Goal: Task Accomplishment & Management: Manage account settings

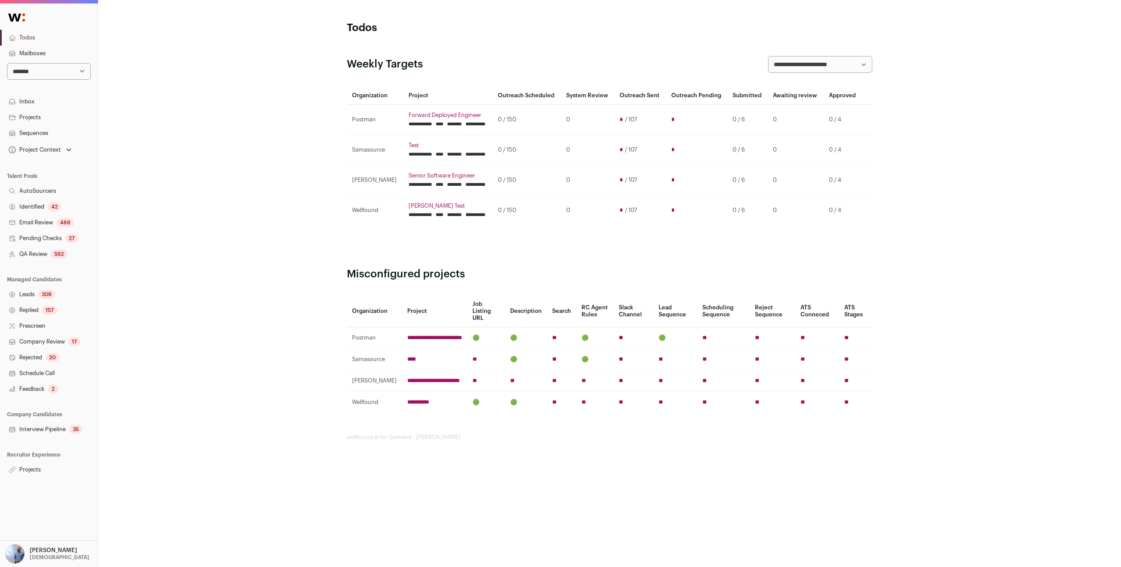
click at [27, 474] on link "Projects" at bounding box center [49, 469] width 98 height 16
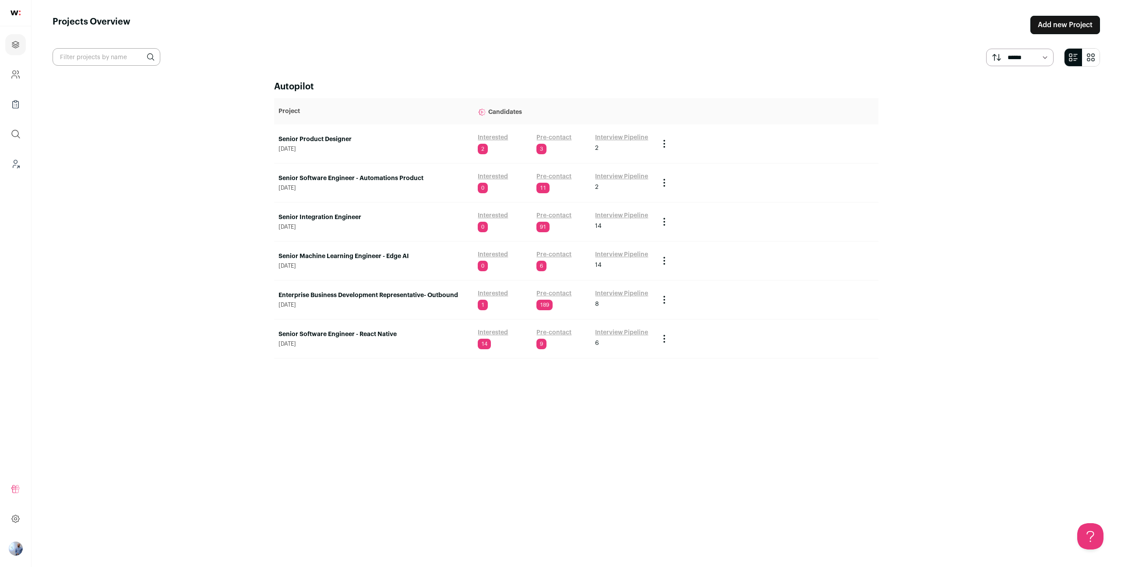
click at [359, 172] on td "Senior Software Engineer - Automations Product July 30, 2025" at bounding box center [373, 182] width 199 height 39
click at [359, 175] on link "Senior Software Engineer - Automations Product" at bounding box center [373, 178] width 190 height 9
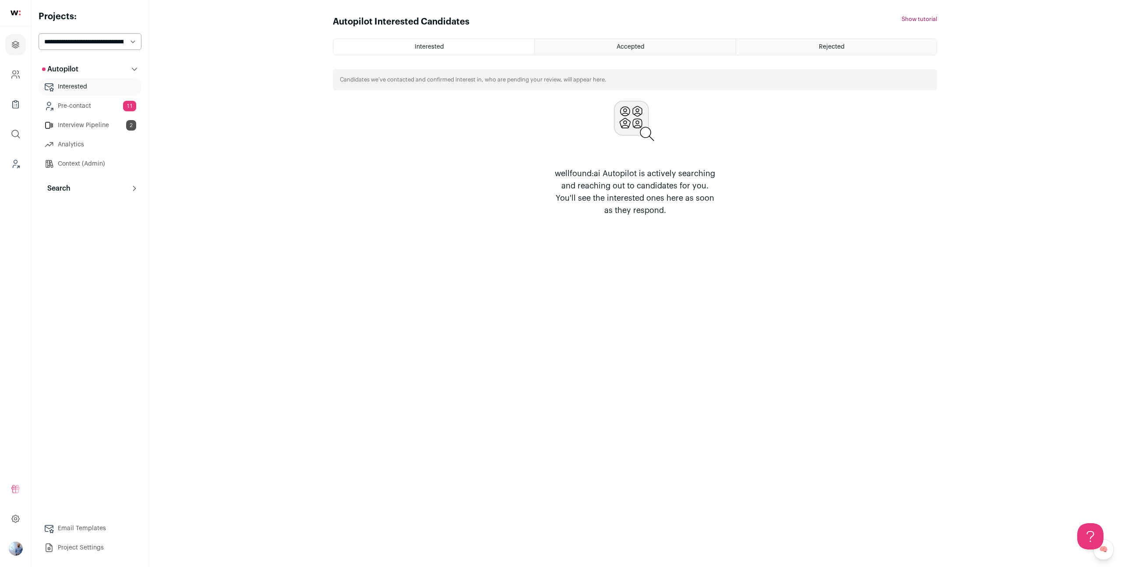
click at [134, 188] on icon at bounding box center [134, 188] width 7 height 7
click at [120, 228] on link "System Reviews 16" at bounding box center [90, 227] width 103 height 18
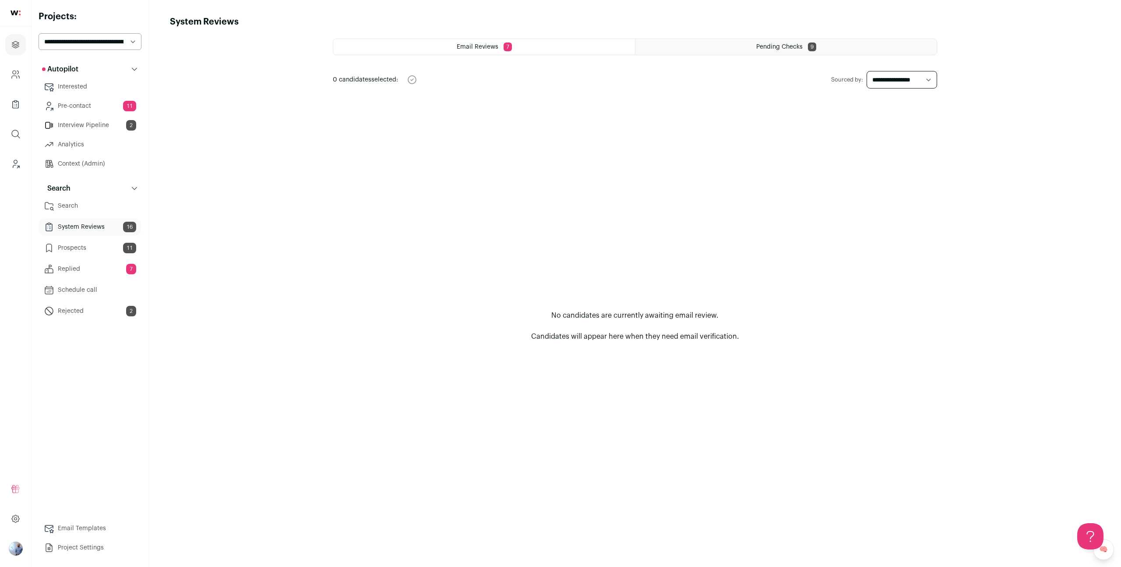
click at [909, 92] on div "**********" at bounding box center [635, 295] width 604 height 512
click at [906, 86] on select "**********" at bounding box center [901, 80] width 71 height 18
select select "***"
click at [866, 71] on select "**********" at bounding box center [901, 80] width 71 height 18
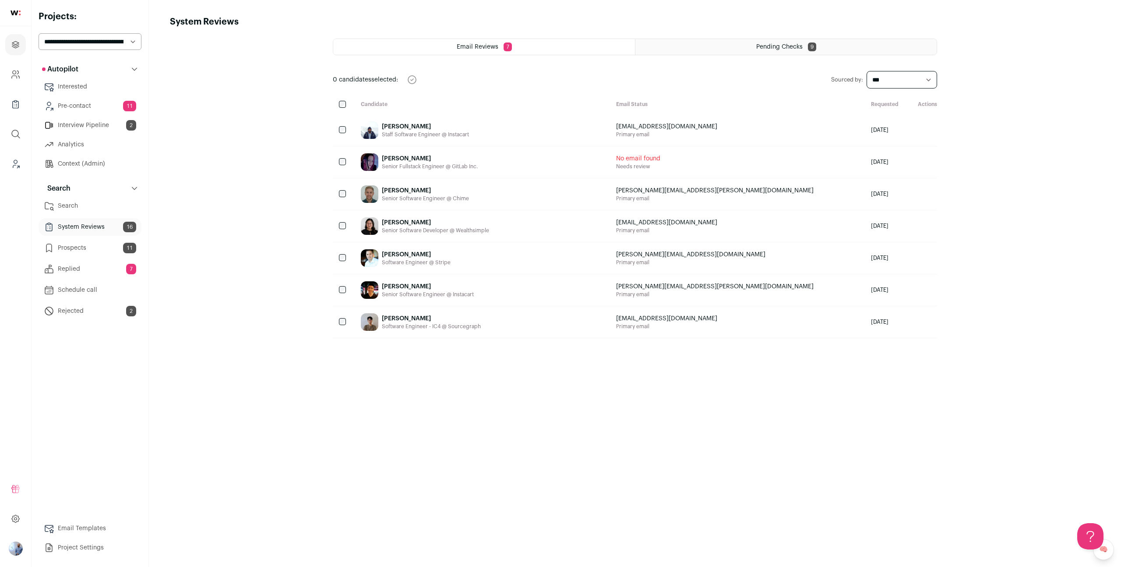
click at [761, 47] on span "Pending Checks" at bounding box center [779, 47] width 46 height 6
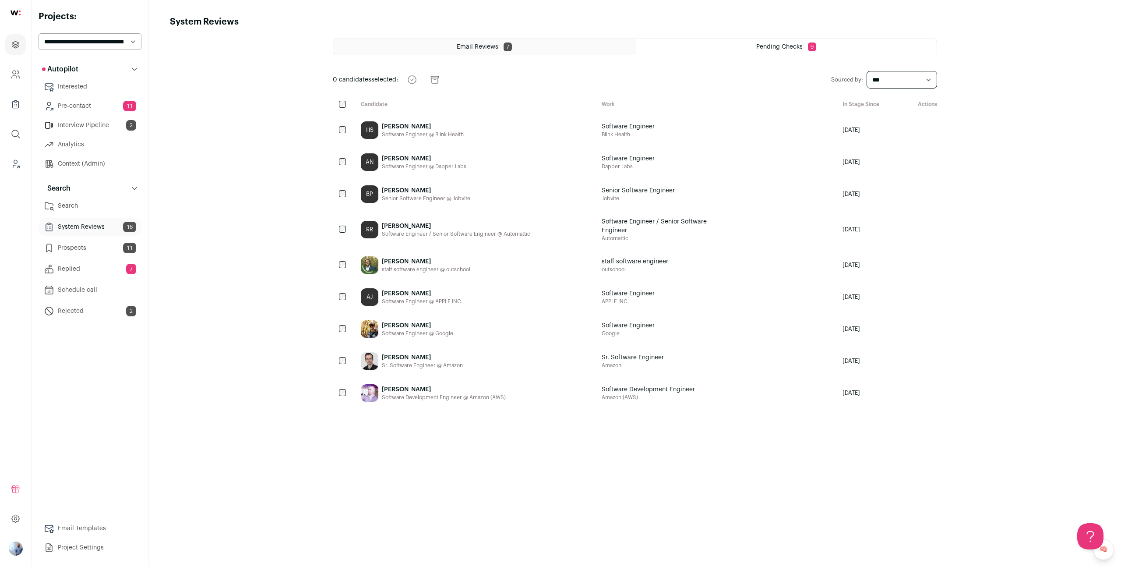
click at [524, 149] on div "AN Andrew Nguyen Software Engineer @ Dapper Labs" at bounding box center [474, 162] width 241 height 32
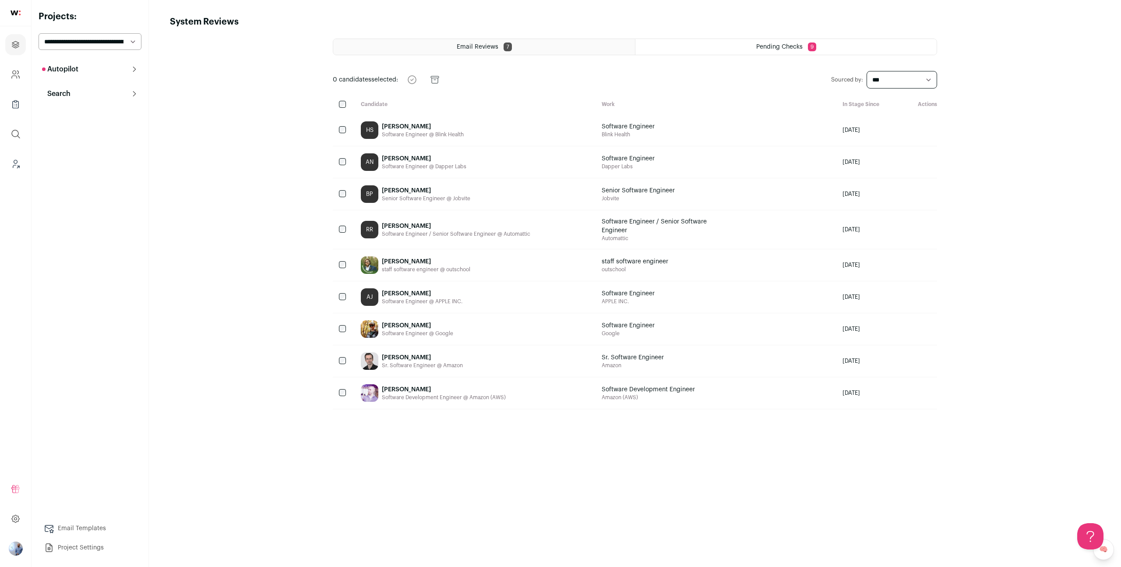
click at [536, 118] on div "HS Harnoor Singh Software Engineer @ Blink Health" at bounding box center [474, 130] width 241 height 32
click at [67, 95] on p "Search" at bounding box center [56, 93] width 28 height 11
click at [76, 70] on p "Autopilot" at bounding box center [60, 69] width 36 height 11
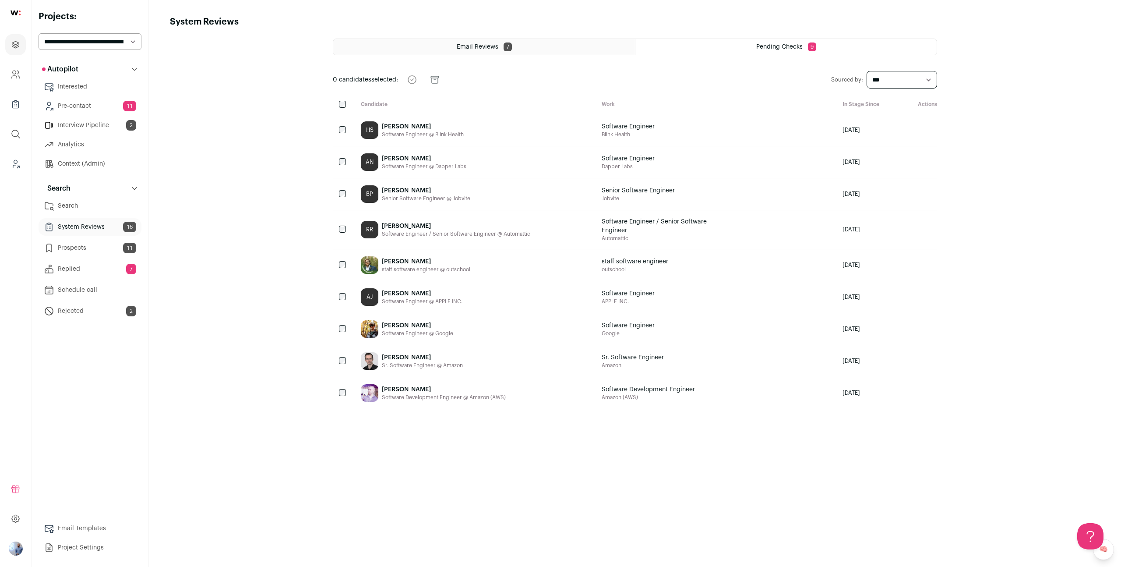
click at [488, 55] on ul "Email Reviews 7 Pending Checks 9" at bounding box center [635, 47] width 604 height 17
click at [497, 50] on div "Email Reviews 7" at bounding box center [484, 47] width 302 height 16
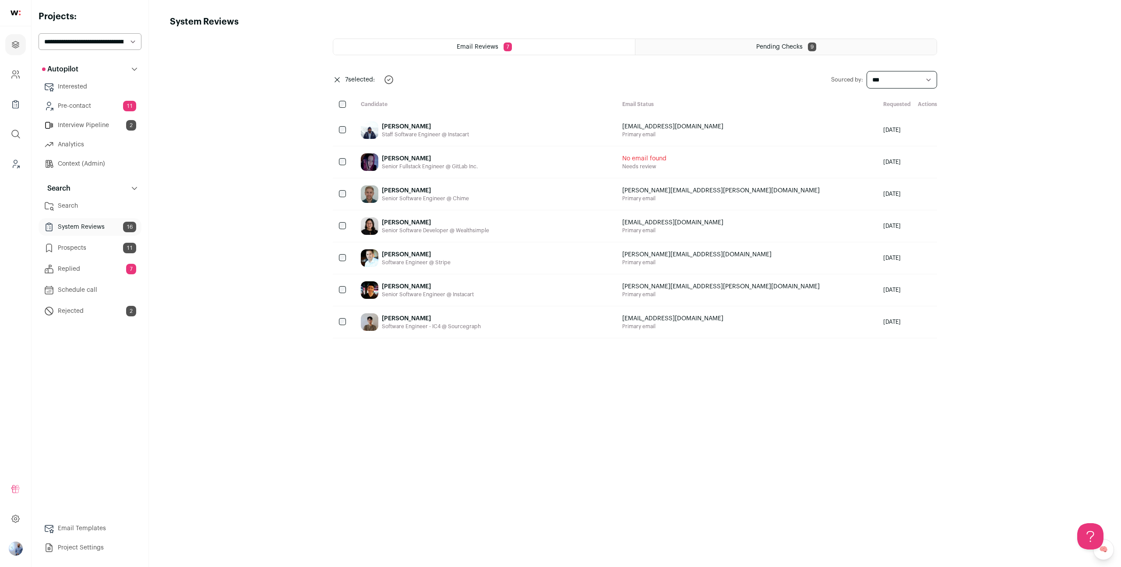
click at [460, 124] on div "Aj Ravindiran" at bounding box center [425, 126] width 87 height 9
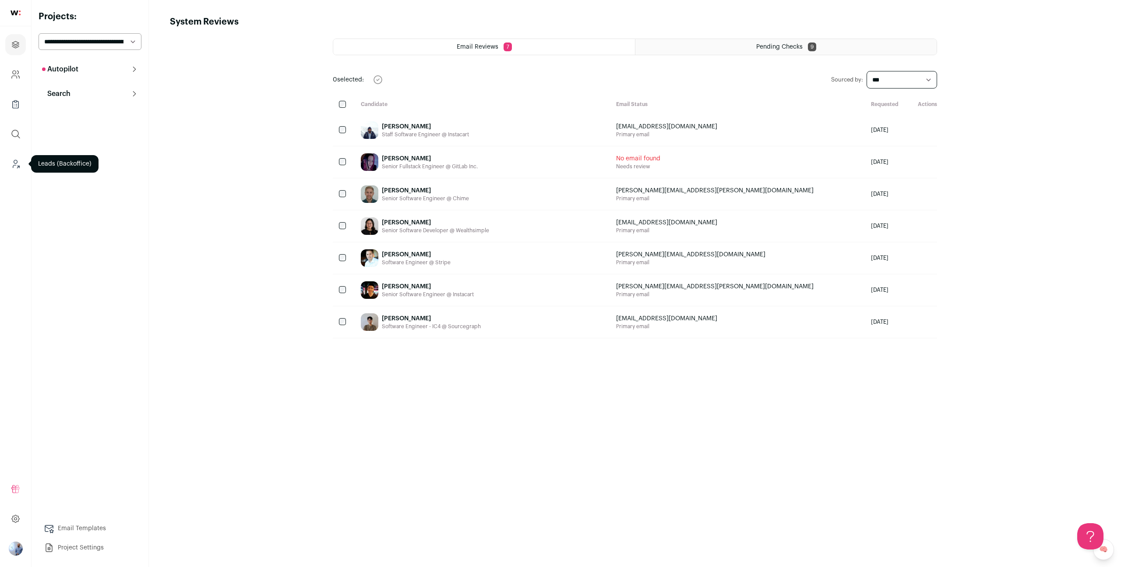
click at [7, 162] on link "Leads (Backoffice)" at bounding box center [15, 163] width 21 height 21
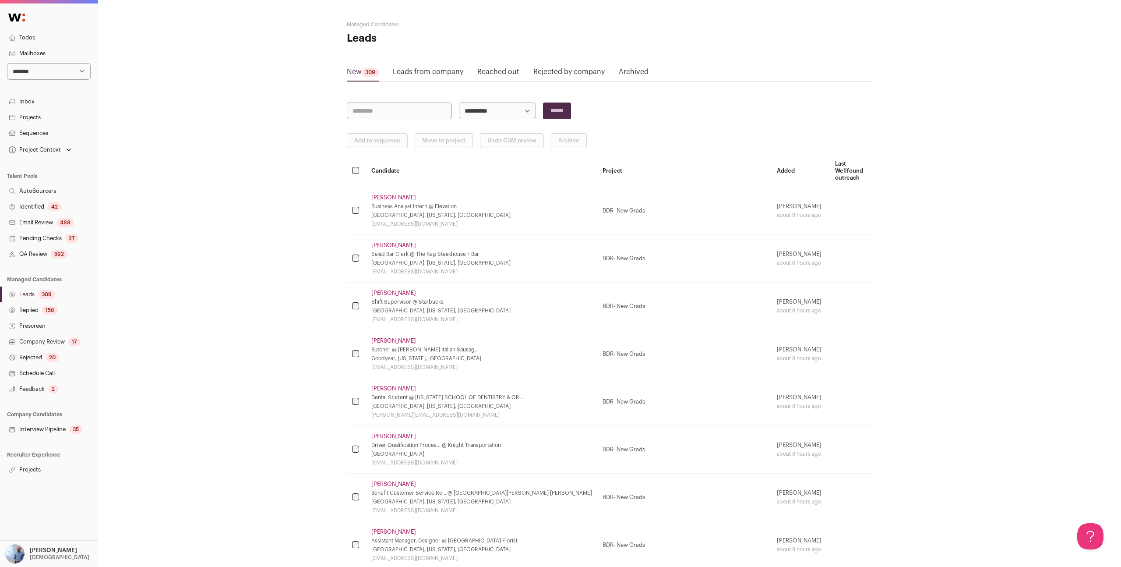
click at [64, 226] on div "488" at bounding box center [65, 222] width 18 height 9
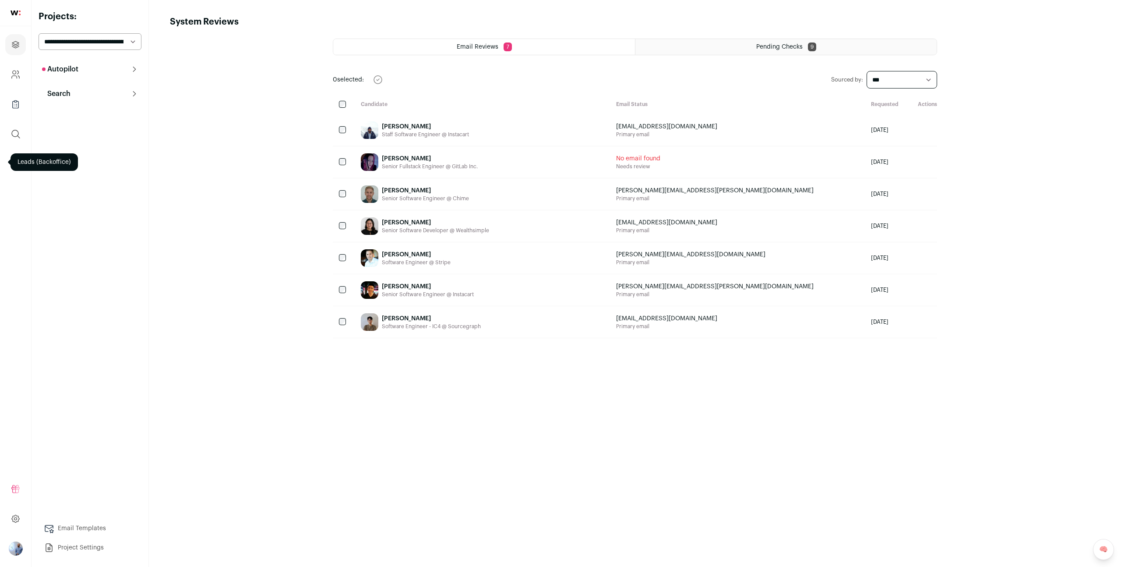
click at [351, 256] on div at bounding box center [343, 258] width 21 height 32
click at [824, 56] on div "**********" at bounding box center [635, 295] width 604 height 512
click at [791, 51] on div "Pending Checks 9" at bounding box center [785, 47] width 301 height 16
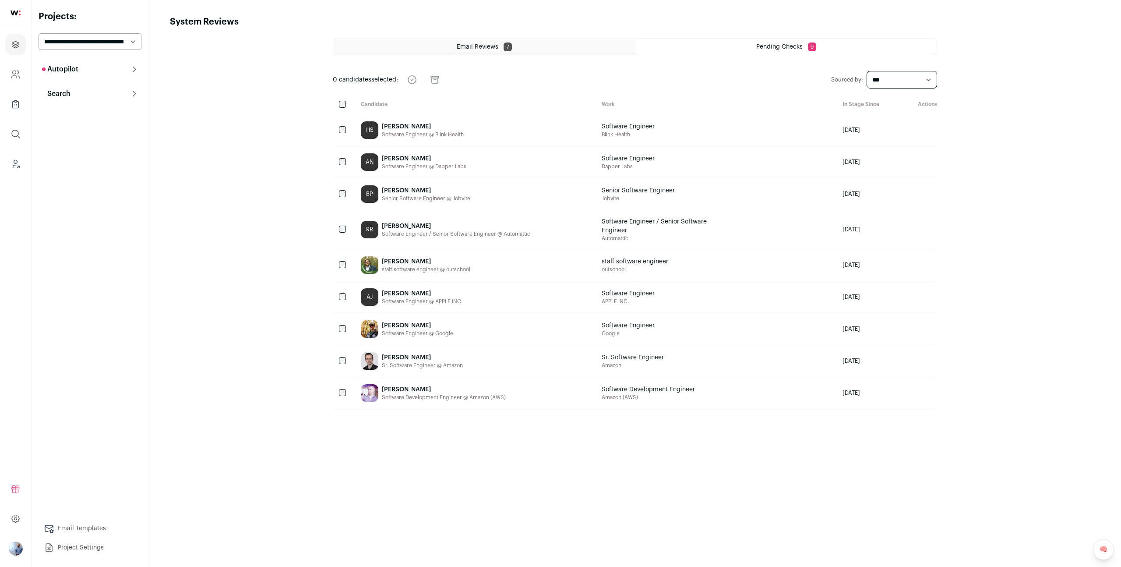
click at [381, 129] on div "HS Harnoor Singh Software Engineer @ Blink Health" at bounding box center [474, 130] width 241 height 32
click at [403, 185] on div "[PERSON_NAME] Senior Software Engineer @ [GEOGRAPHIC_DATA]" at bounding box center [426, 194] width 88 height 18
click at [438, 397] on div "Software Development Engineer @ Amazon (AWS)" at bounding box center [444, 397] width 124 height 7
click at [394, 81] on icon "submit" at bounding box center [388, 79] width 11 height 11
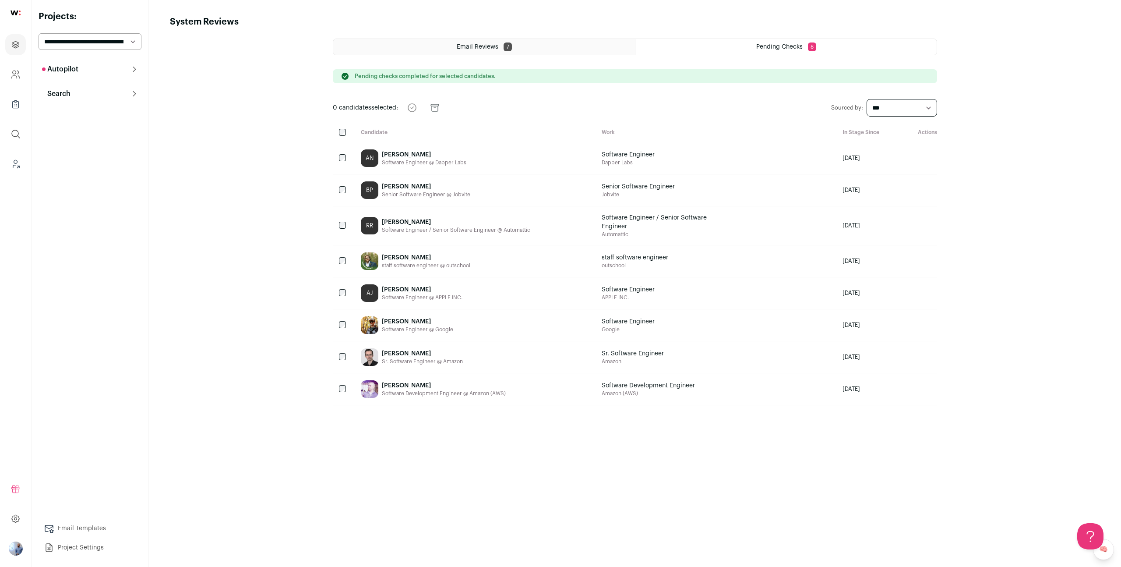
click at [91, 93] on button "Search" at bounding box center [90, 94] width 103 height 18
click at [88, 151] on link "Prospects 12" at bounding box center [90, 153] width 103 height 18
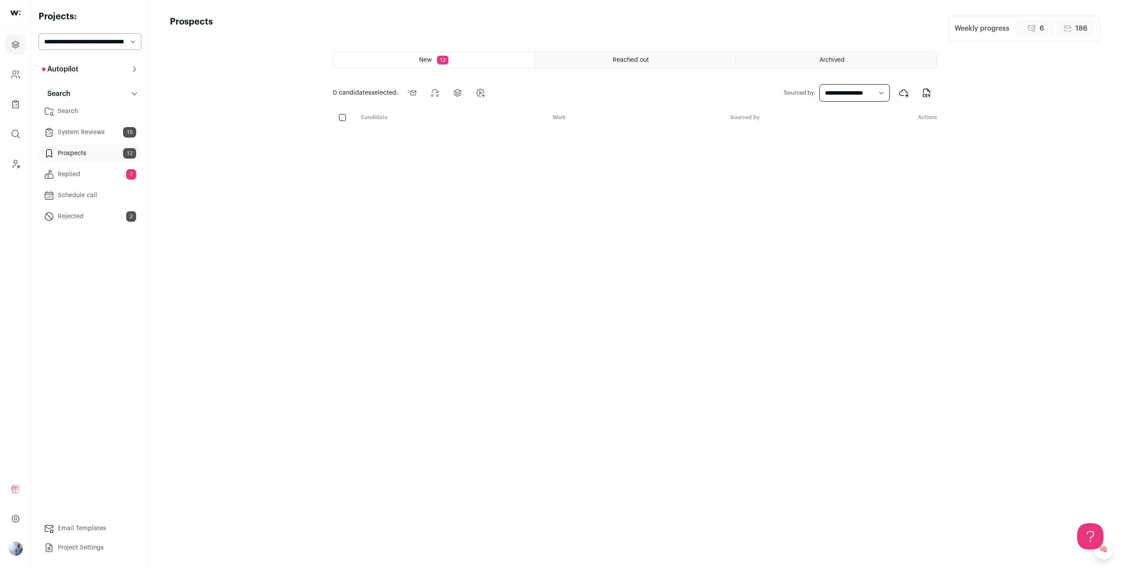
click at [851, 91] on select "**********" at bounding box center [854, 93] width 71 height 18
select select "*"
click at [819, 84] on select "**********" at bounding box center [854, 93] width 71 height 18
click at [849, 93] on select "**********" at bounding box center [854, 93] width 71 height 18
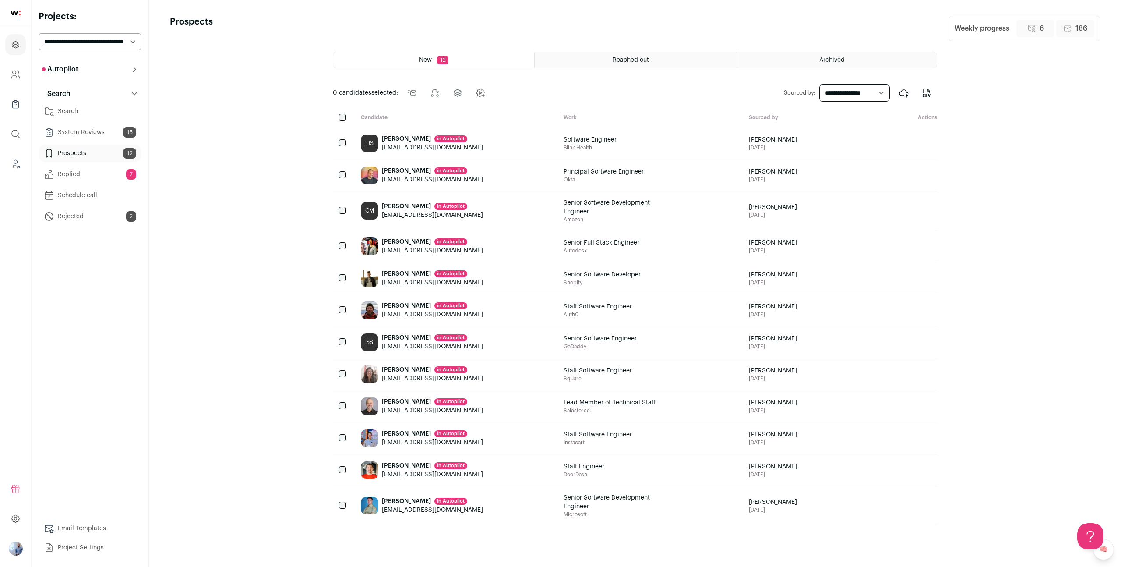
click at [124, 65] on button "Autopilot" at bounding box center [90, 69] width 103 height 18
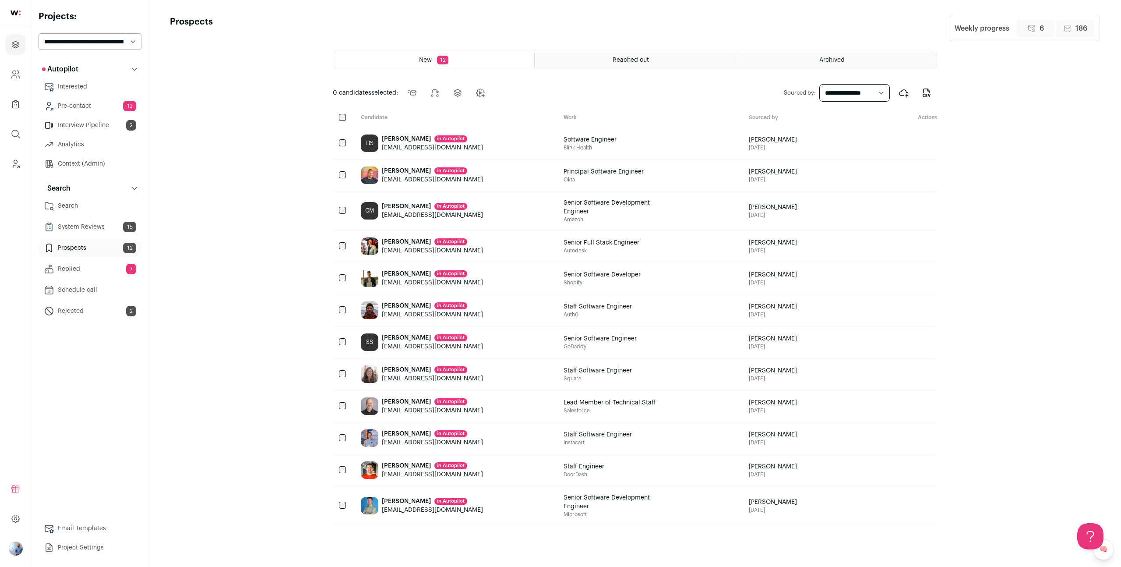
click at [109, 101] on link "Pre-contact 12" at bounding box center [90, 106] width 103 height 18
click at [14, 160] on icon "Leads (Backoffice)" at bounding box center [16, 162] width 4 height 4
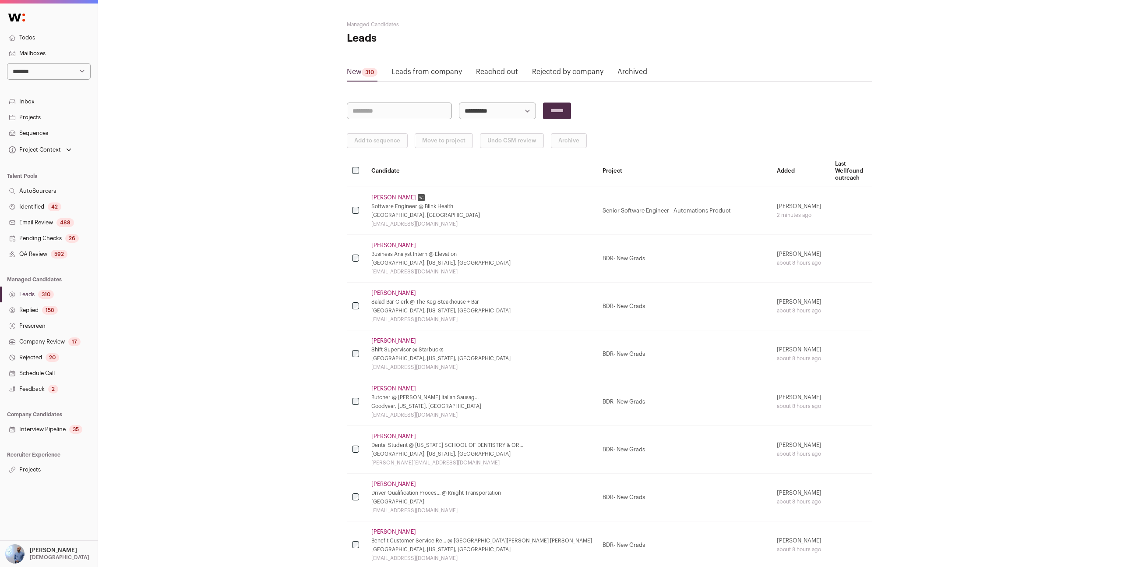
click at [71, 38] on link "Todos" at bounding box center [49, 38] width 98 height 16
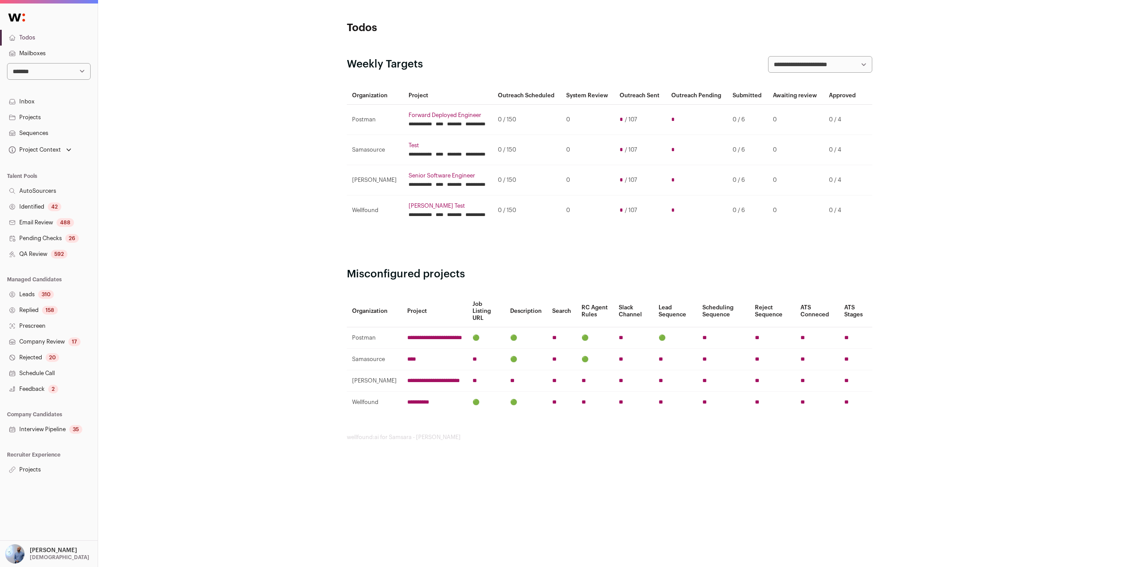
click at [423, 119] on link "Forward Deployed Engineer" at bounding box center [447, 115] width 79 height 7
click at [439, 146] on td "**********" at bounding box center [447, 150] width 89 height 30
click at [239, 148] on div "**********" at bounding box center [609, 230] width 1023 height 461
click at [49, 292] on div "310" at bounding box center [46, 294] width 16 height 9
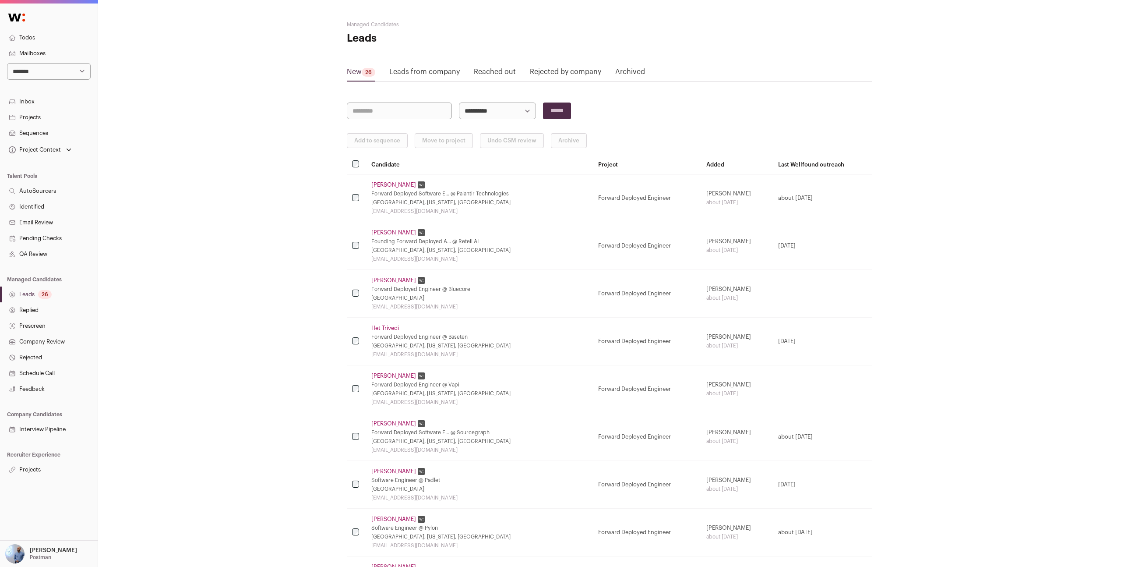
click at [63, 74] on select "**********" at bounding box center [49, 71] width 84 height 17
select select "*****"
click at [7, 63] on select "**********" at bounding box center [49, 71] width 84 height 17
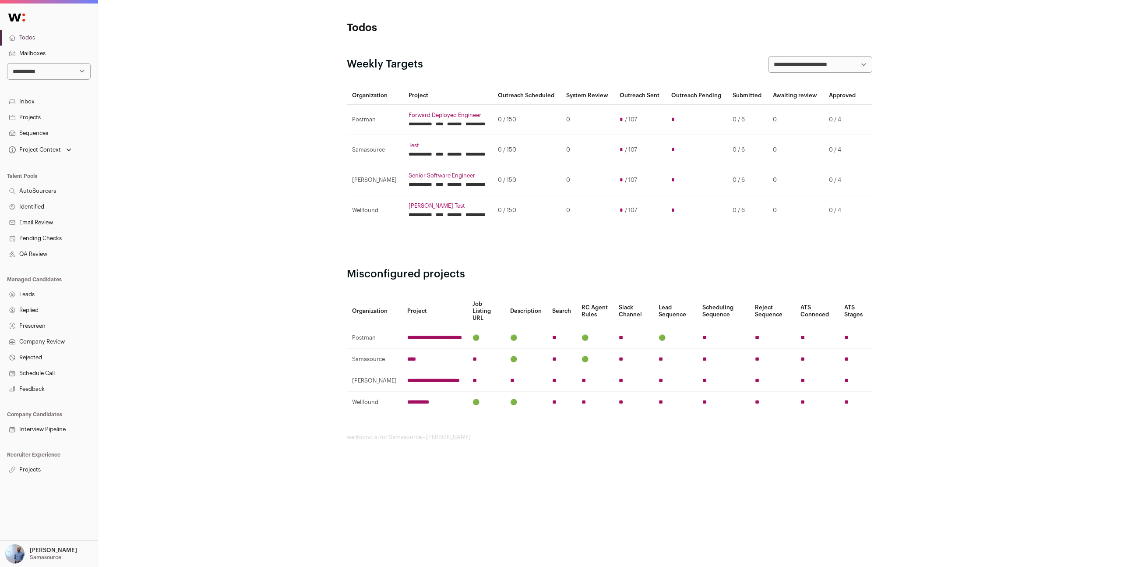
click at [65, 75] on select "**********" at bounding box center [49, 71] width 84 height 17
select select "*****"
click at [7, 63] on select "**********" at bounding box center [49, 71] width 84 height 17
click at [45, 346] on link "Company Review 17" at bounding box center [49, 342] width 98 height 16
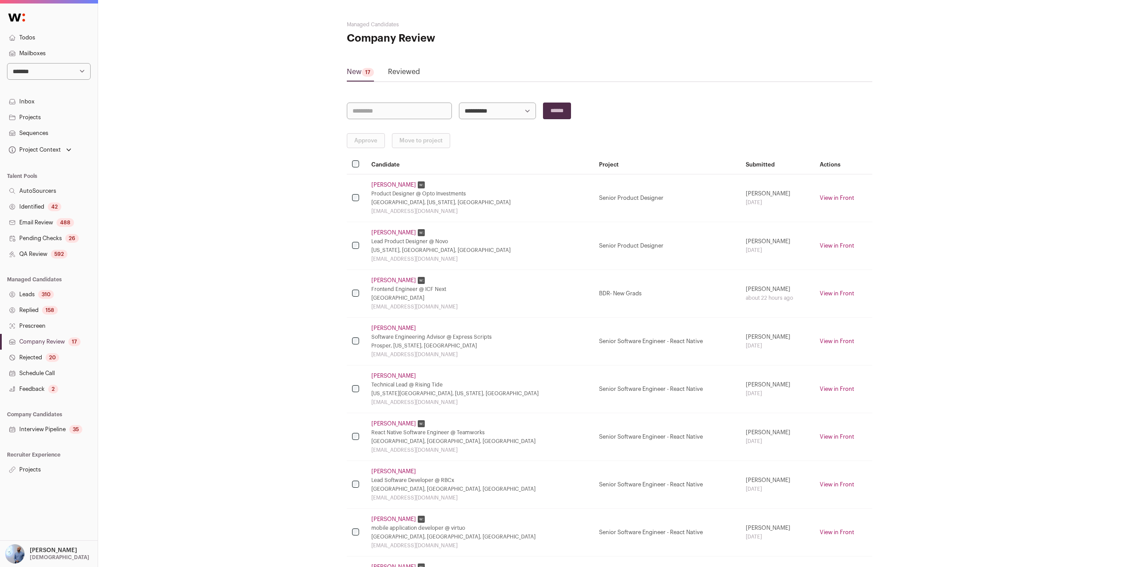
click at [48, 370] on link "Schedule Call" at bounding box center [49, 373] width 98 height 16
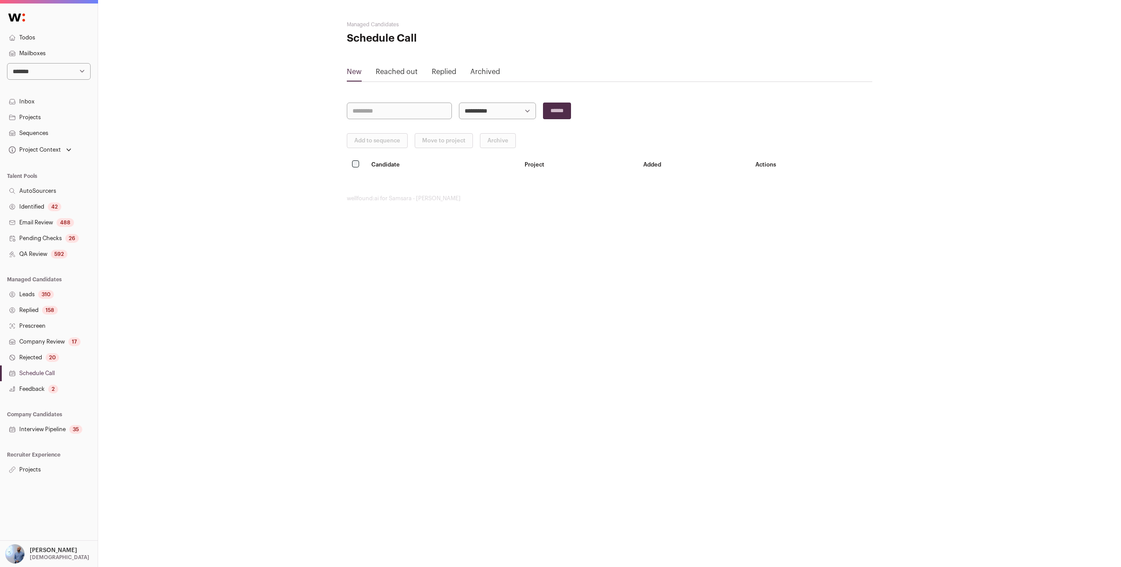
click at [48, 342] on link "Company Review 17" at bounding box center [49, 342] width 98 height 16
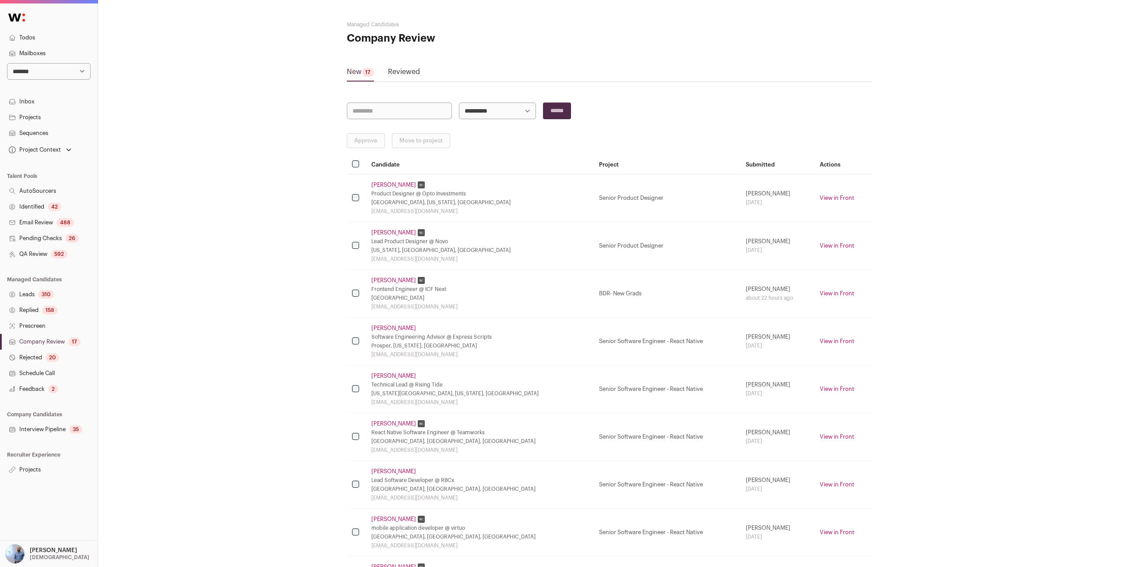
click at [51, 367] on link "Schedule Call" at bounding box center [49, 373] width 98 height 16
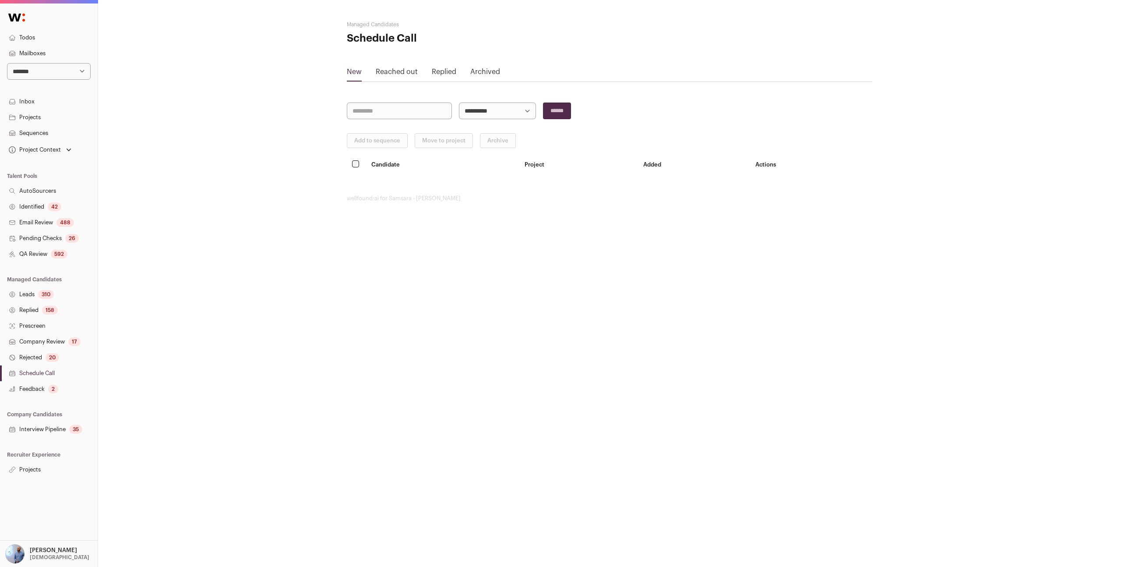
click at [47, 426] on link "Interview Pipeline 35" at bounding box center [49, 429] width 98 height 16
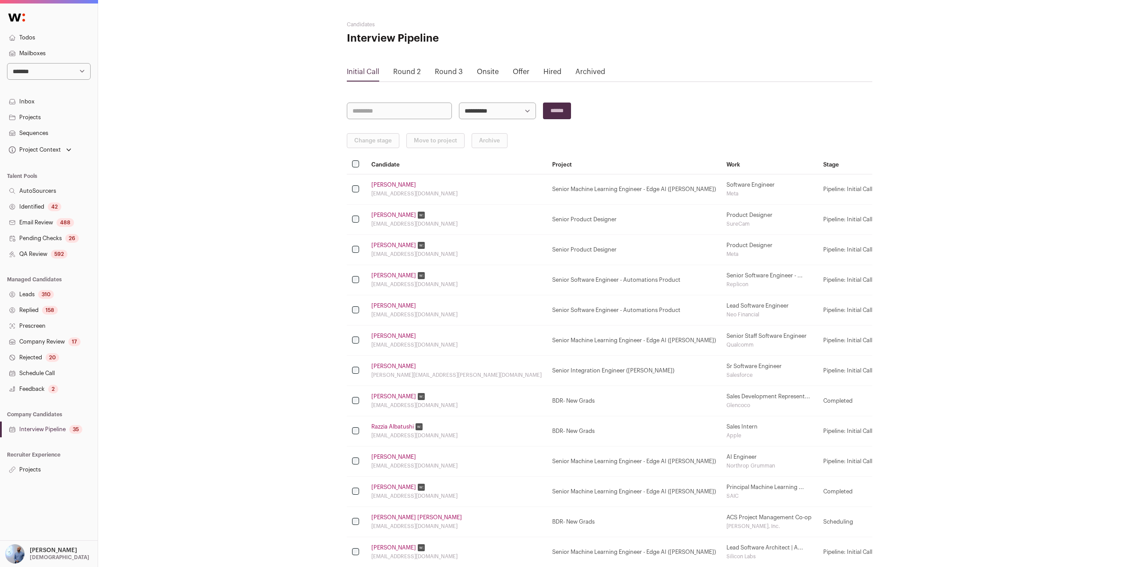
click at [391, 185] on link "Ramzi Khater" at bounding box center [393, 184] width 45 height 7
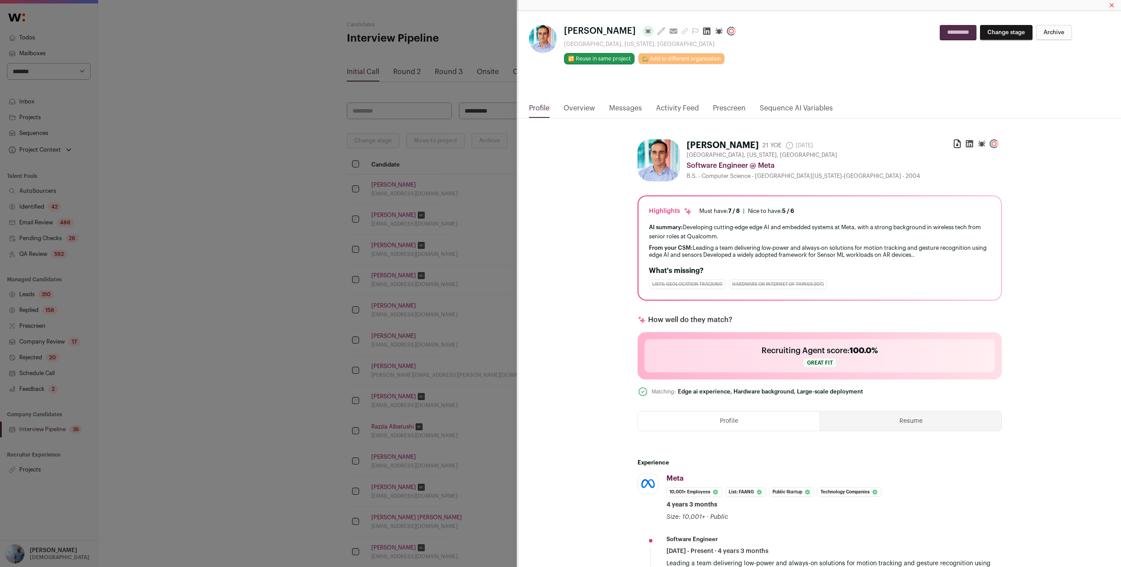
click at [566, 110] on link "Overview" at bounding box center [579, 110] width 32 height 15
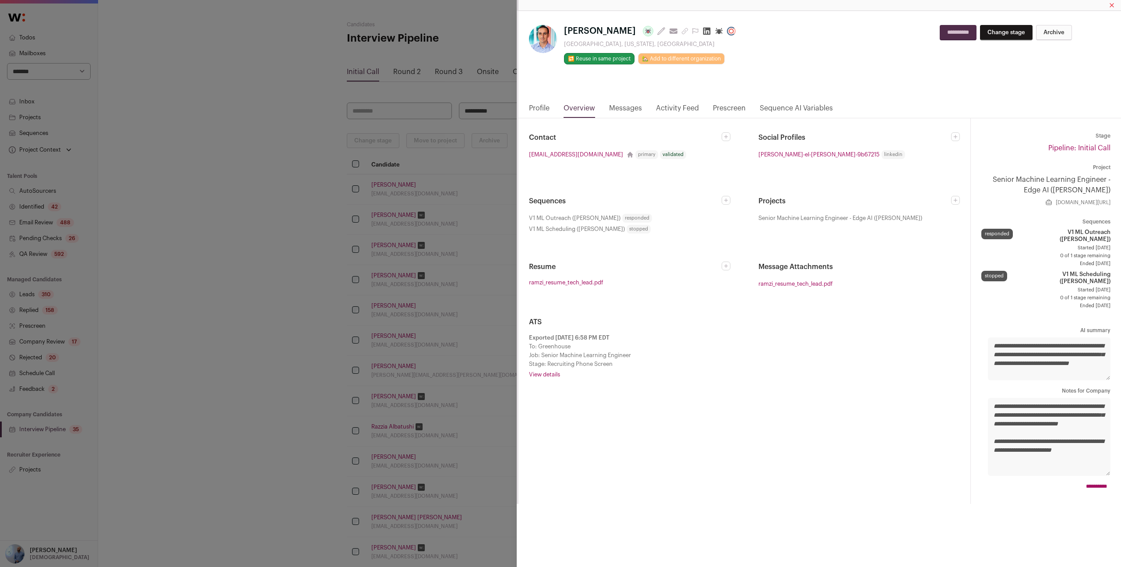
click at [544, 363] on div "Stage: Recruiting Phone Screen" at bounding box center [744, 363] width 431 height 7
click at [552, 377] on link "View details" at bounding box center [744, 374] width 431 height 7
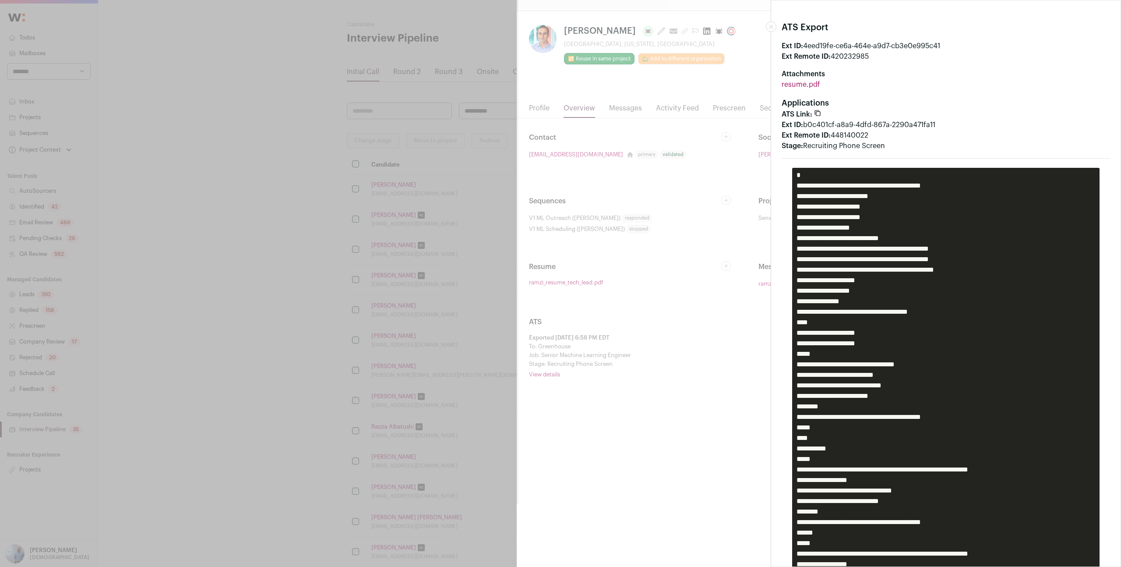
click at [817, 145] on div "Stage: Recruiting Phone Screen" at bounding box center [945, 146] width 328 height 11
click at [817, 144] on div "Stage: Recruiting Phone Screen" at bounding box center [945, 146] width 328 height 11
click at [821, 146] on div "Stage: Recruiting Phone Screen" at bounding box center [945, 146] width 328 height 11
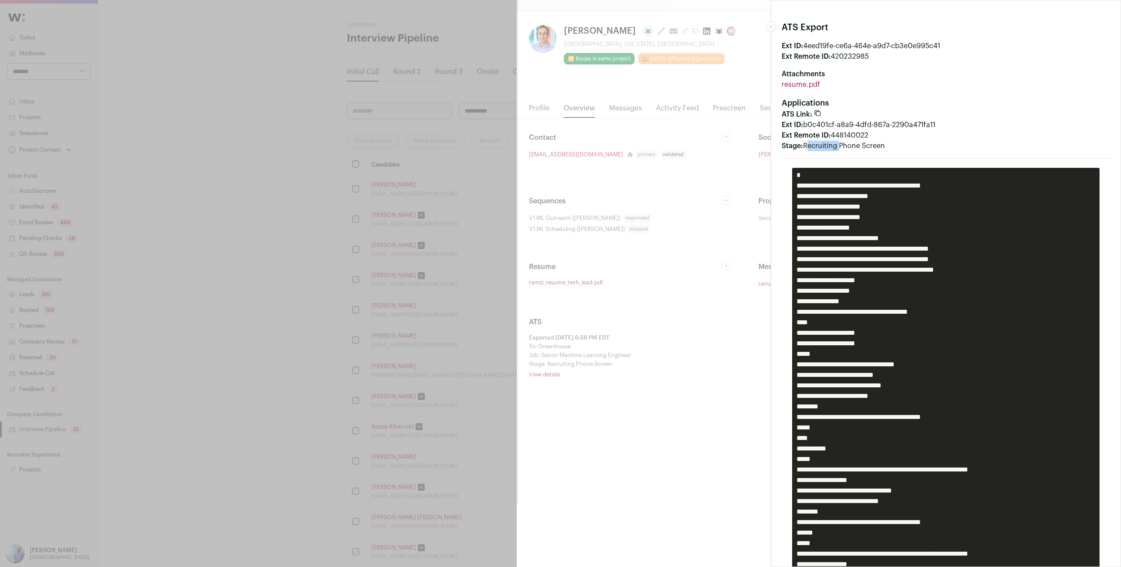
click at [821, 146] on div "Stage: Recruiting Phone Screen" at bounding box center [945, 146] width 328 height 11
click at [821, 147] on div "Stage: Recruiting Phone Screen" at bounding box center [945, 146] width 328 height 11
click at [684, 374] on div "ATS Export Ext ID: 4eed19fe-ce6a-464e-a9d7-cb3e0e995c41 Ext Remote ID: 42023298…" at bounding box center [560, 283] width 1121 height 567
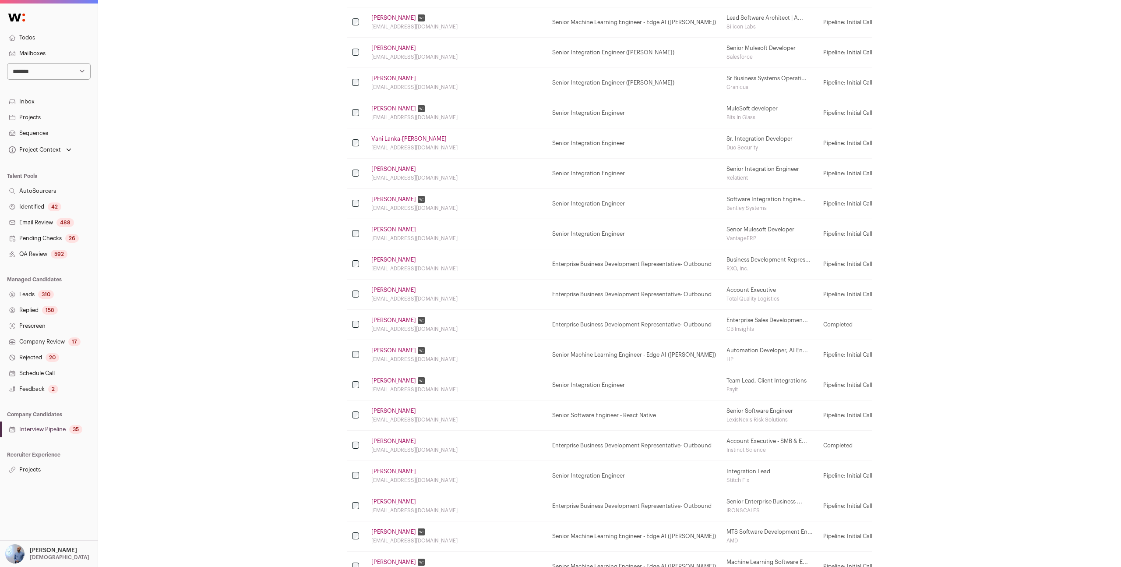
scroll to position [526, 0]
click at [393, 417] on link "Brian Webb" at bounding box center [393, 414] width 45 height 7
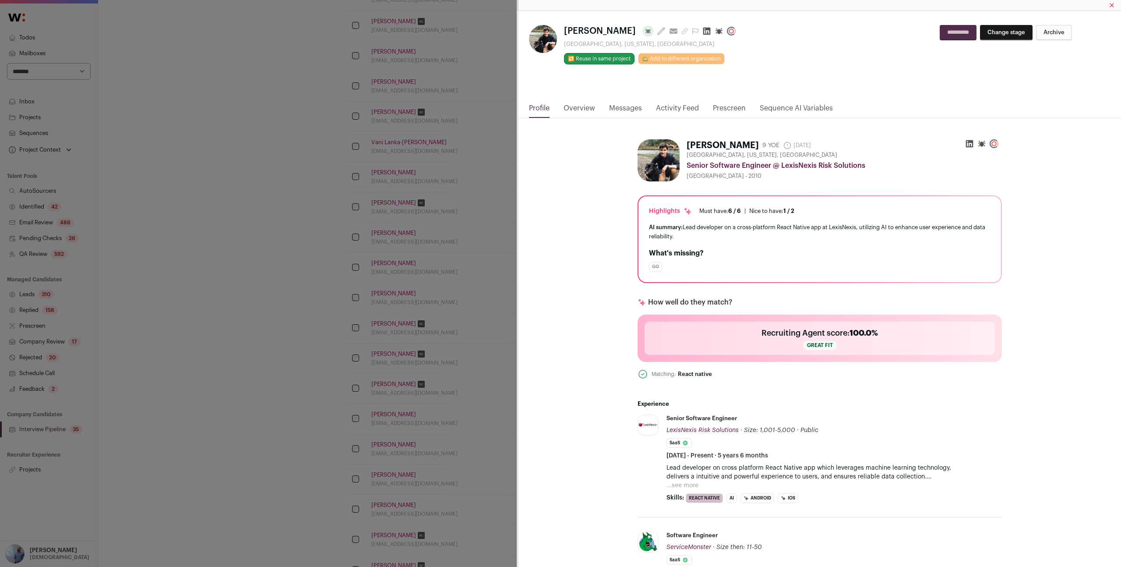
click at [579, 107] on link "Overview" at bounding box center [579, 110] width 32 height 15
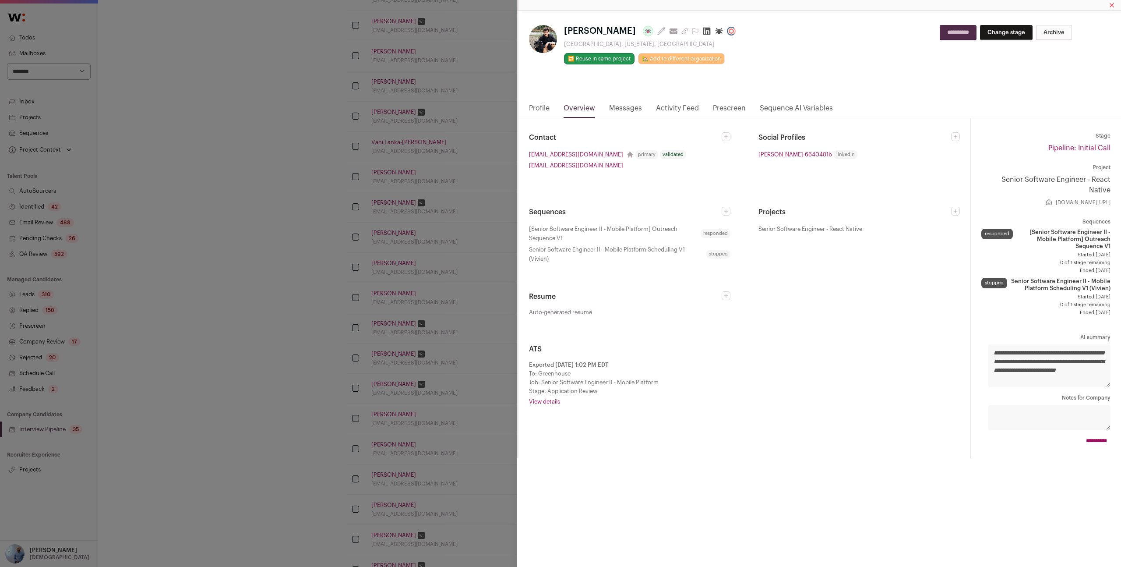
click at [554, 401] on link "View details" at bounding box center [744, 401] width 431 height 7
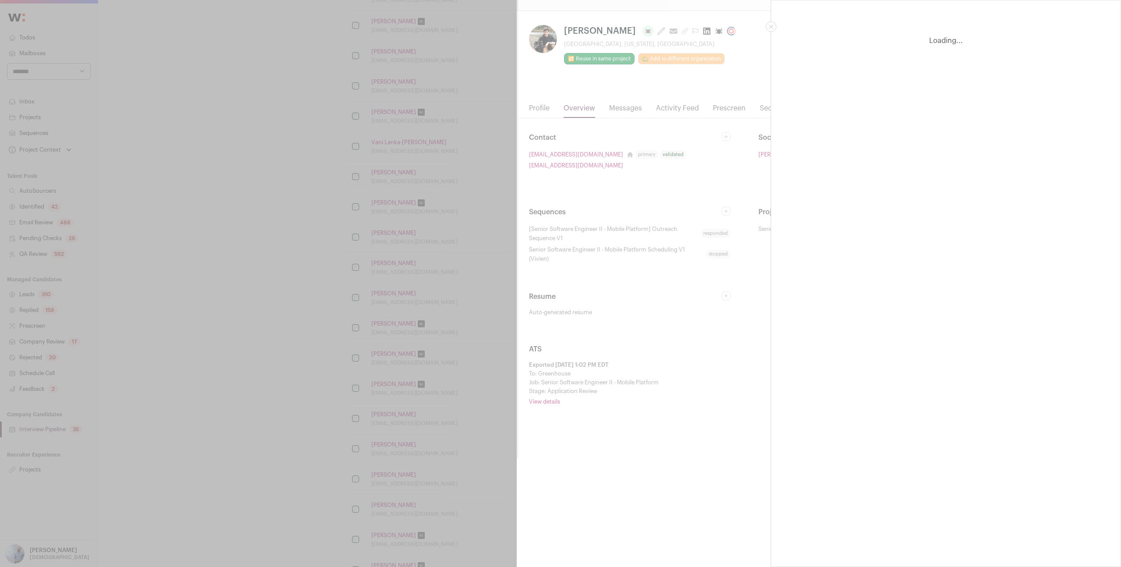
click at [668, 297] on div "Loading..." at bounding box center [560, 283] width 1121 height 567
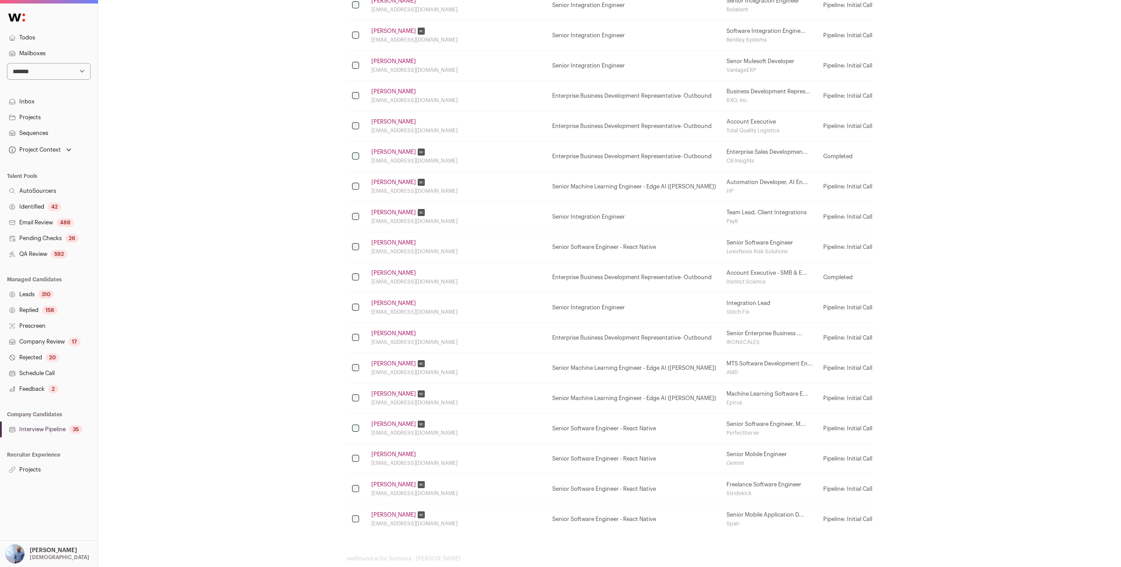
scroll to position [714, 0]
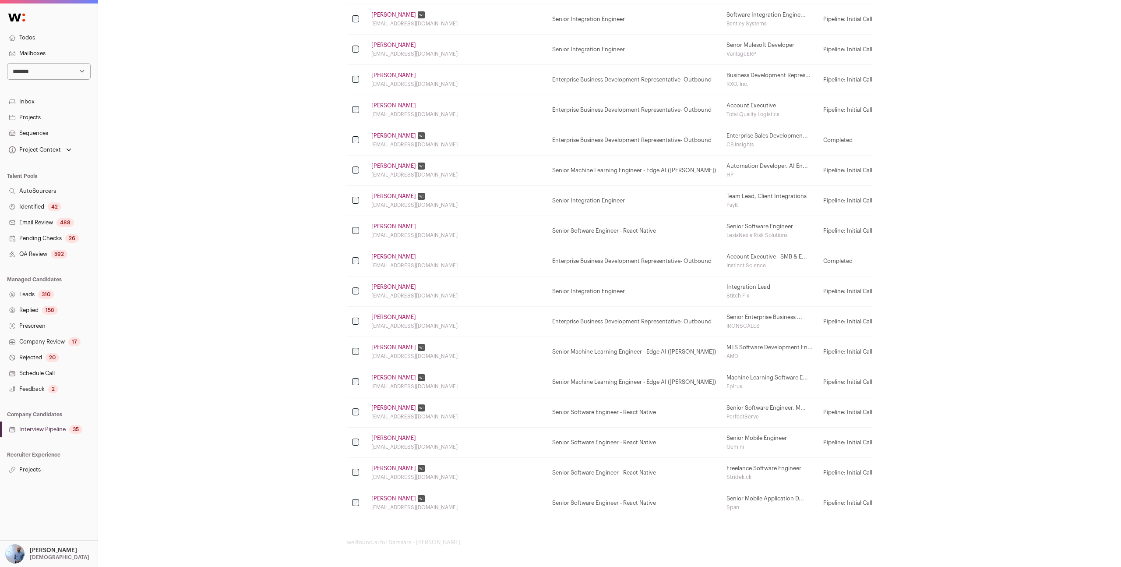
click at [397, 498] on link "Aaron Johanson" at bounding box center [393, 498] width 45 height 7
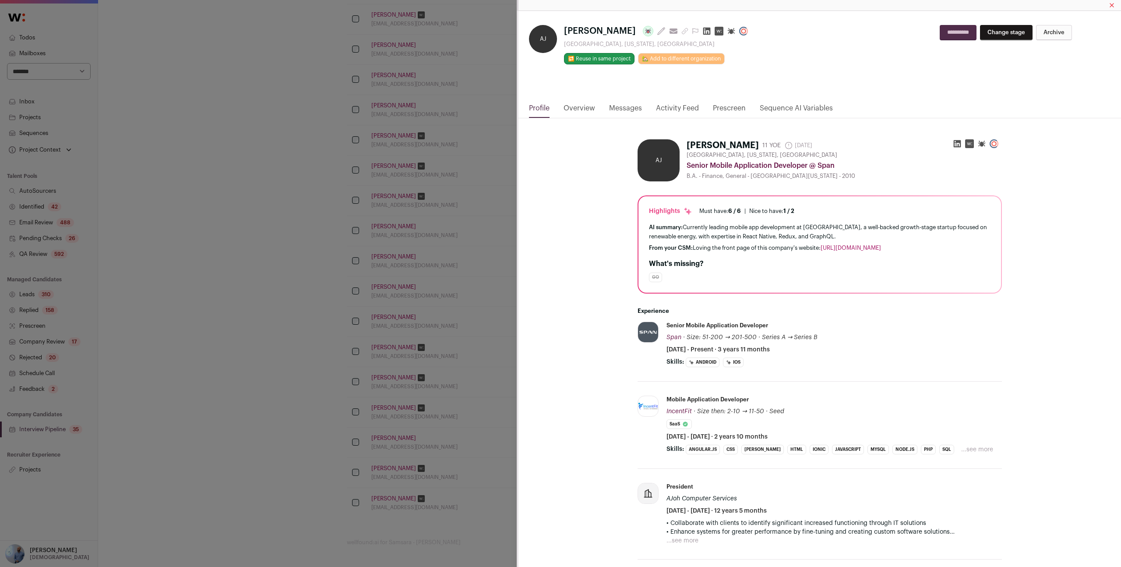
click at [586, 114] on link "Overview" at bounding box center [579, 110] width 32 height 15
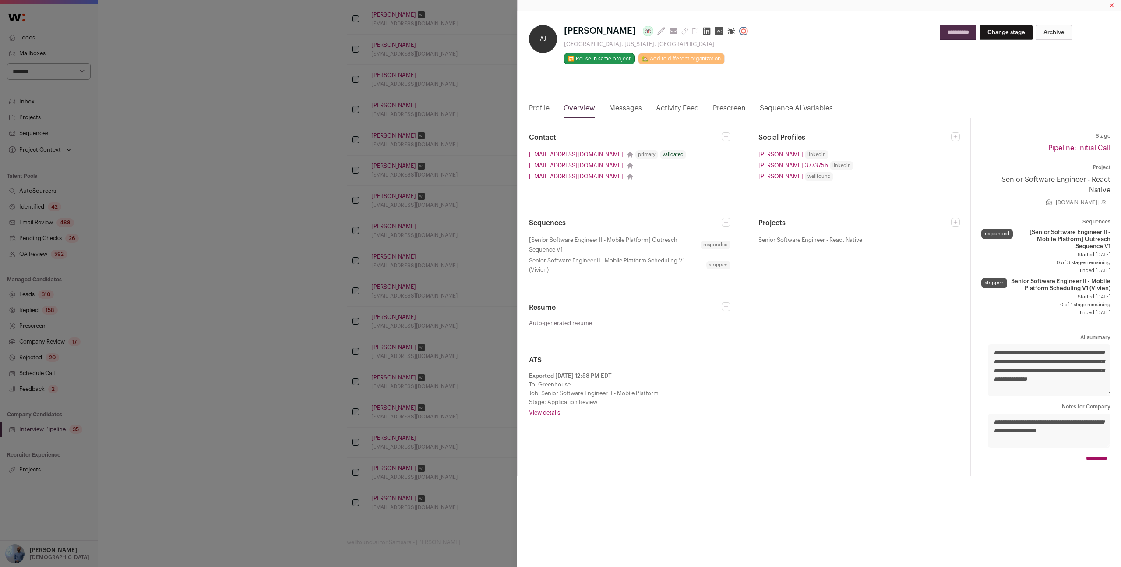
click at [554, 412] on link "View details" at bounding box center [744, 412] width 431 height 7
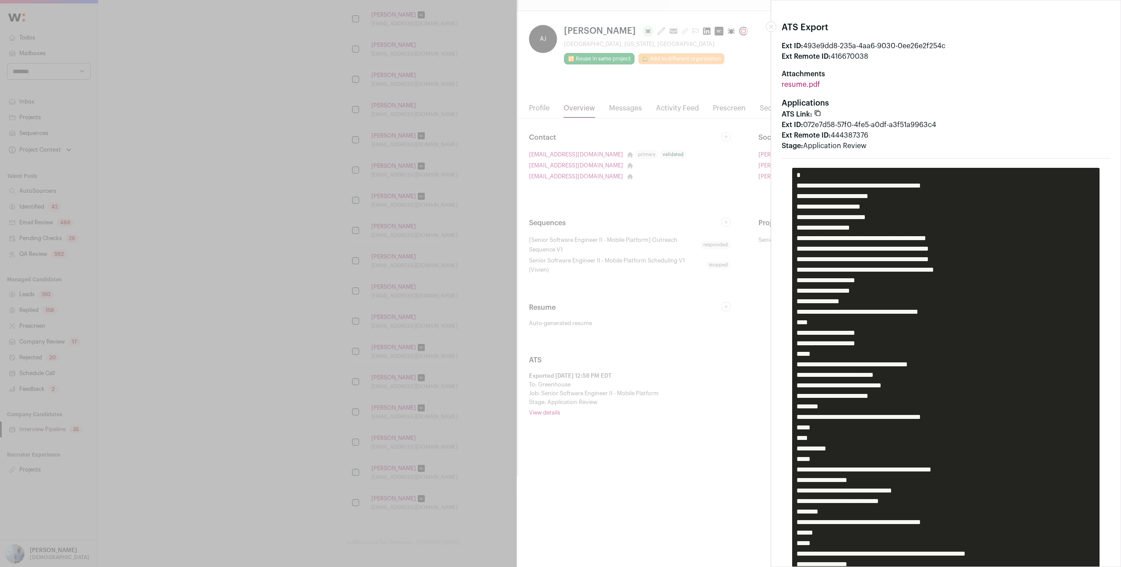
click at [824, 151] on div "Stage: Application Review" at bounding box center [945, 146] width 328 height 11
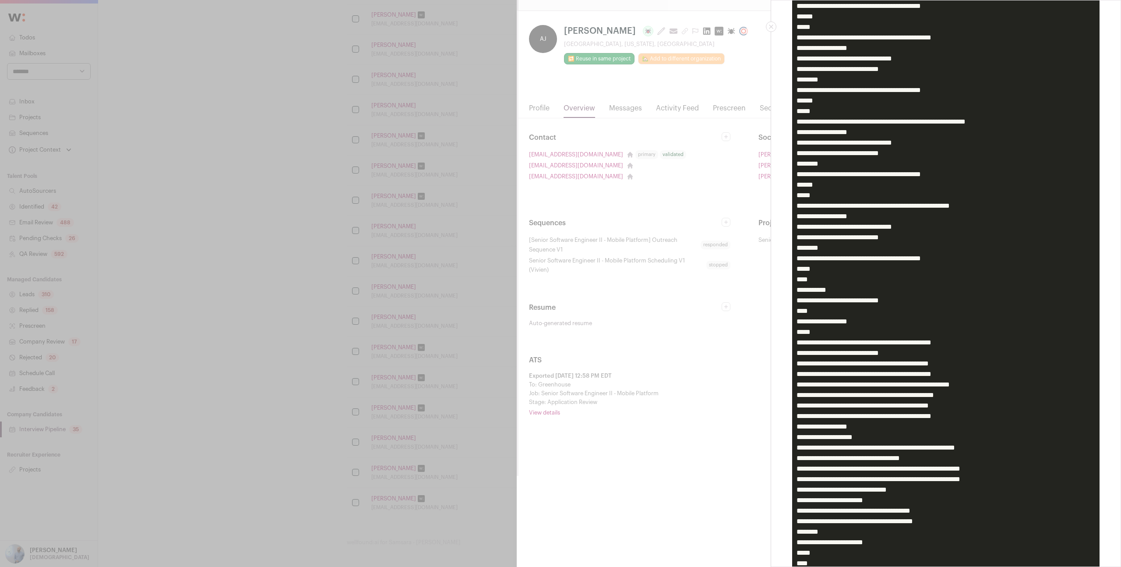
scroll to position [738, 0]
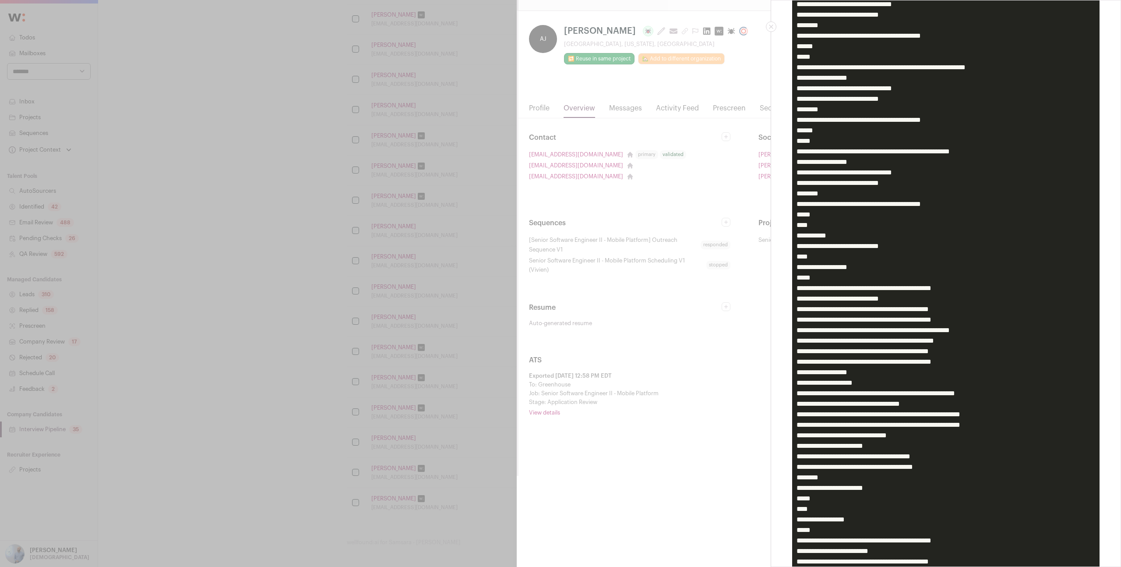
click at [852, 366] on pre "Close modal via background" at bounding box center [945, 131] width 307 height 1402
click at [920, 360] on pre "Close modal via background" at bounding box center [945, 131] width 307 height 1402
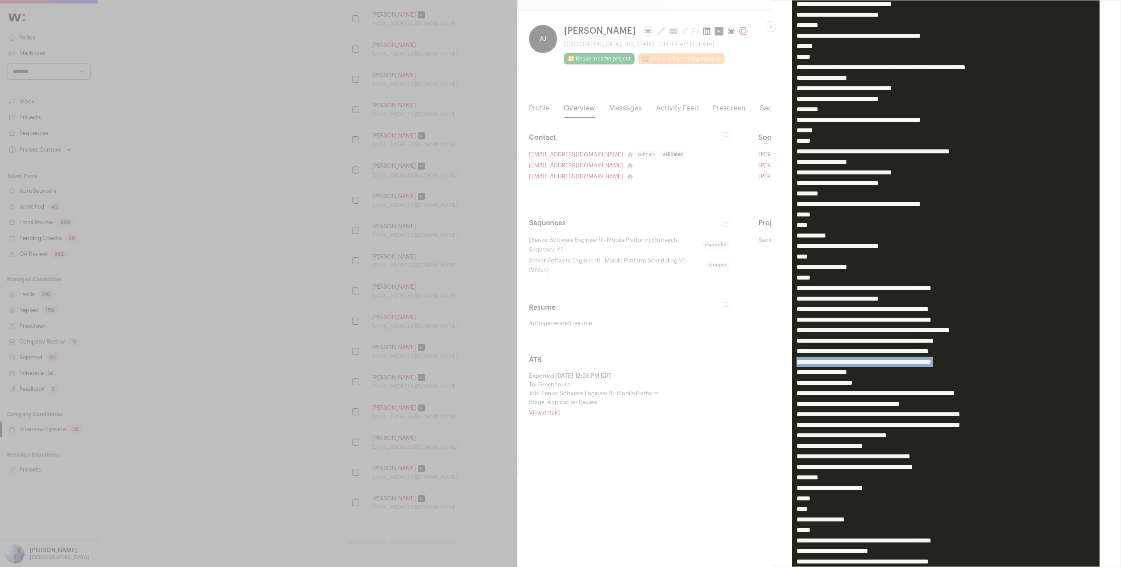
click at [920, 360] on pre "Close modal via background" at bounding box center [945, 131] width 307 height 1402
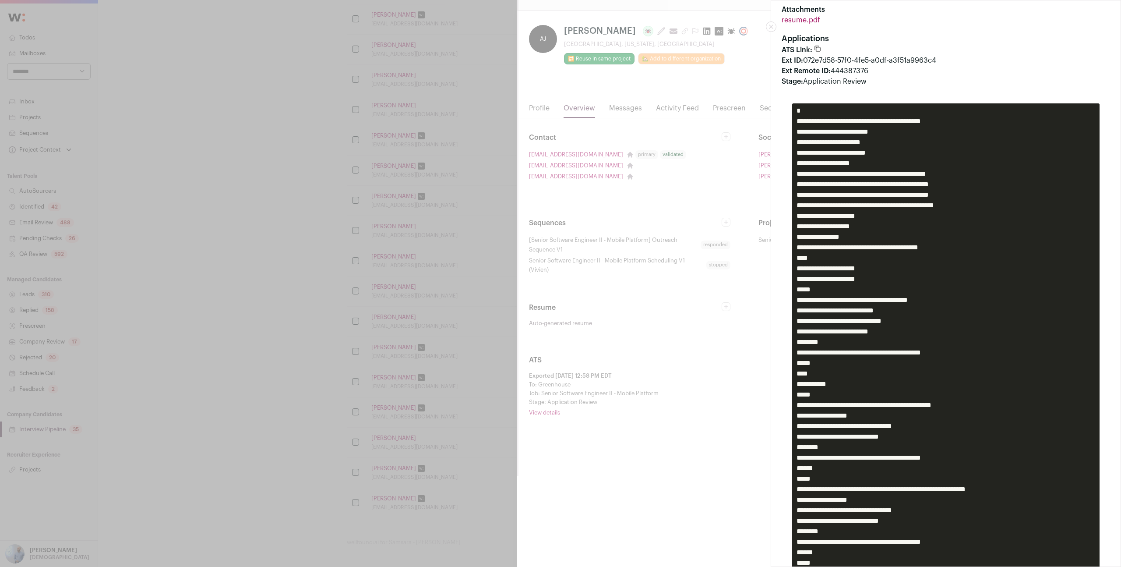
scroll to position [0, 0]
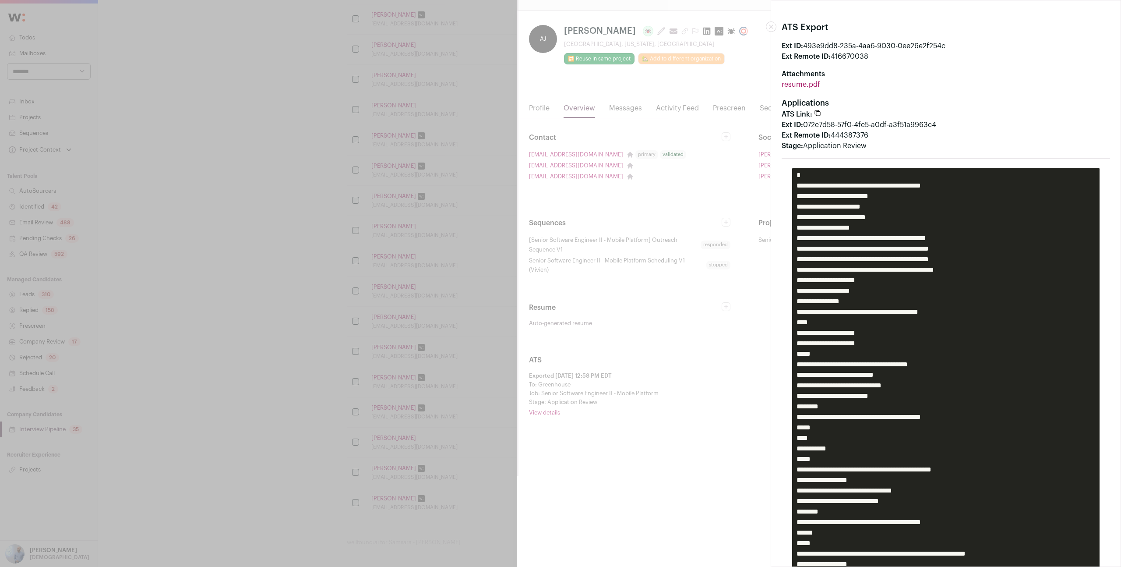
click at [621, 236] on div "ATS Export Ext ID: 493e9dd8-235a-4aa6-9030-0ee26e2f254c Ext Remote ID: 41667003…" at bounding box center [560, 283] width 1121 height 567
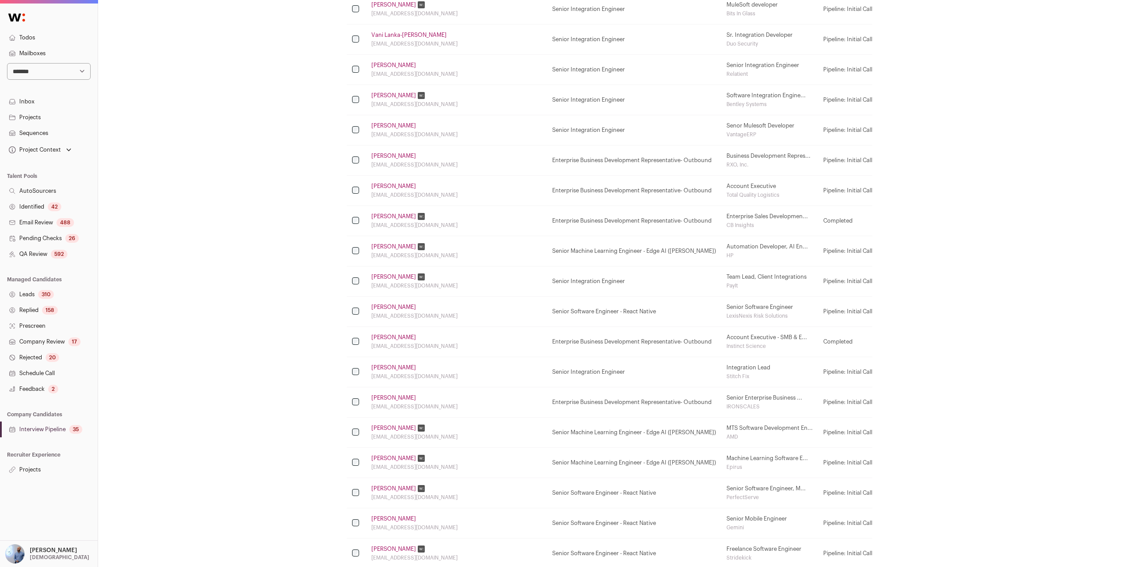
scroll to position [630, 0]
click at [32, 123] on link "Projects" at bounding box center [49, 117] width 98 height 16
click at [27, 120] on link "Projects" at bounding box center [49, 117] width 98 height 16
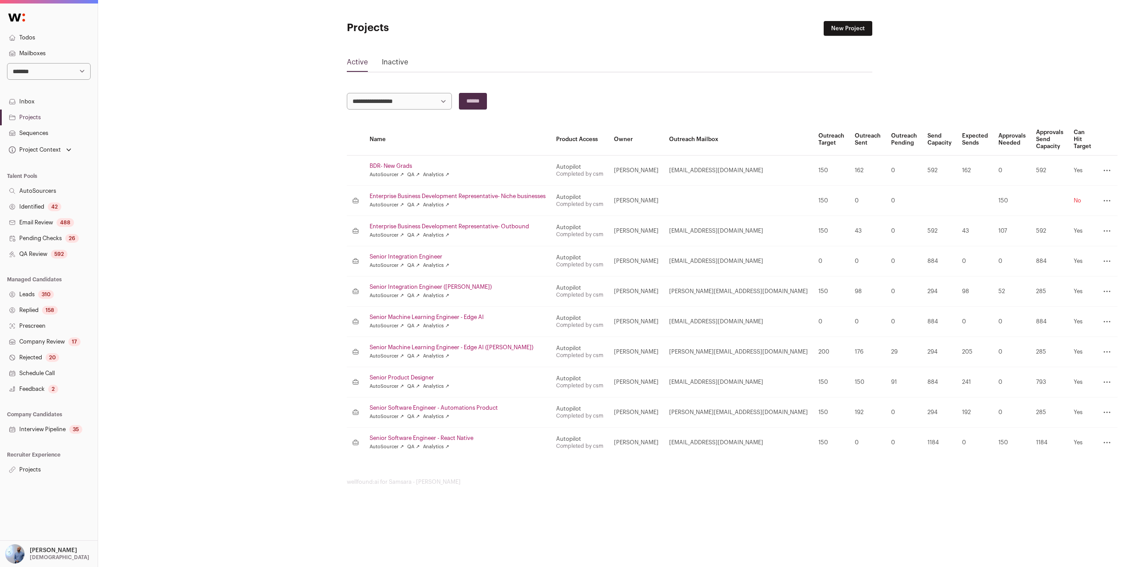
click at [401, 196] on link "Enterprise Business Development Representative- Niche businesses" at bounding box center [458, 196] width 176 height 7
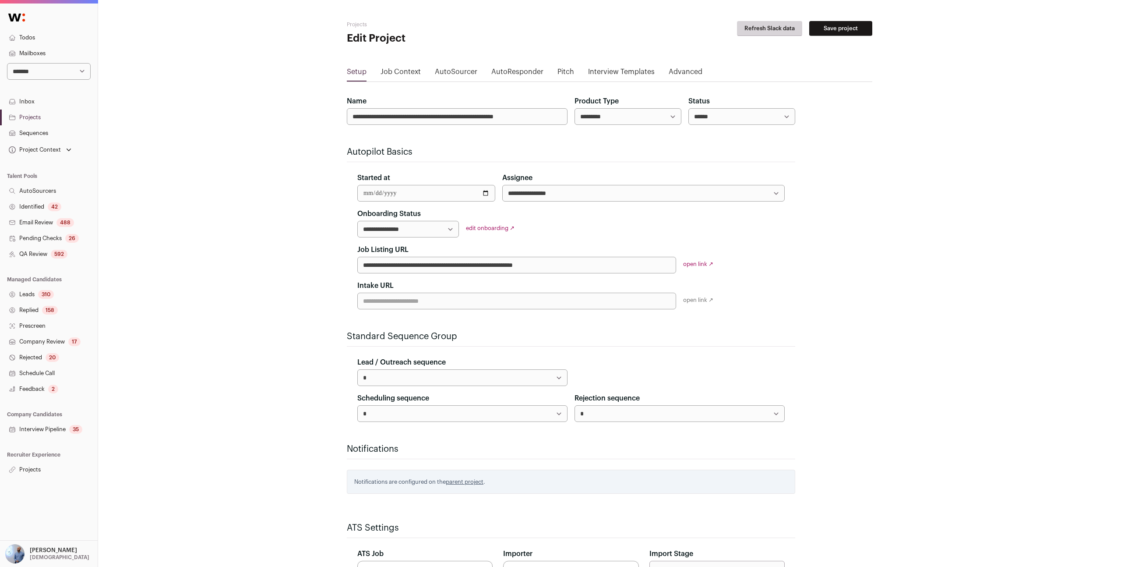
scroll to position [104, 0]
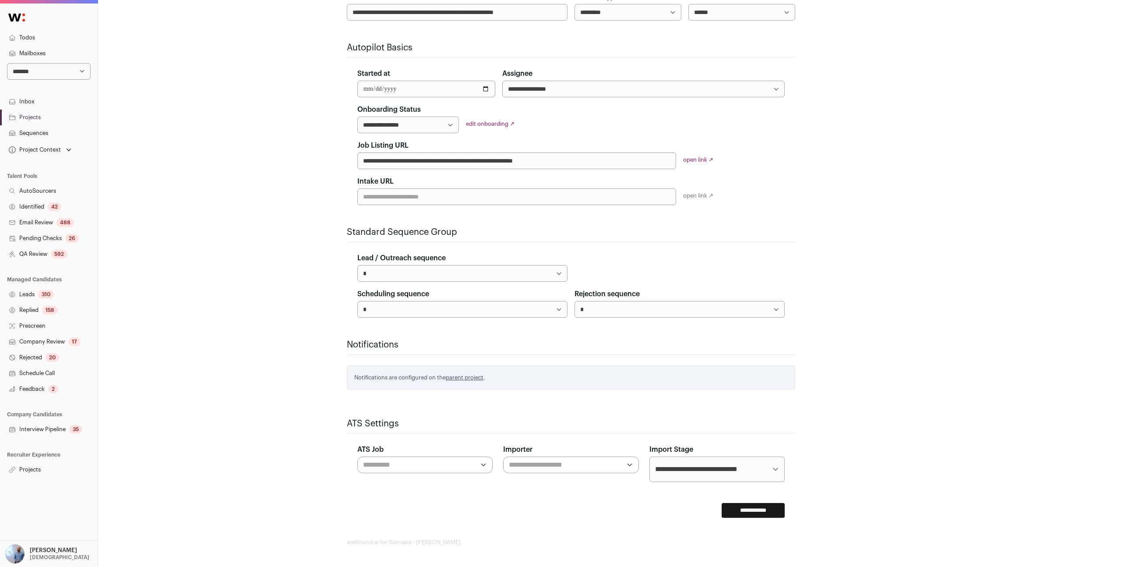
click at [423, 463] on input "ATS Job" at bounding box center [419, 464] width 112 height 11
type input "***"
type input "**********"
click at [313, 490] on div "**********" at bounding box center [609, 231] width 1023 height 671
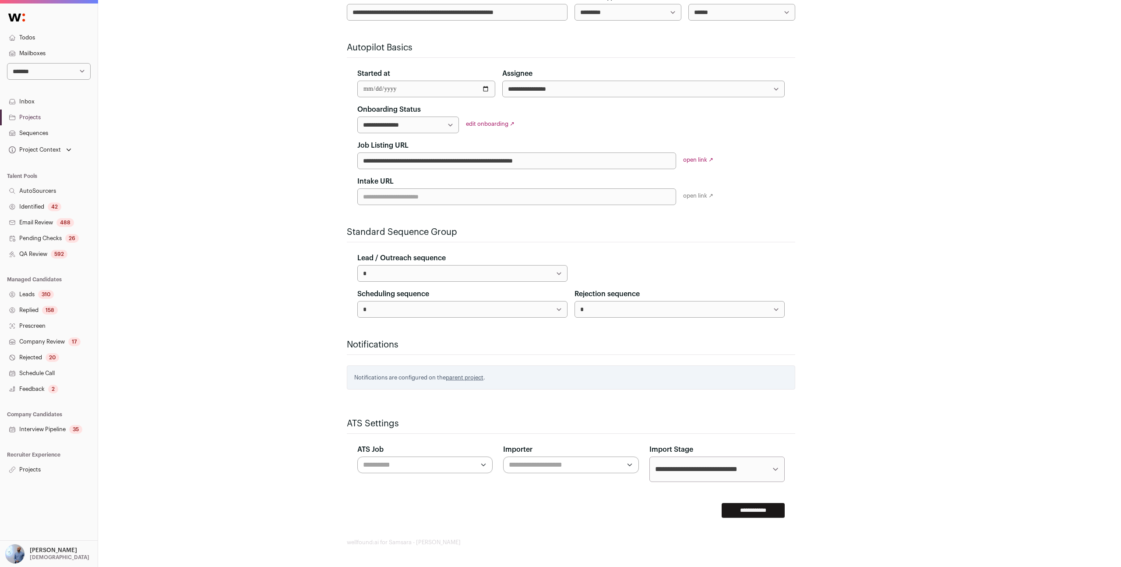
click at [521, 456] on div at bounding box center [570, 464] width 135 height 17
type input "*"
type input "*****"
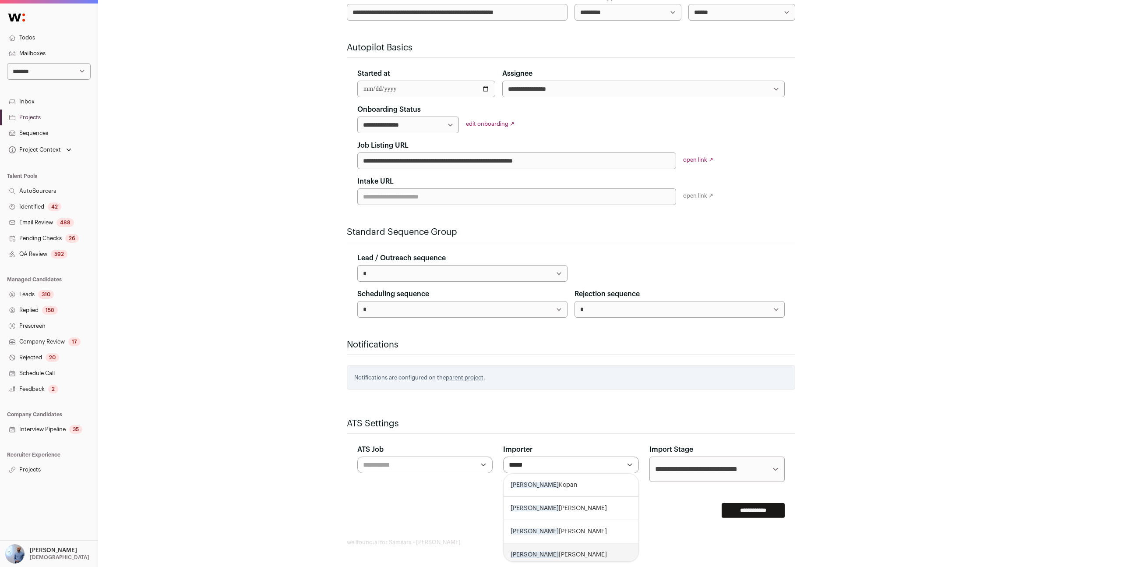
scroll to position [5, 0]
select select "*****"
select select
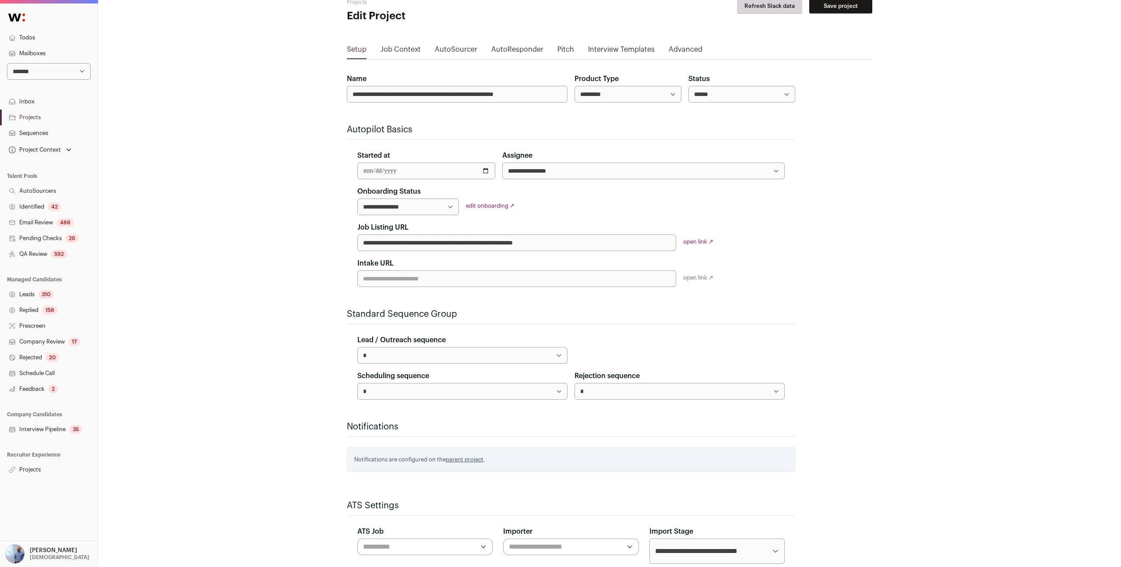
scroll to position [25, 0]
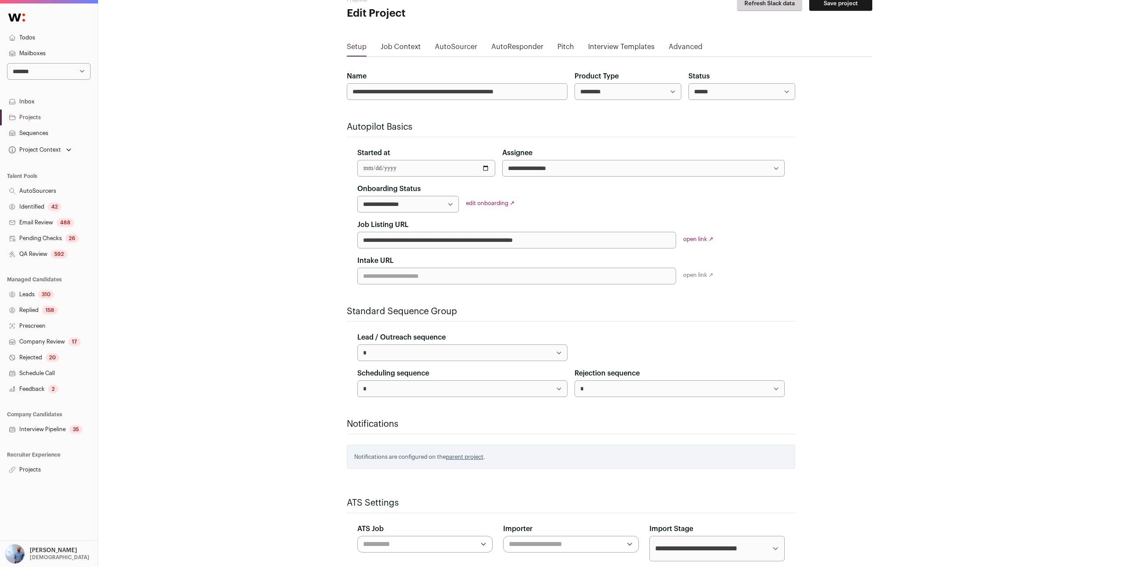
click at [993, 234] on div "**********" at bounding box center [609, 310] width 1023 height 671
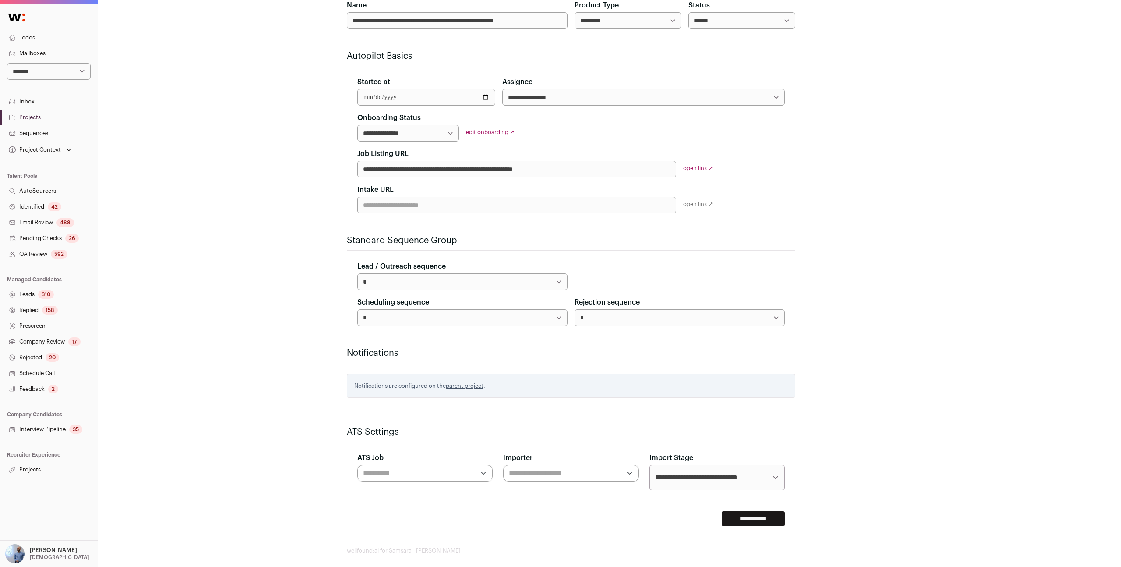
scroll to position [93, 0]
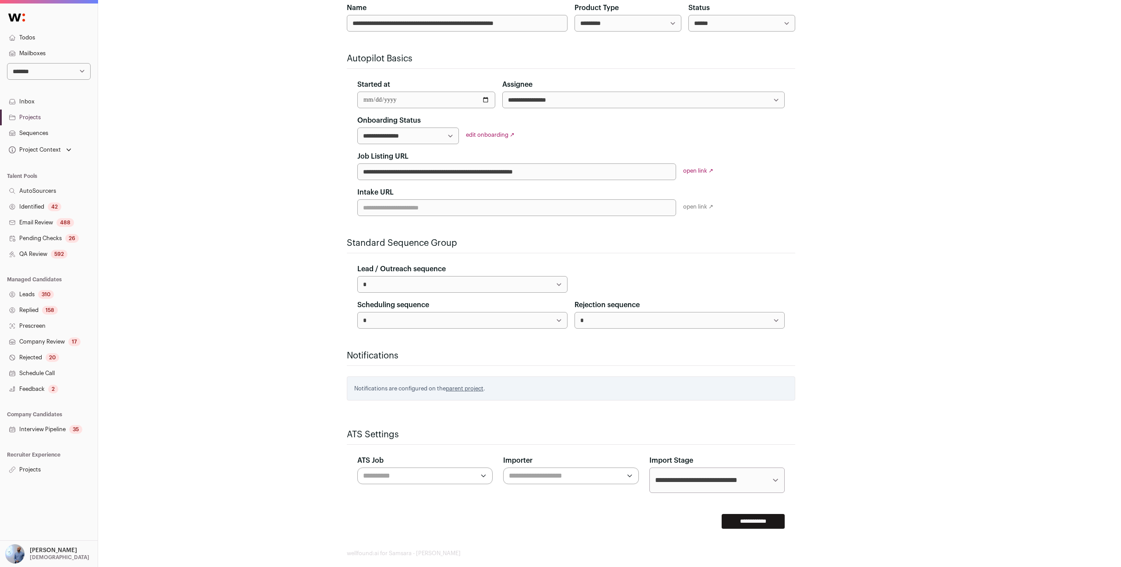
click at [165, 91] on div "**********" at bounding box center [609, 242] width 1023 height 671
click at [38, 296] on link "Leads 310" at bounding box center [49, 294] width 98 height 16
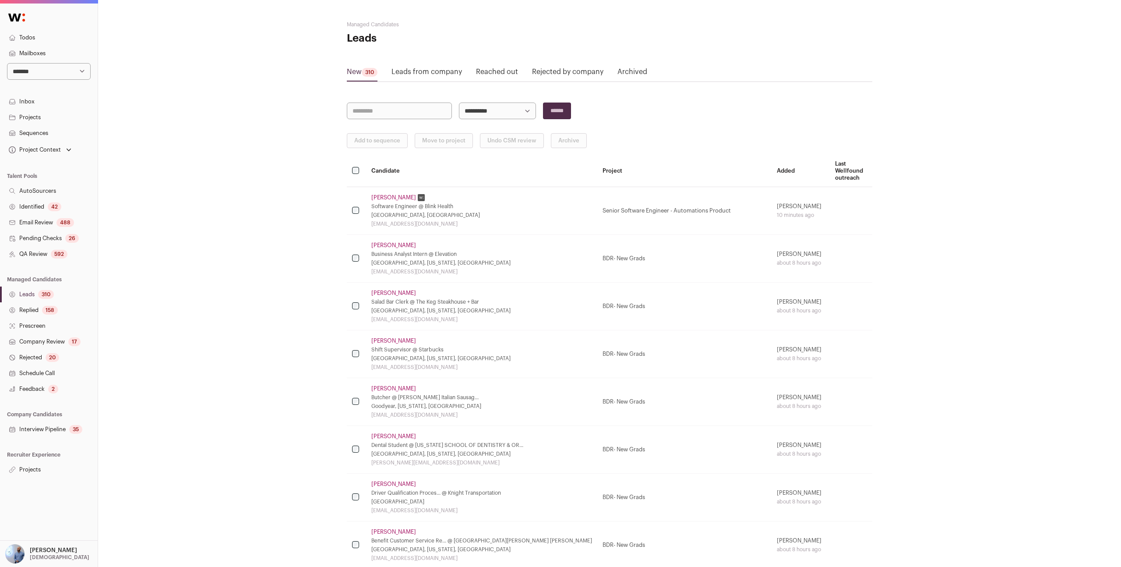
click at [43, 113] on link "Projects" at bounding box center [49, 117] width 98 height 16
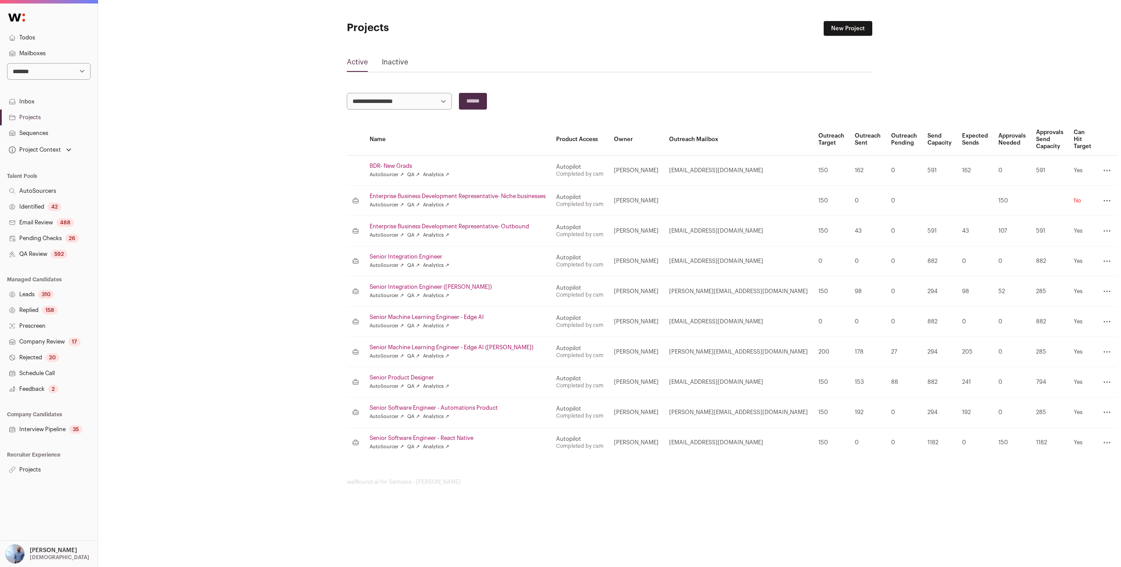
click at [391, 169] on link "BDR- New Grads" at bounding box center [458, 165] width 176 height 7
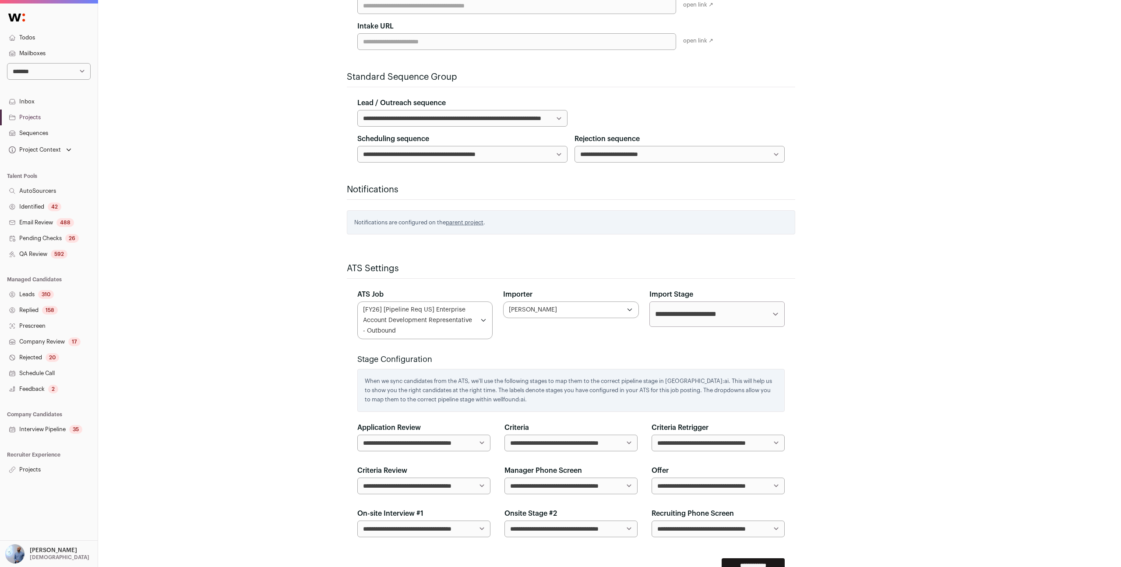
scroll to position [314, 0]
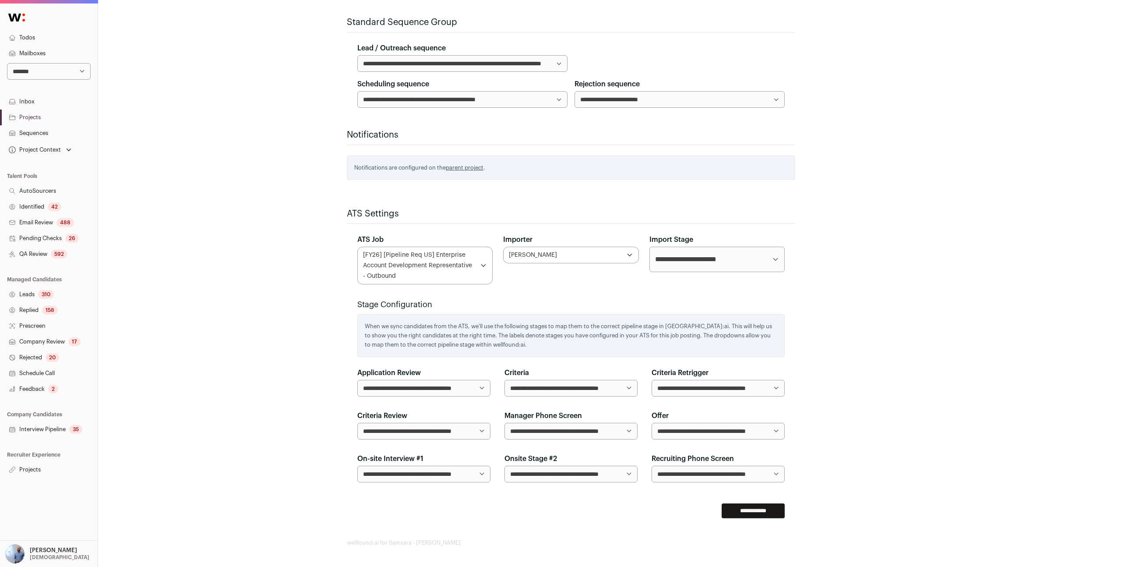
click at [114, 280] on div "**********" at bounding box center [609, 126] width 1023 height 881
click at [57, 431] on link "Interview Pipeline 35" at bounding box center [49, 429] width 98 height 16
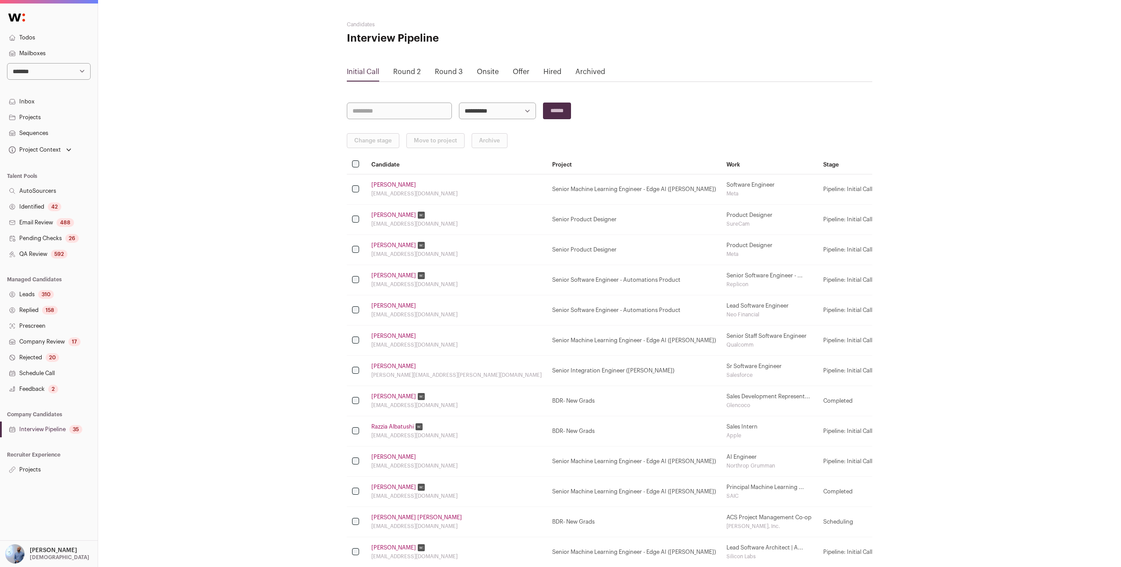
click at [405, 109] on input "search" at bounding box center [399, 110] width 105 height 17
click at [470, 111] on select "**********" at bounding box center [497, 110] width 77 height 17
select select "*****"
click at [459, 102] on select "**********" at bounding box center [497, 110] width 77 height 17
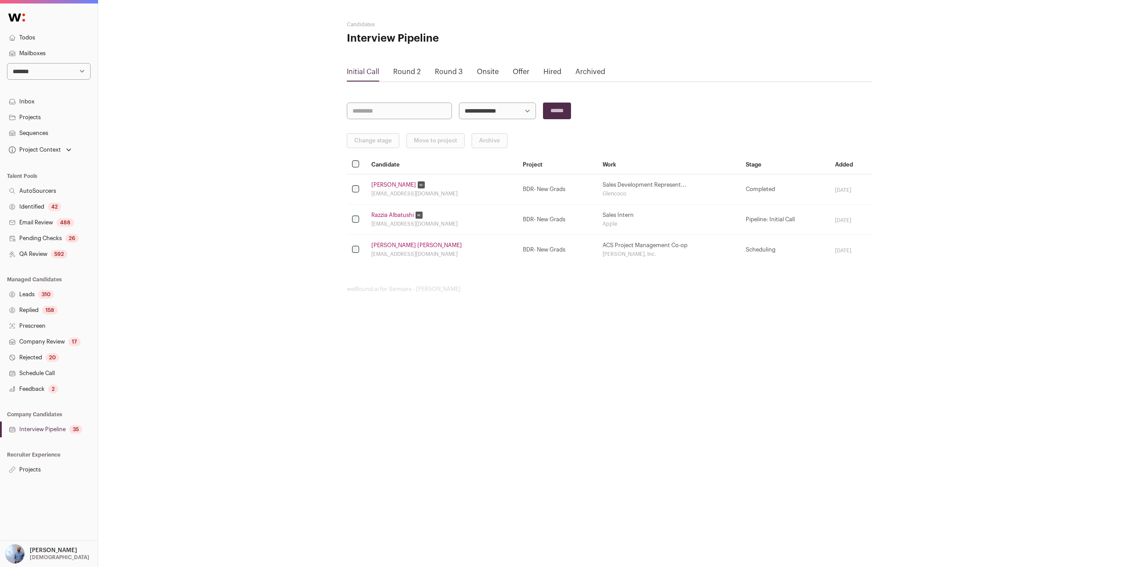
click at [370, 184] on td "Kevin Tran kthightran024@gmail.com" at bounding box center [441, 189] width 151 height 30
click at [378, 184] on link "Kevin Tran" at bounding box center [393, 184] width 45 height 7
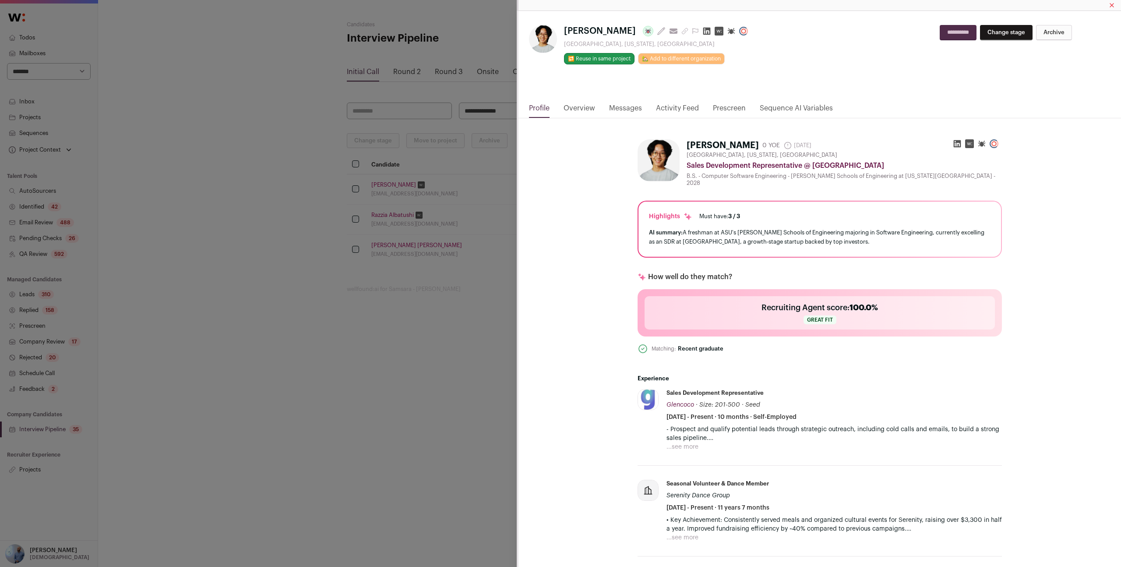
click at [585, 97] on div "**********" at bounding box center [819, 57] width 602 height 92
click at [585, 111] on link "Overview" at bounding box center [579, 110] width 32 height 15
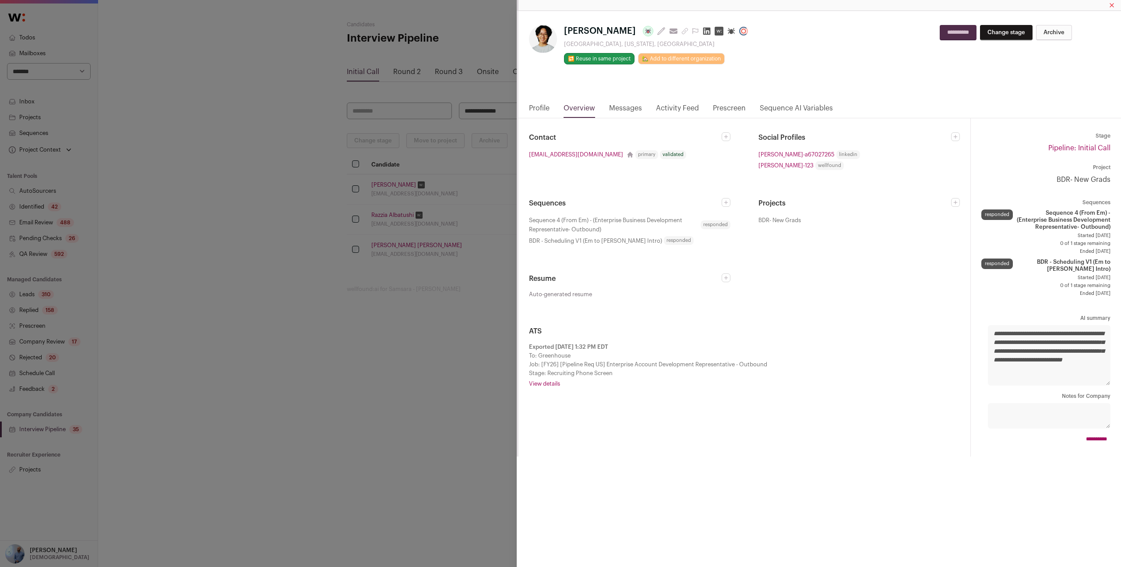
click at [553, 384] on link "View details" at bounding box center [744, 383] width 431 height 7
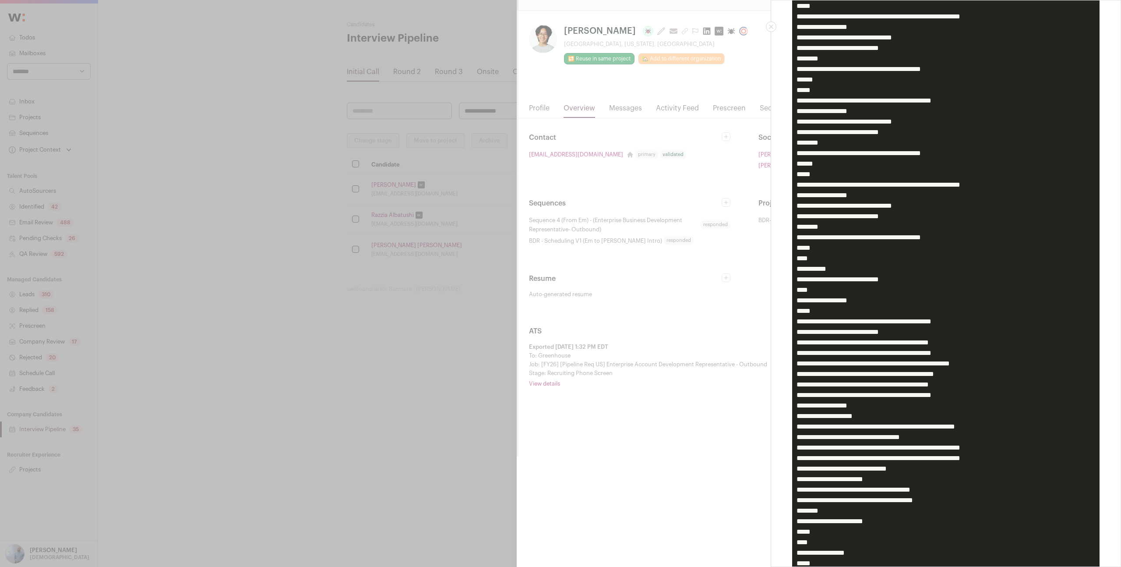
scroll to position [544, 0]
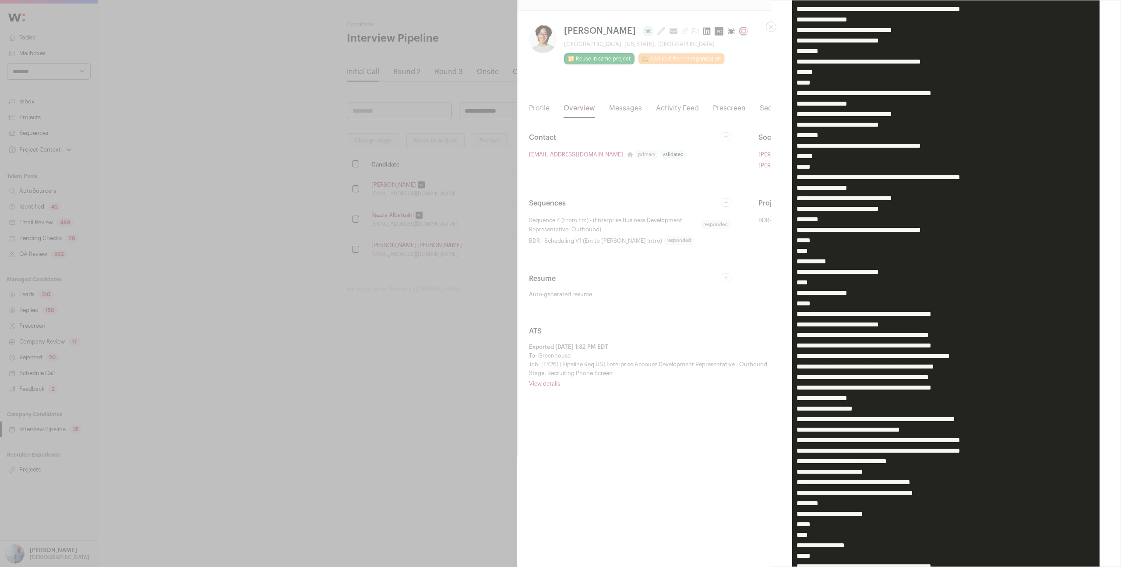
click at [944, 387] on pre "Close modal via background" at bounding box center [945, 240] width 307 height 1234
click at [484, 286] on div "ATS Export Ext ID: 85cb76f6-0c91-4b26-a974-86d82dd58d89 Ext Remote ID: 41921421…" at bounding box center [560, 283] width 1121 height 567
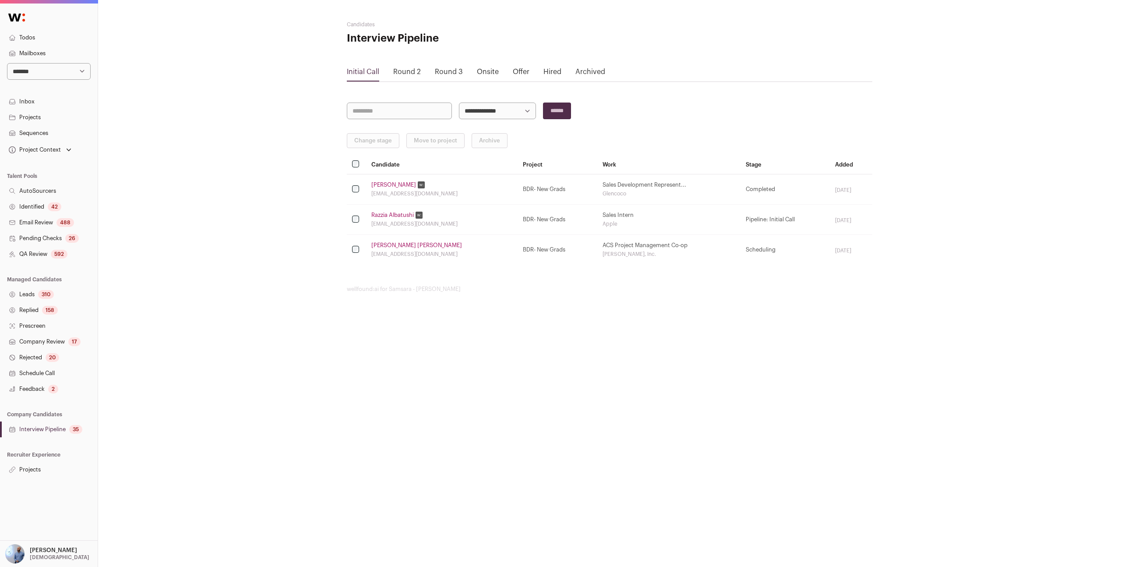
click at [406, 214] on link "Razzia Albatushi" at bounding box center [392, 214] width 42 height 7
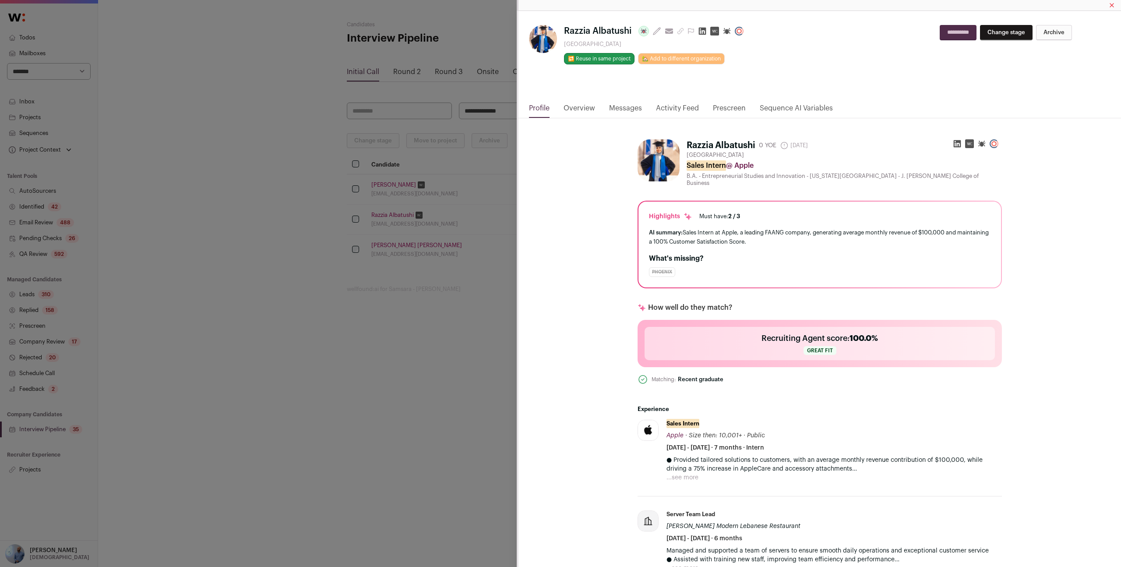
click at [572, 106] on link "Overview" at bounding box center [579, 110] width 32 height 15
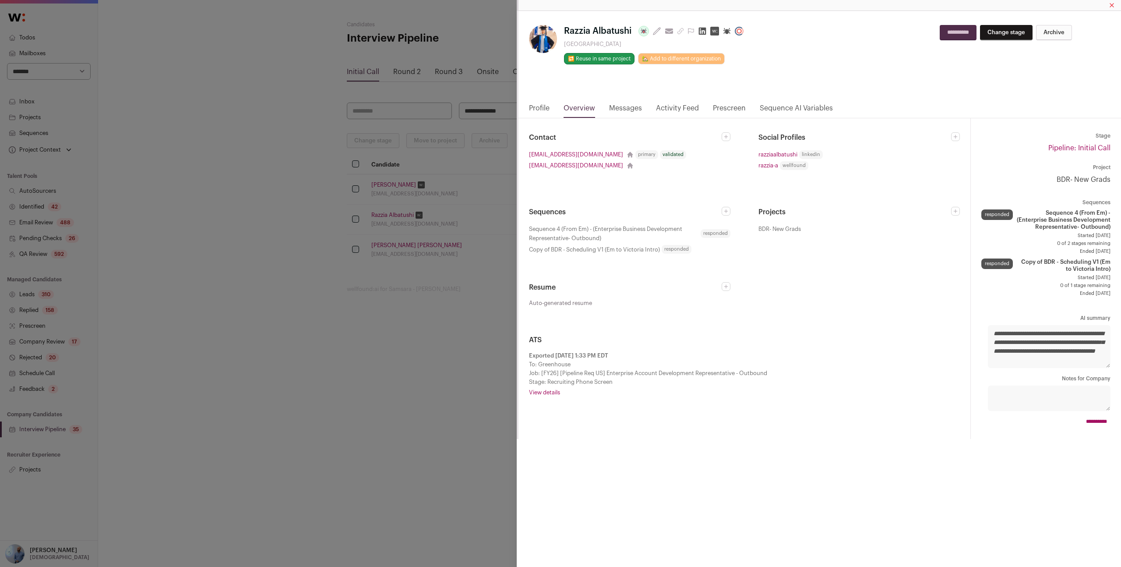
click at [538, 392] on link "View details" at bounding box center [744, 392] width 431 height 7
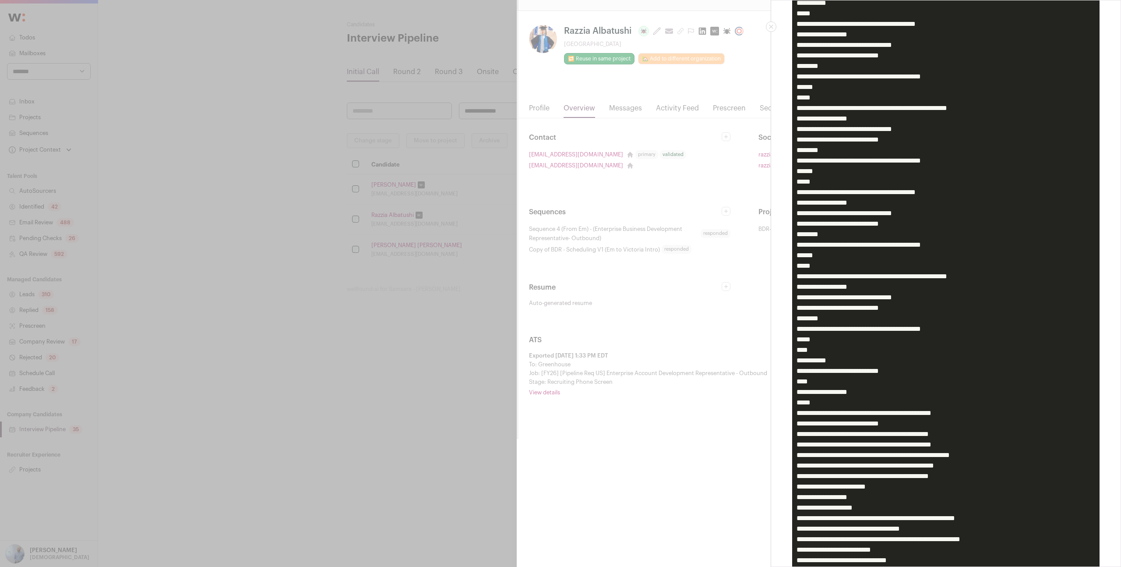
scroll to position [455, 0]
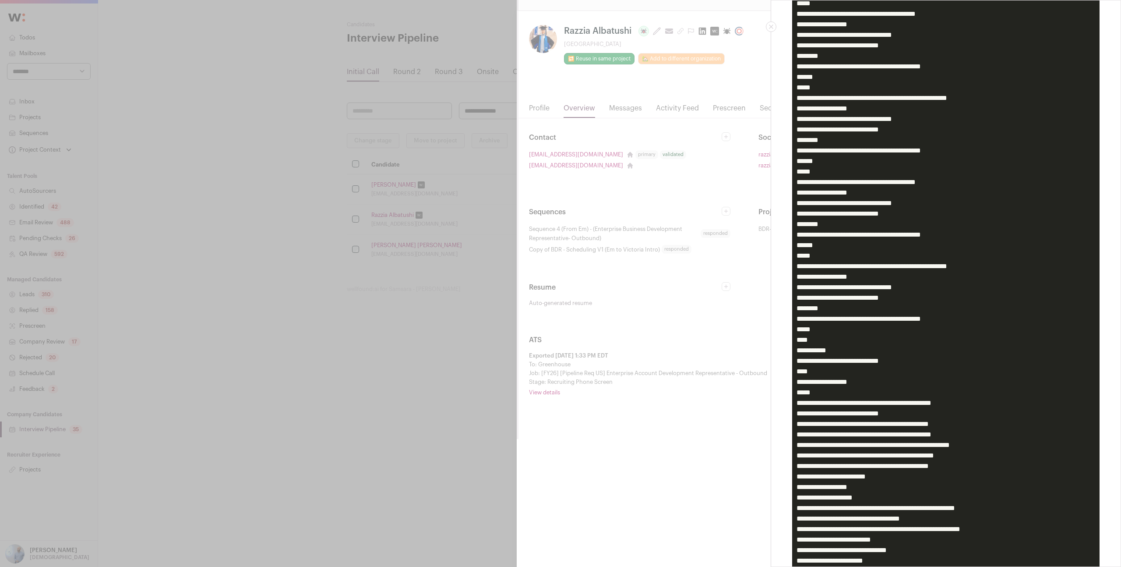
click at [899, 486] on pre "Close modal via background" at bounding box center [945, 329] width 307 height 1234
click at [893, 475] on pre "Close modal via background" at bounding box center [945, 329] width 307 height 1234
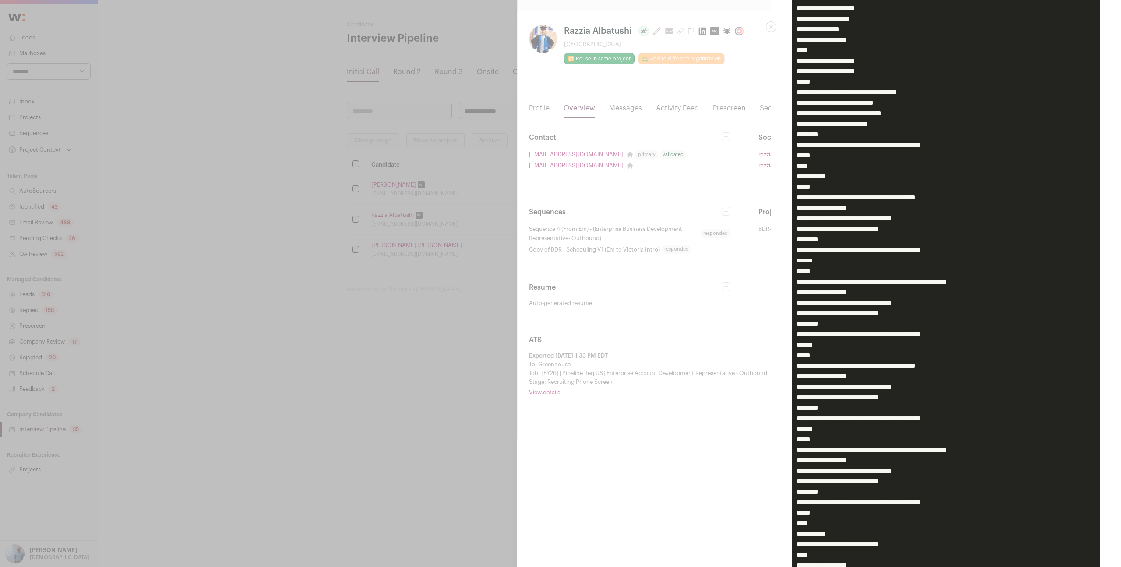
scroll to position [0, 0]
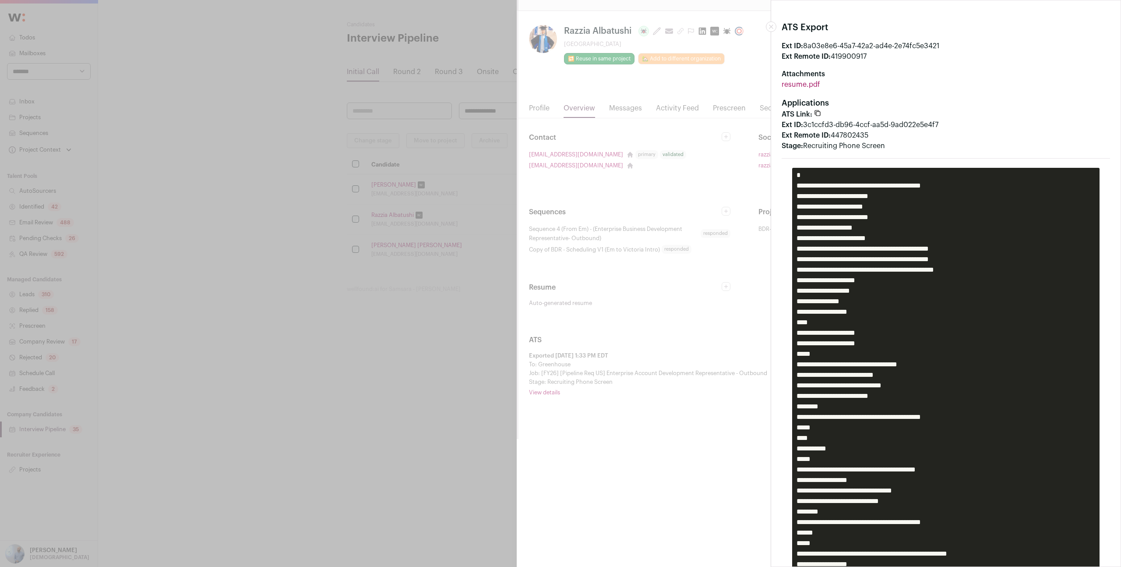
click at [426, 170] on div "ATS Export Ext ID: 8a03e8e6-45a7-42a2-ad4e-2e74fc5e3421 Ext Remote ID: 41990091…" at bounding box center [560, 283] width 1121 height 567
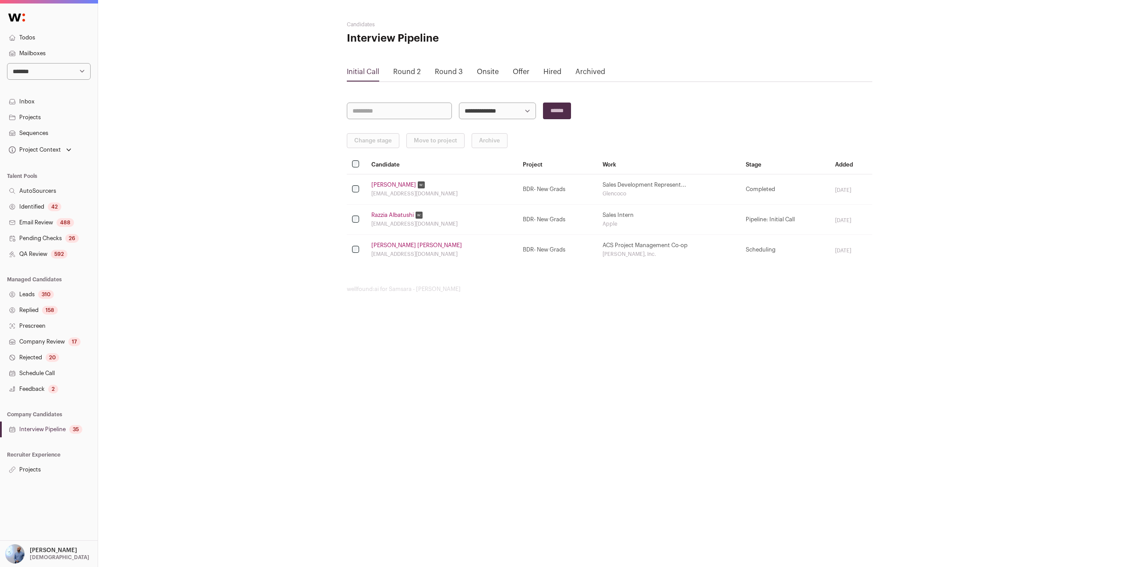
click at [399, 247] on link "Jackson Spiggle" at bounding box center [416, 245] width 91 height 7
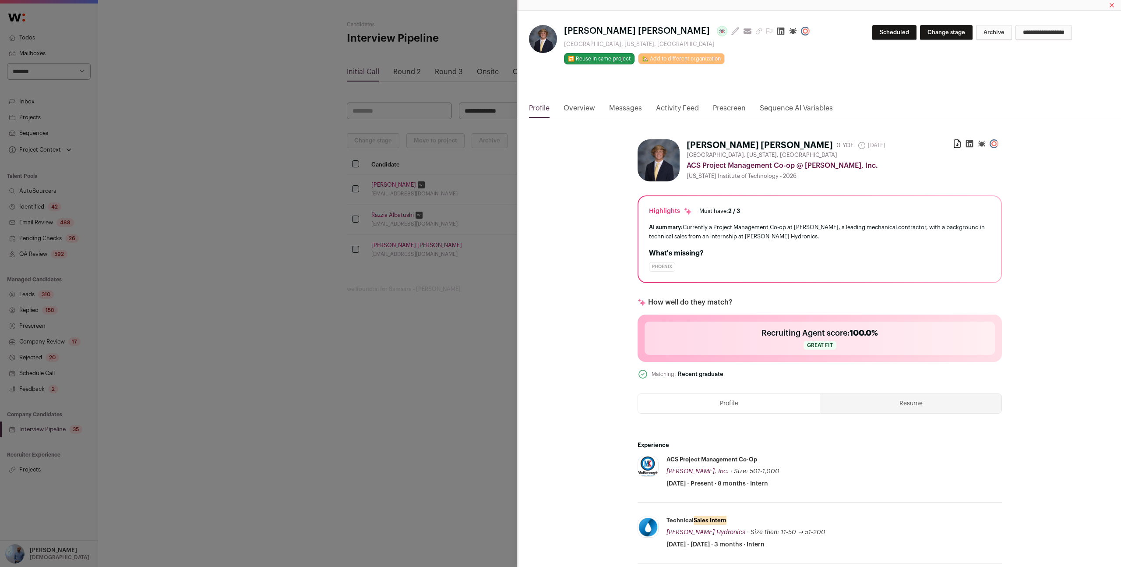
click at [593, 110] on link "Overview" at bounding box center [579, 110] width 32 height 15
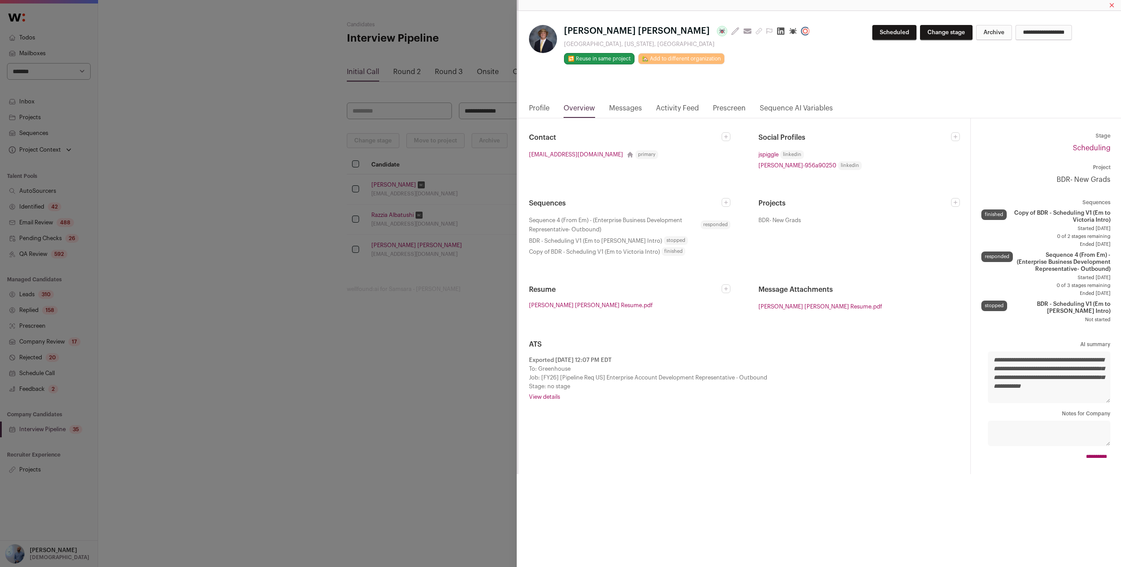
click at [542, 111] on link "Profile" at bounding box center [539, 110] width 21 height 15
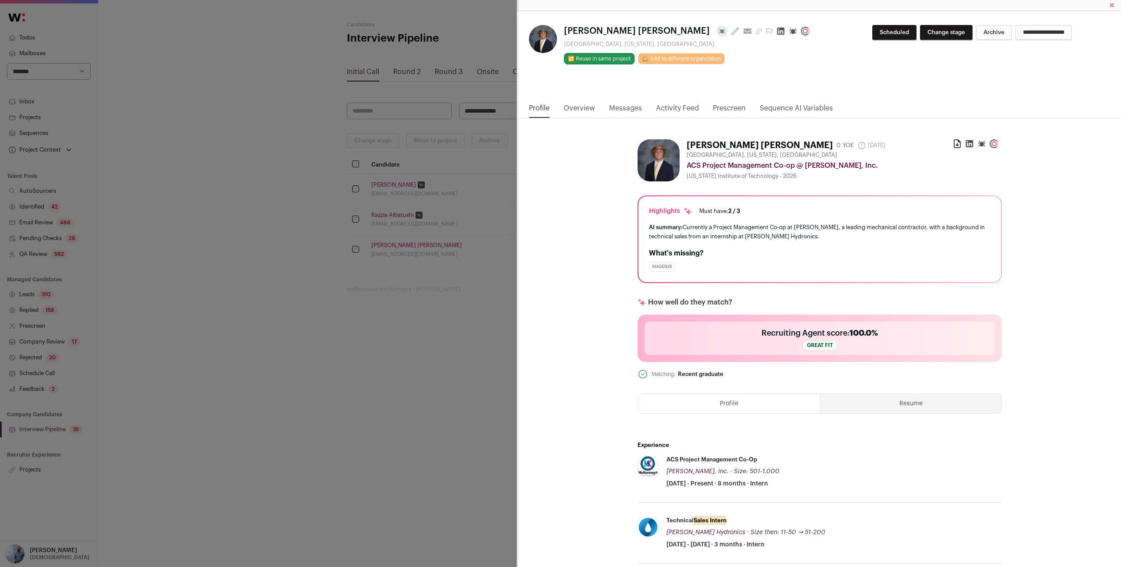
click at [581, 113] on link "Overview" at bounding box center [579, 110] width 32 height 15
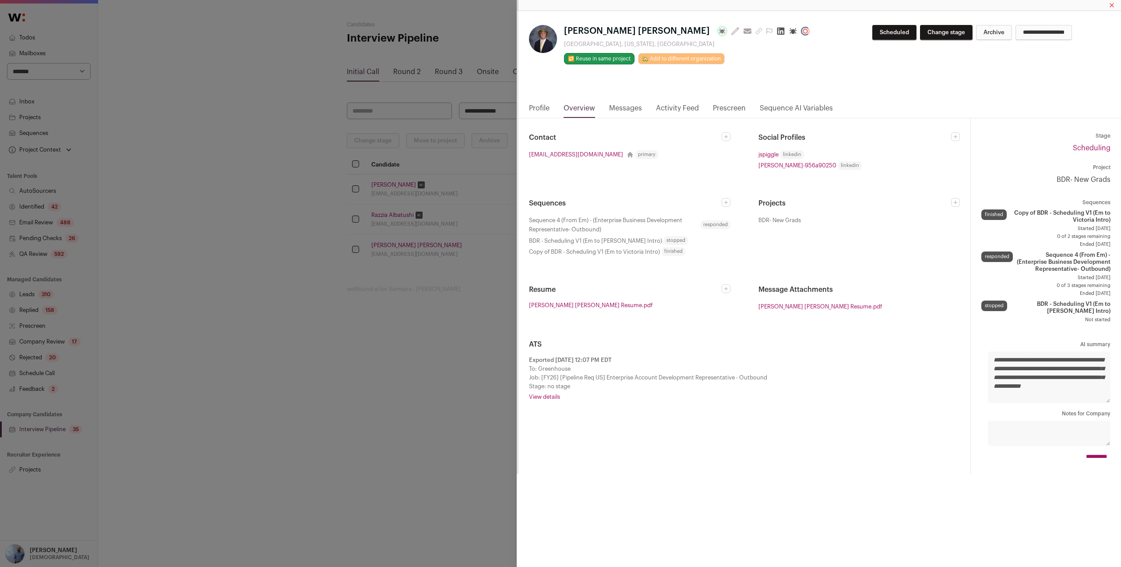
click at [561, 394] on link "View details" at bounding box center [744, 396] width 431 height 7
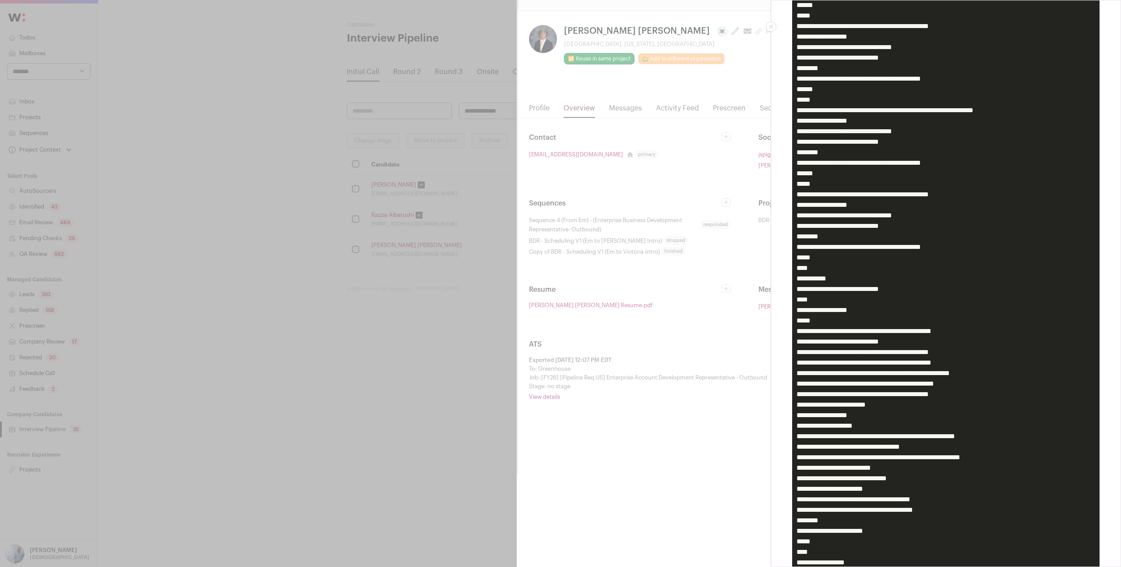
scroll to position [534, 0]
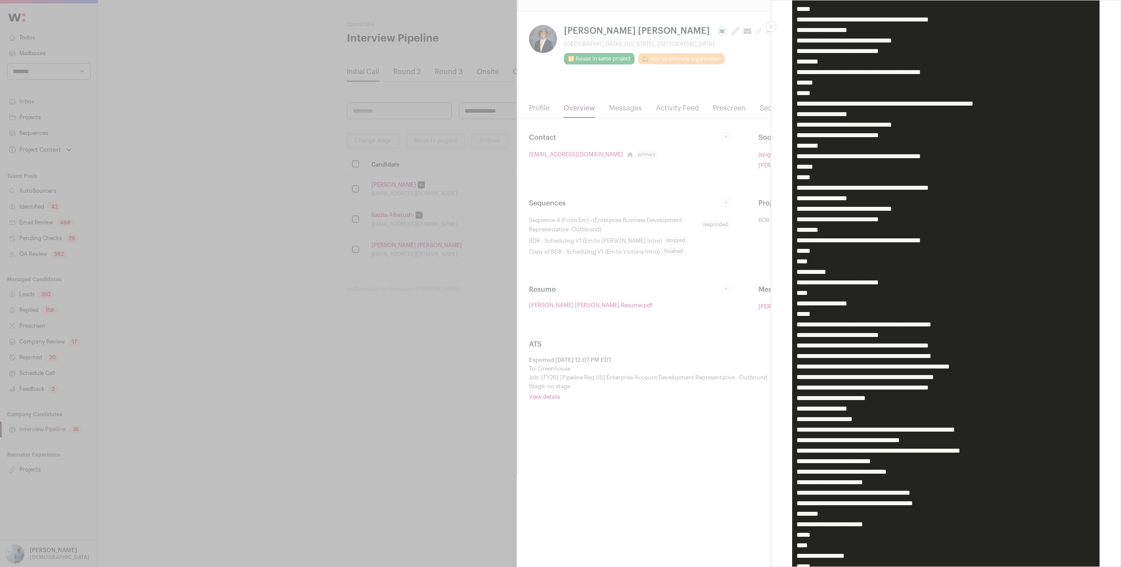
click at [917, 380] on pre "Close modal via background" at bounding box center [945, 251] width 307 height 1234
click at [917, 409] on pre "Close modal via background" at bounding box center [945, 251] width 307 height 1234
click at [917, 406] on pre "Close modal via background" at bounding box center [945, 251] width 307 height 1234
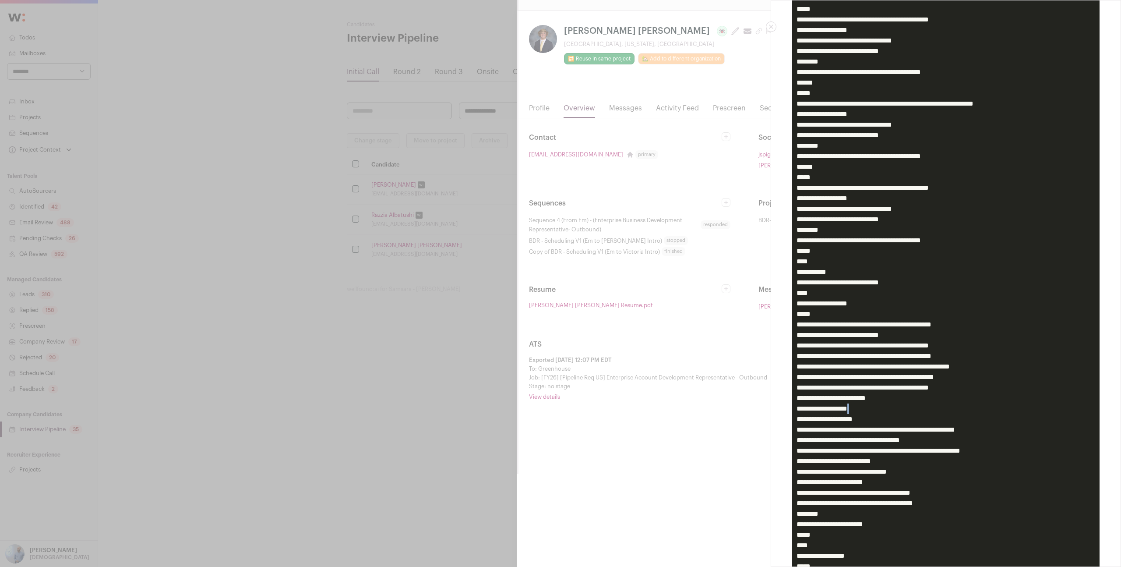
click at [917, 406] on pre "Close modal via background" at bounding box center [945, 251] width 307 height 1234
click at [915, 406] on pre "Close modal via background" at bounding box center [945, 251] width 307 height 1234
click at [909, 401] on pre "Close modal via background" at bounding box center [945, 251] width 307 height 1234
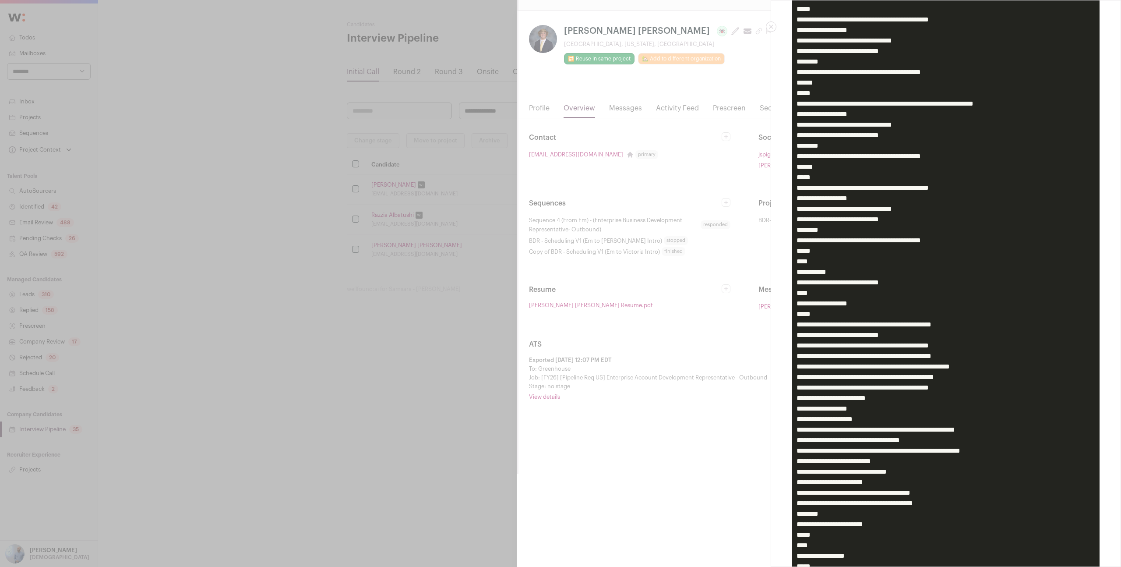
click at [910, 403] on pre "Close modal via background" at bounding box center [945, 251] width 307 height 1234
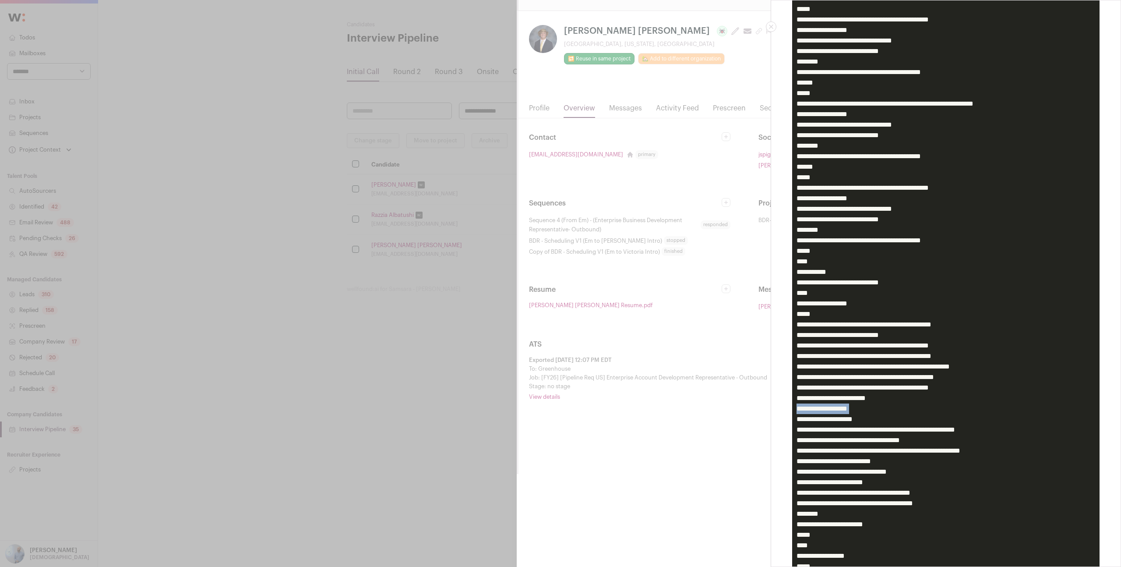
click at [910, 403] on pre "Close modal via background" at bounding box center [945, 251] width 307 height 1234
click at [907, 394] on pre "Close modal via background" at bounding box center [945, 251] width 307 height 1234
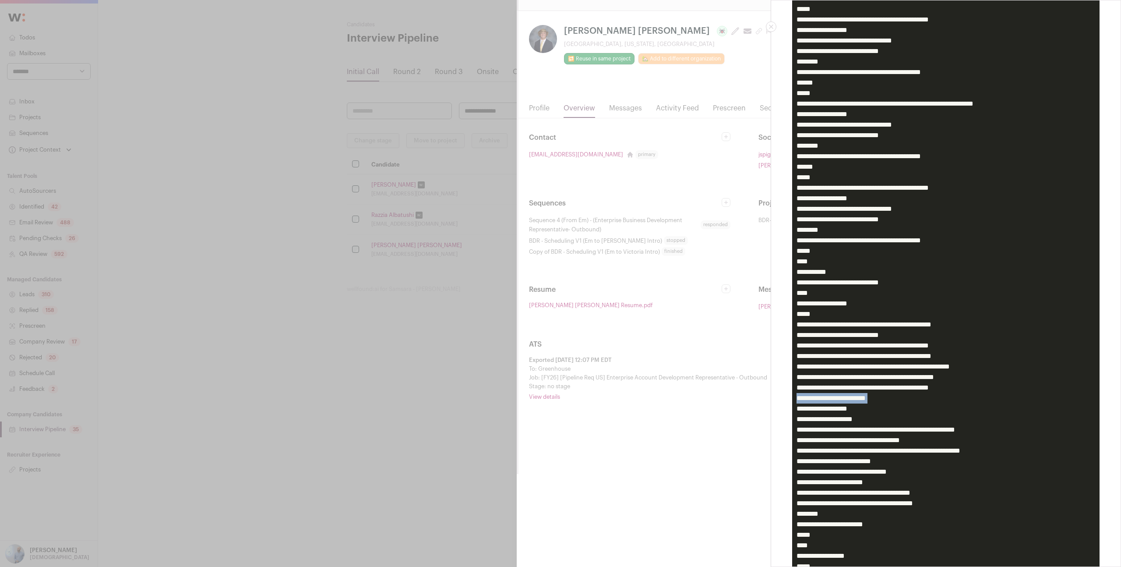
click at [907, 394] on pre "Close modal via background" at bounding box center [945, 251] width 307 height 1234
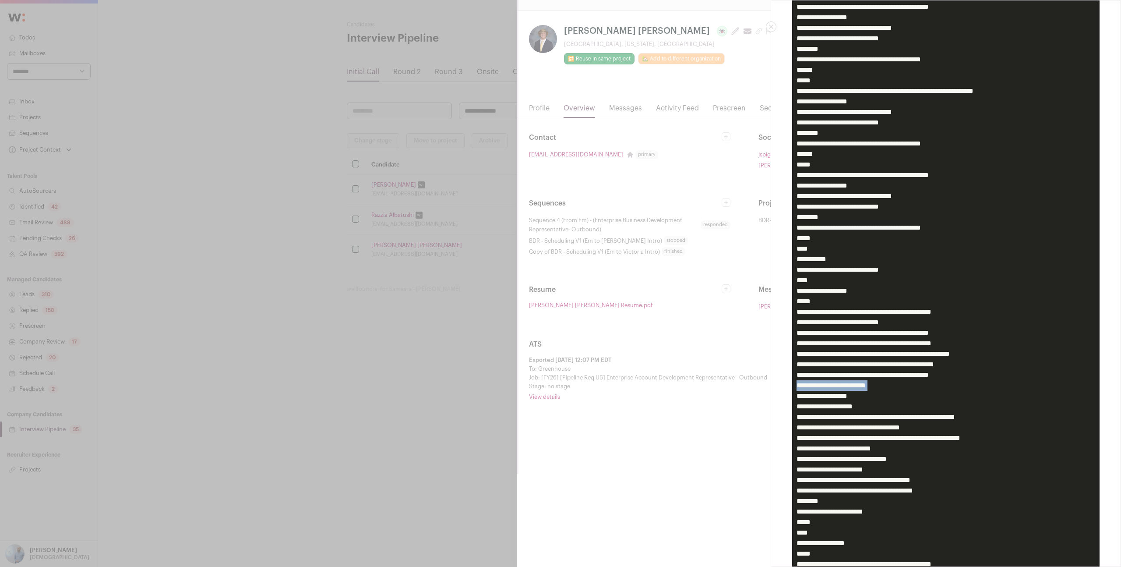
scroll to position [547, 0]
click at [373, 132] on div "ATS Export Ext ID: e39f73b4-47b6-48f8-9ac9-20efa42c2a8c Ext Remote ID: 41987793…" at bounding box center [560, 283] width 1121 height 567
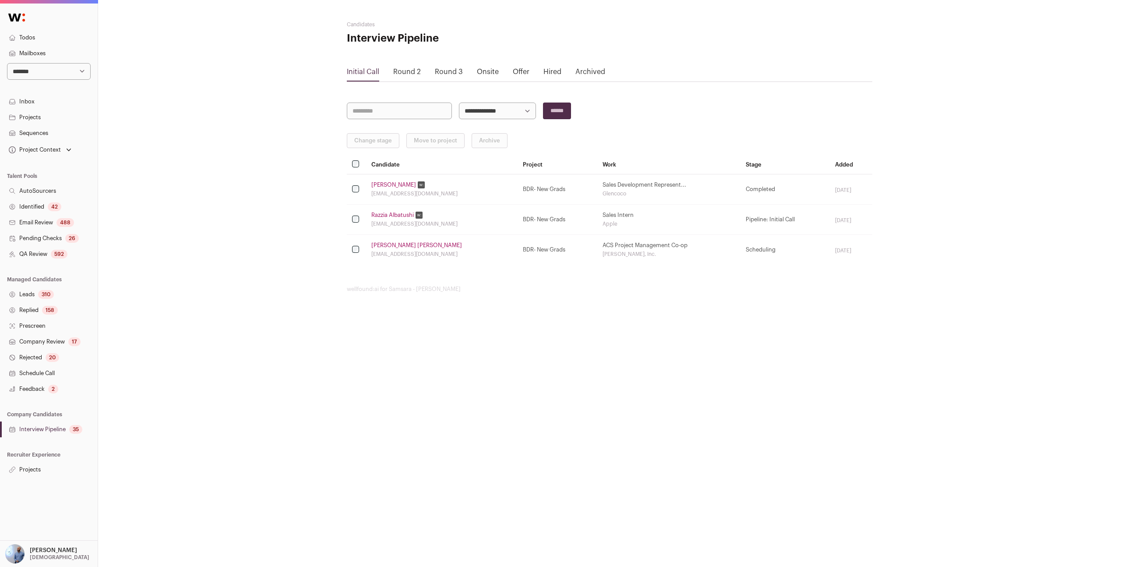
click at [387, 182] on link "Kevin Tran" at bounding box center [393, 184] width 45 height 7
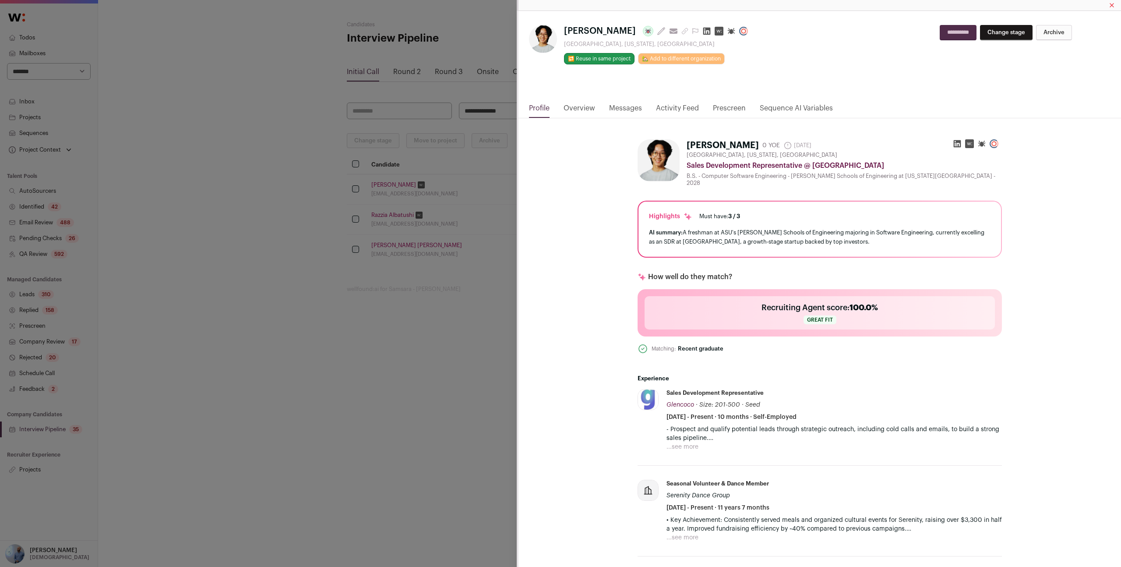
click at [583, 108] on link "Overview" at bounding box center [579, 110] width 32 height 15
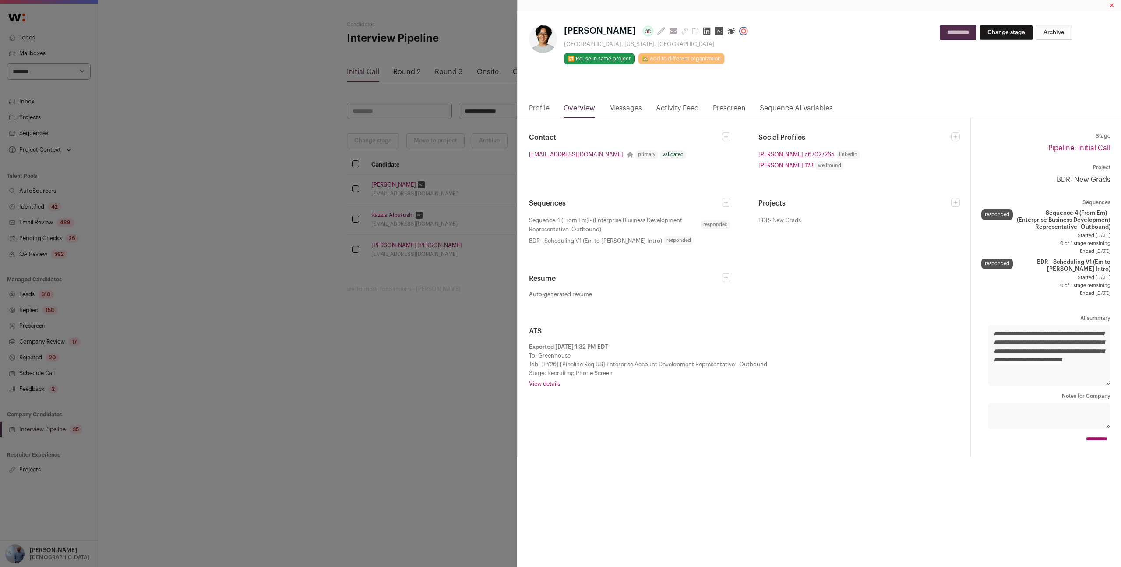
click at [552, 381] on link "View details" at bounding box center [744, 383] width 431 height 7
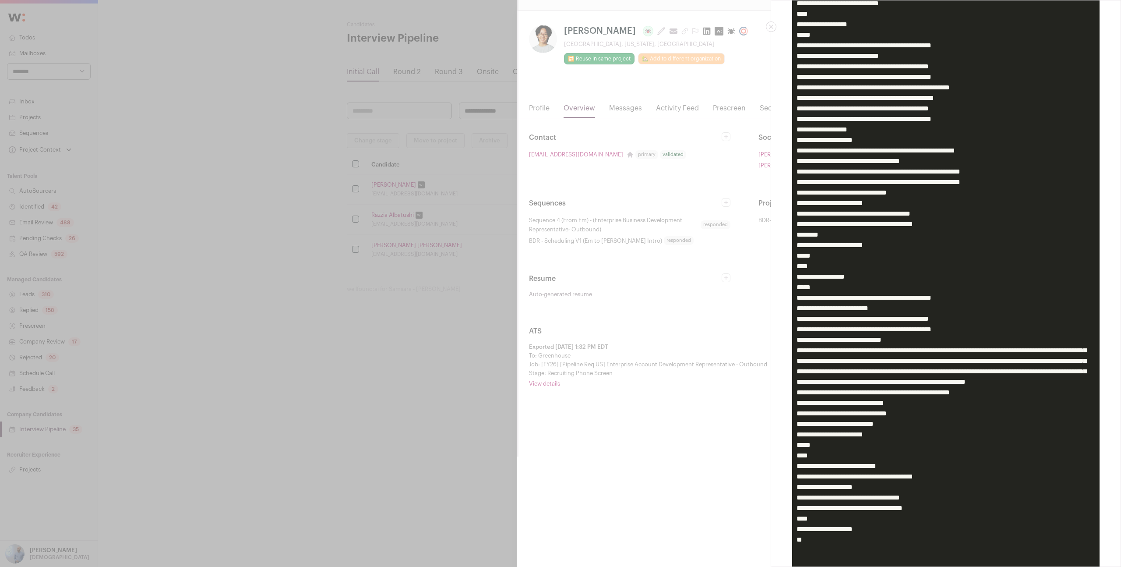
scroll to position [784, 0]
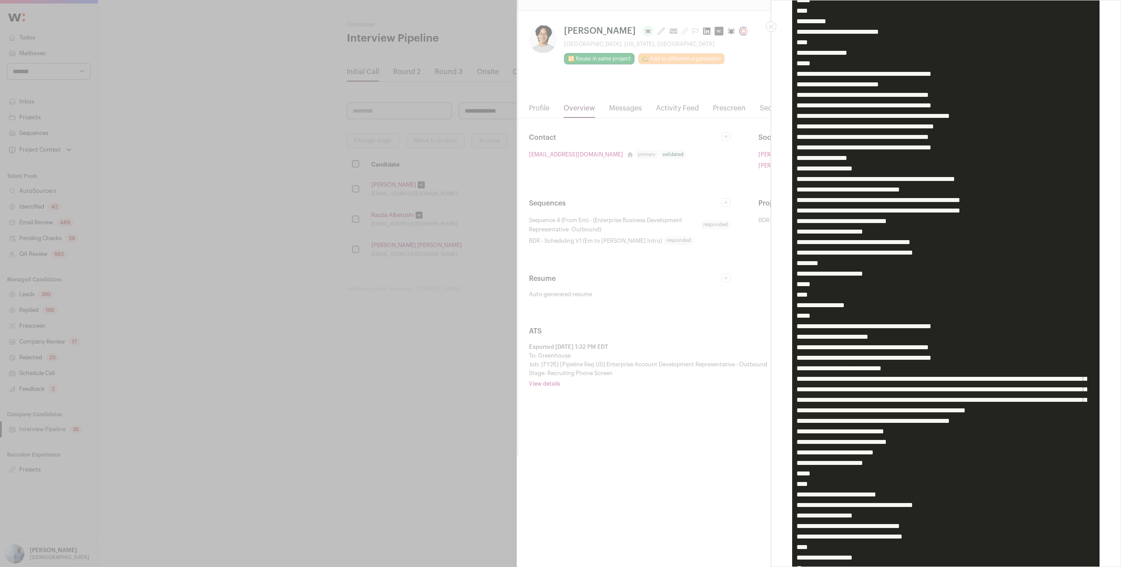
click at [873, 219] on pre "Close modal via background" at bounding box center [945, 1] width 307 height 1234
click at [872, 216] on pre "Close modal via background" at bounding box center [945, 1] width 307 height 1234
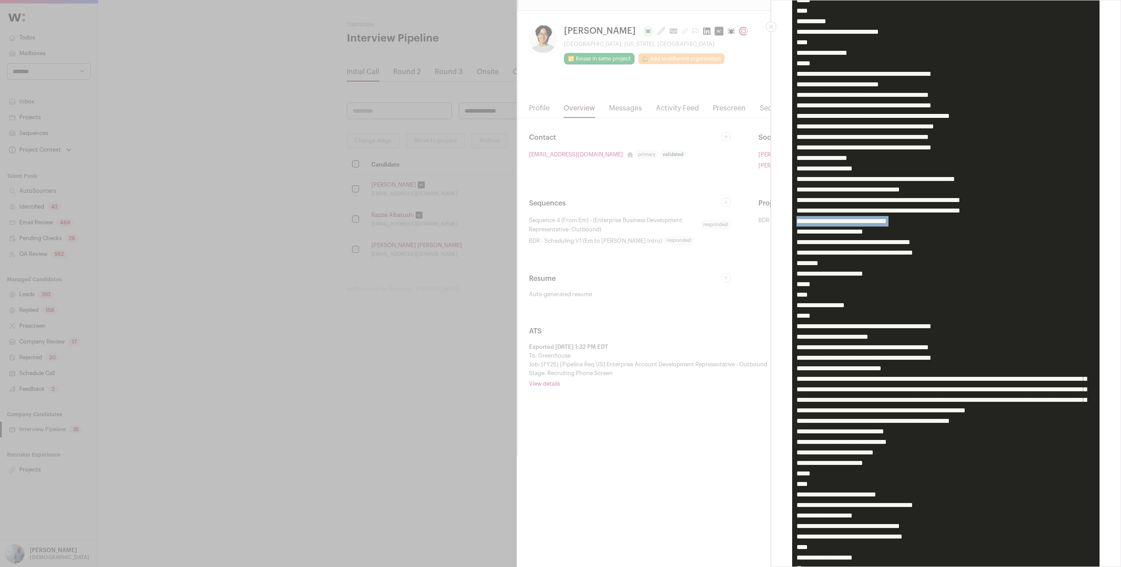
click at [872, 216] on pre "Close modal via background" at bounding box center [945, 1] width 307 height 1234
click at [871, 212] on pre "Close modal via background" at bounding box center [945, 1] width 307 height 1234
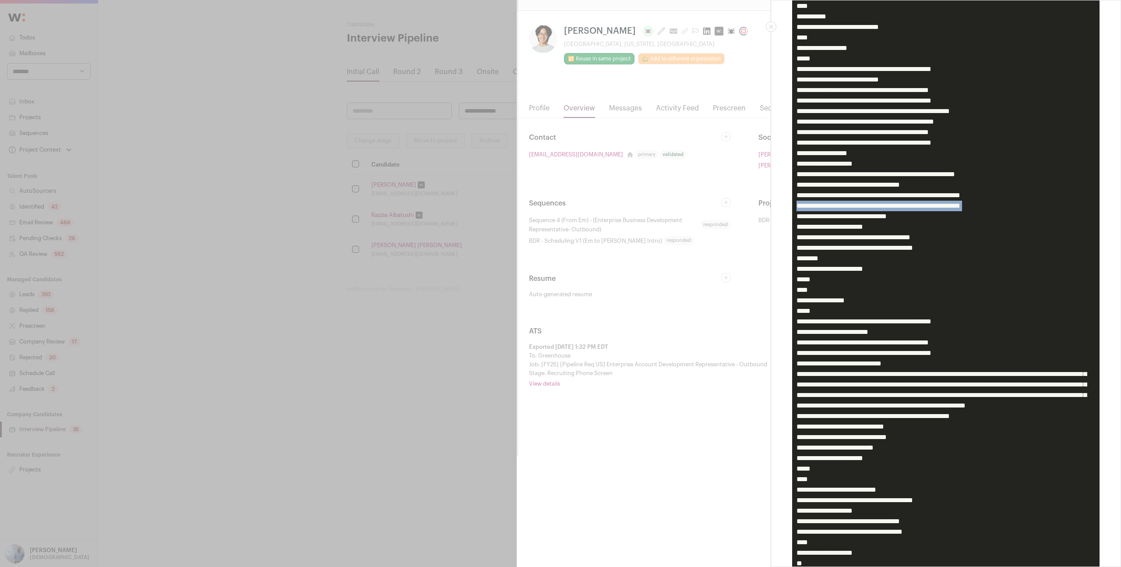
scroll to position [796, 0]
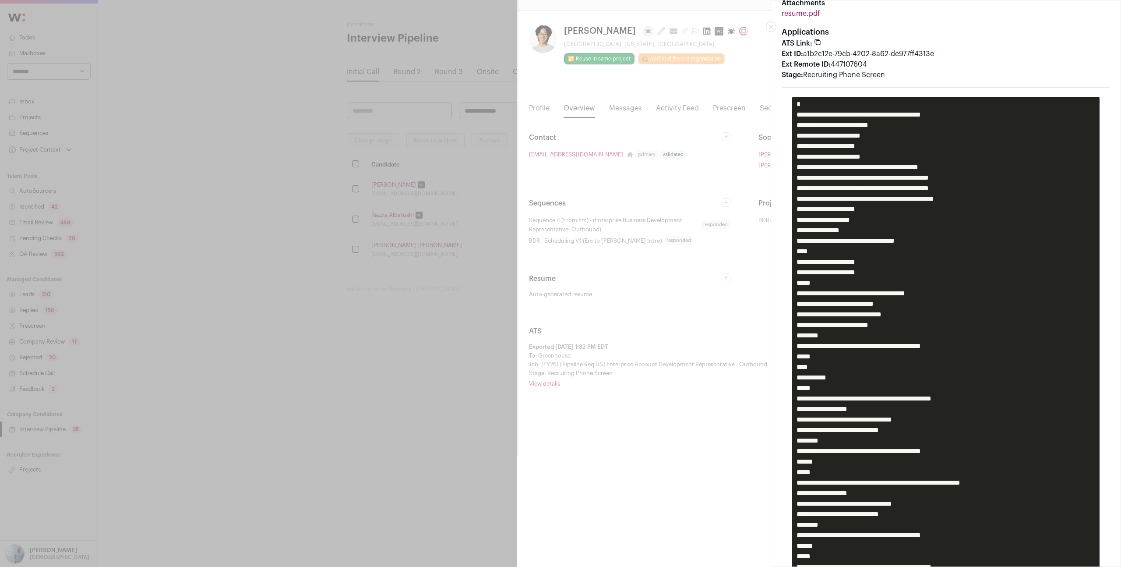
scroll to position [0, 0]
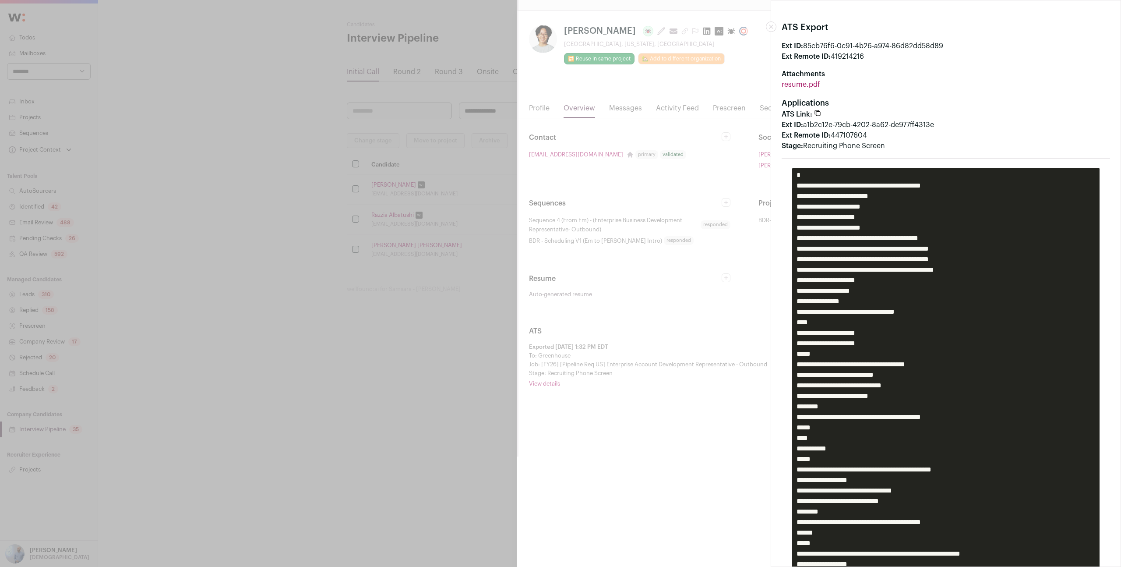
click at [756, 222] on div "ATS Export Ext ID: 85cb76f6-0c91-4b26-a974-86d82dd58d89 Ext Remote ID: 41921421…" at bounding box center [560, 283] width 1121 height 567
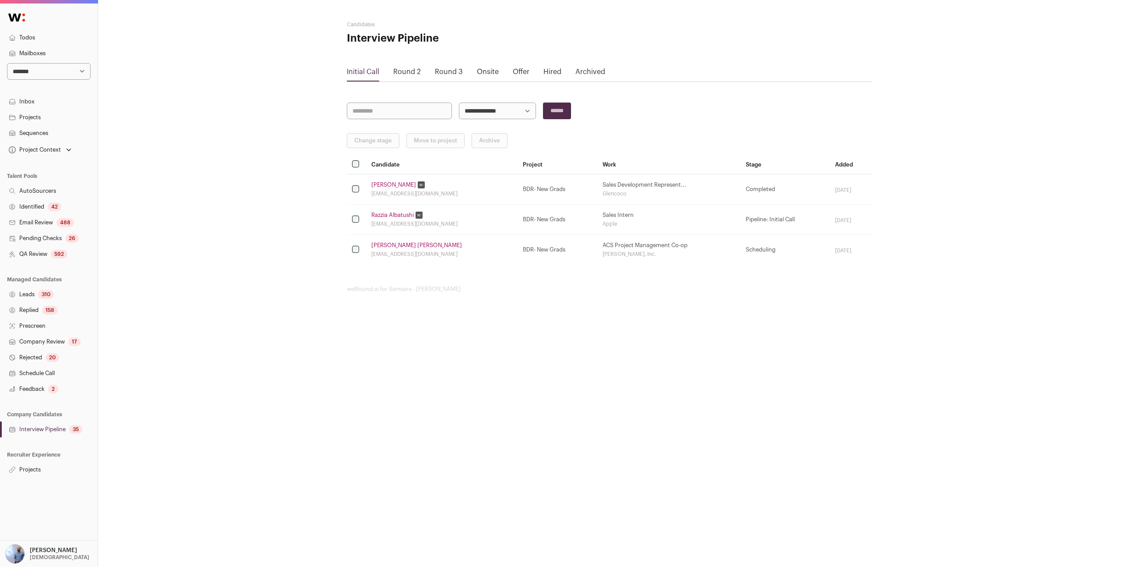
click at [740, 237] on td "Scheduling" at bounding box center [784, 250] width 89 height 30
click at [38, 221] on link "Email Review 488" at bounding box center [49, 223] width 98 height 16
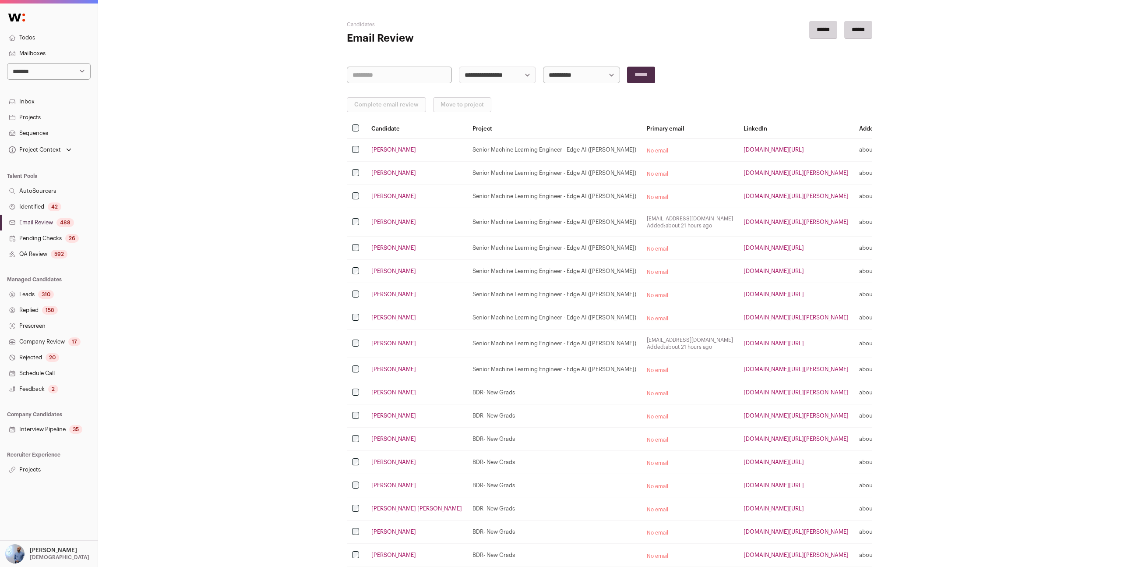
click at [572, 67] on select "**********" at bounding box center [581, 75] width 77 height 17
select select "*****"
click at [543, 67] on select "**********" at bounding box center [581, 75] width 77 height 17
click at [646, 71] on input "******" at bounding box center [641, 75] width 28 height 17
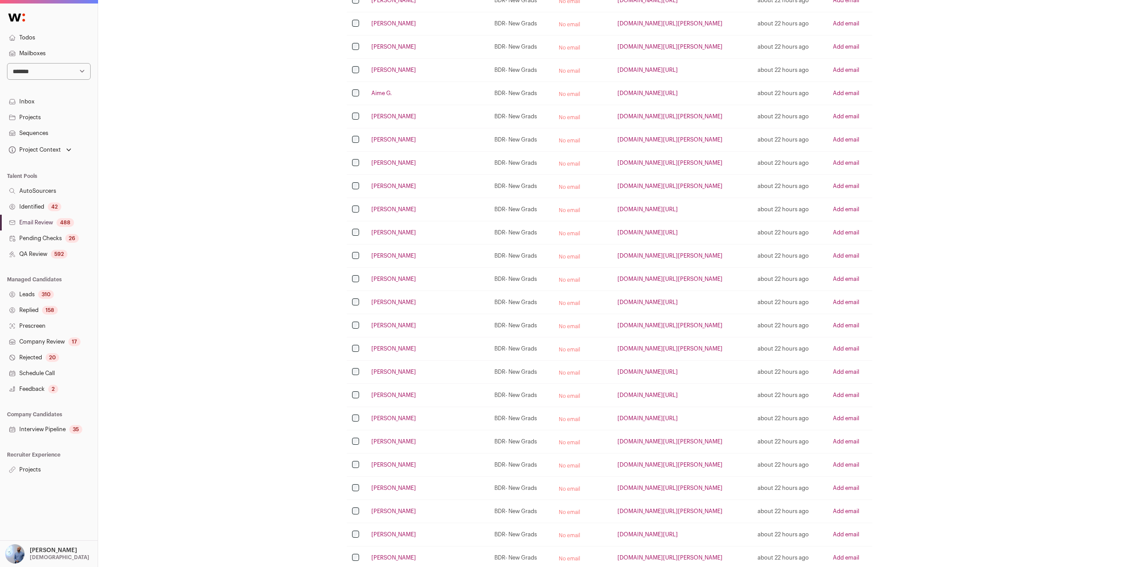
scroll to position [810, 0]
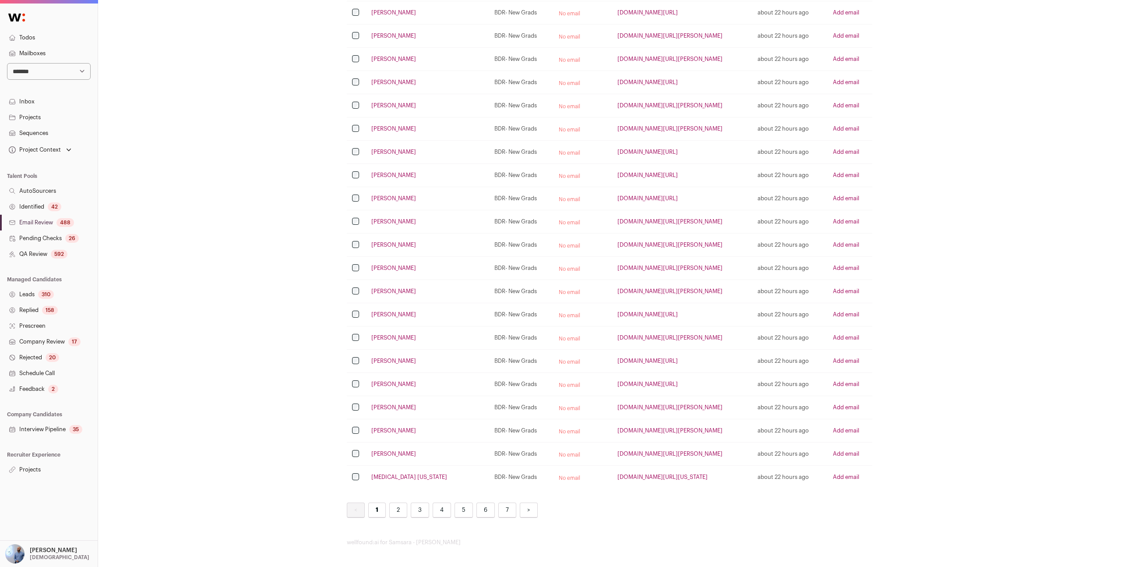
click at [398, 512] on link "2" at bounding box center [398, 509] width 18 height 15
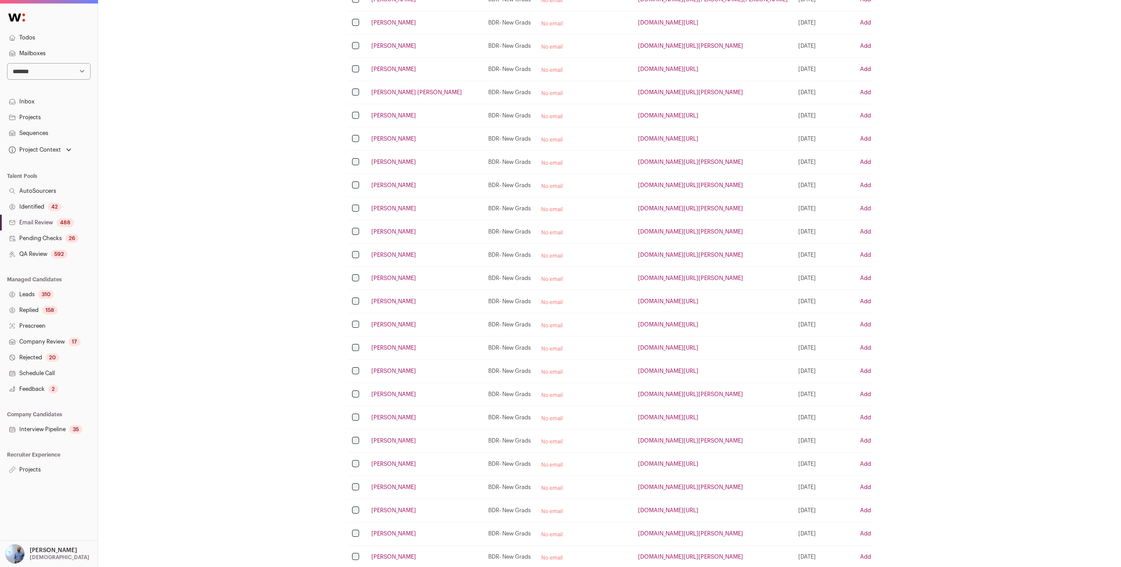
scroll to position [815, 0]
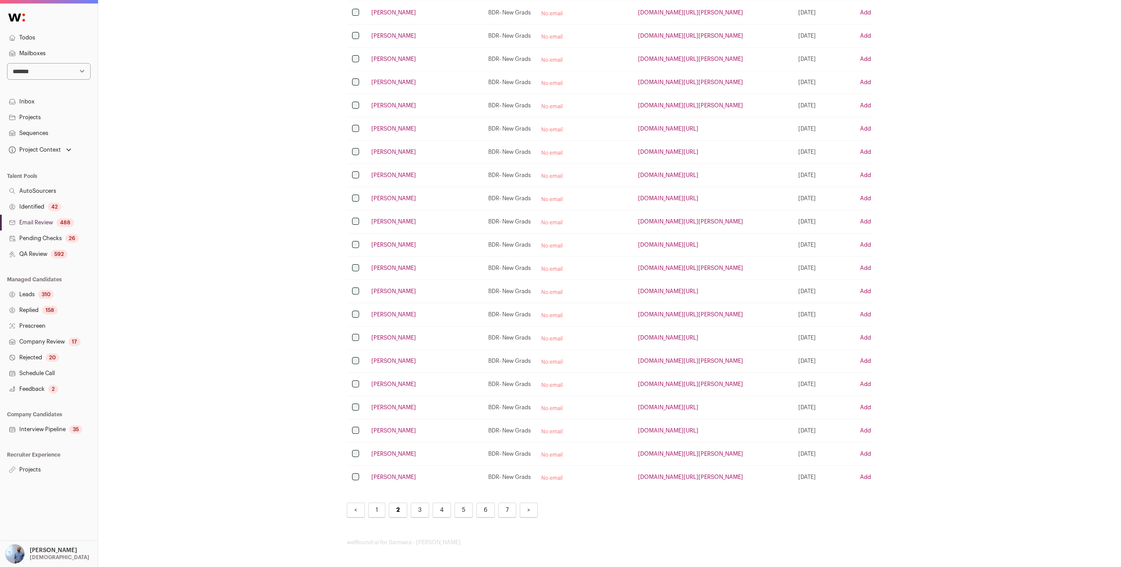
click at [420, 507] on link "3" at bounding box center [420, 509] width 18 height 15
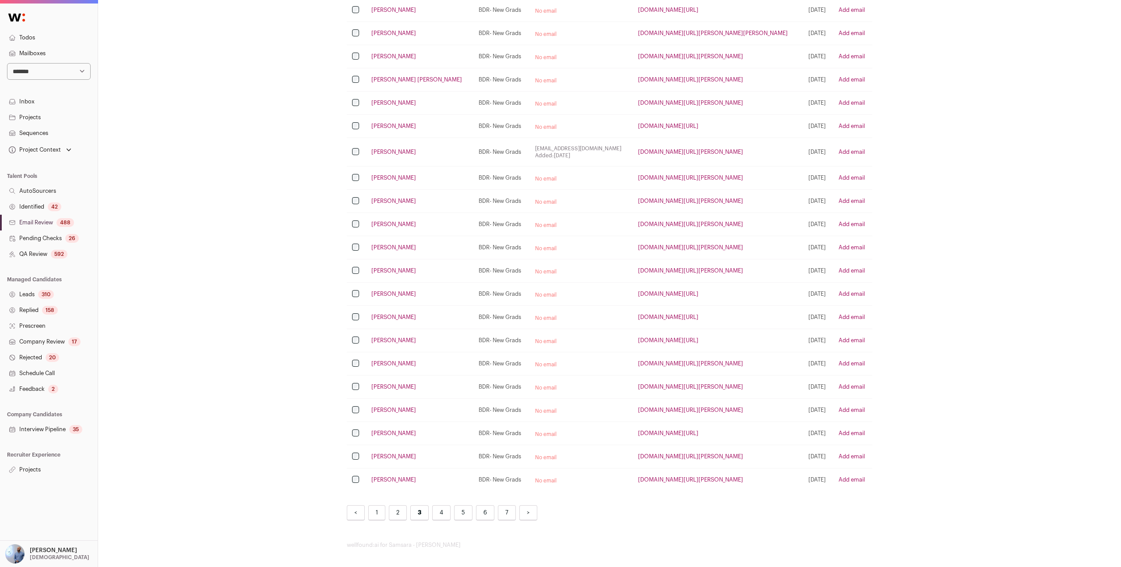
scroll to position [820, 0]
click at [440, 515] on link "4" at bounding box center [441, 509] width 18 height 15
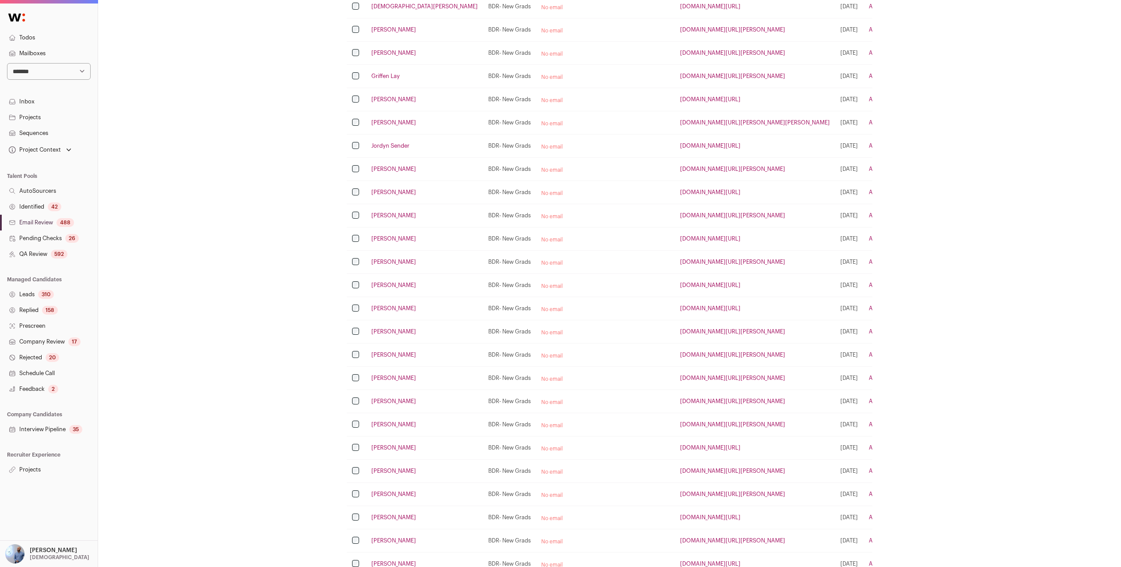
scroll to position [815, 0]
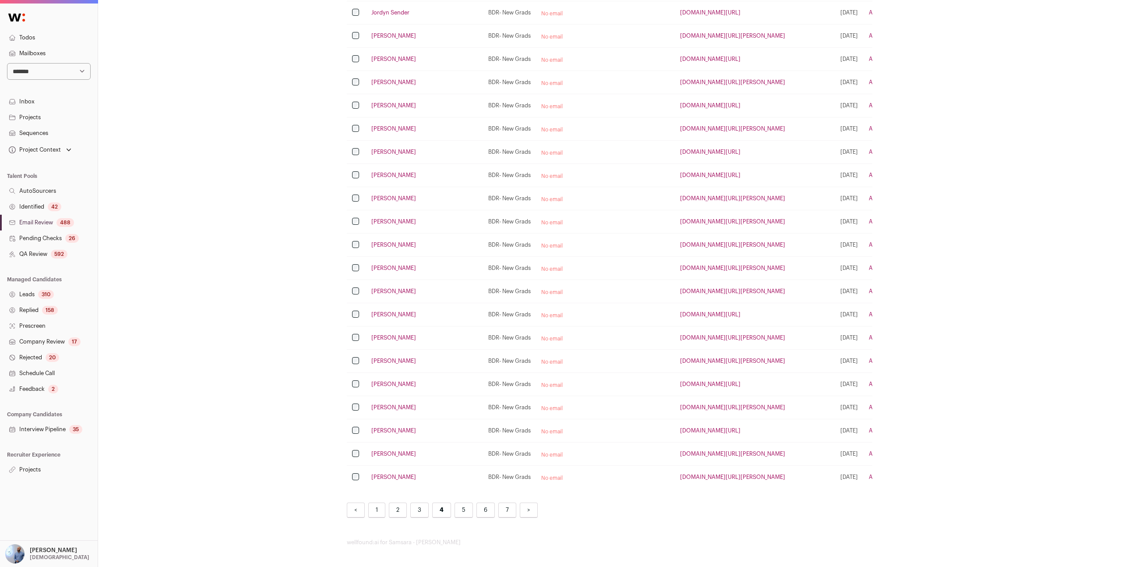
click at [466, 516] on link "5" at bounding box center [463, 509] width 18 height 15
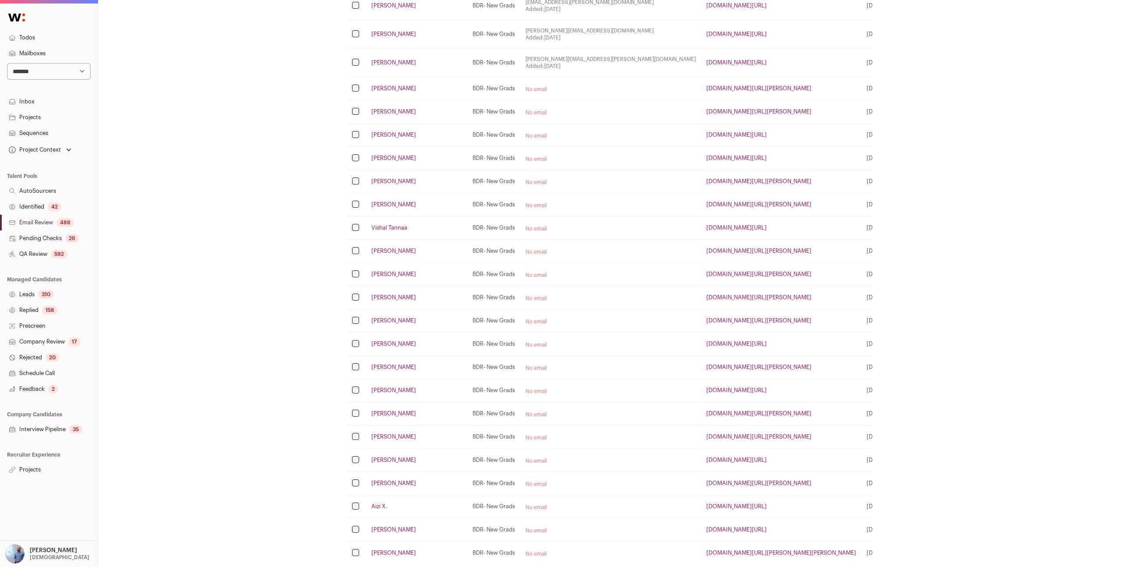
scroll to position [831, 0]
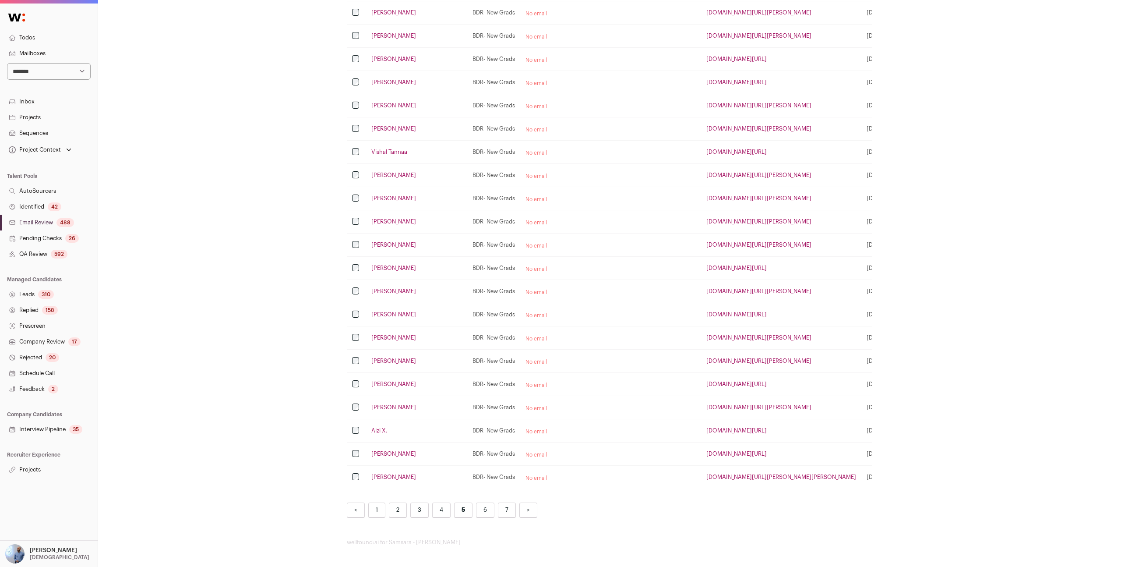
click at [505, 511] on link "7" at bounding box center [507, 509] width 18 height 15
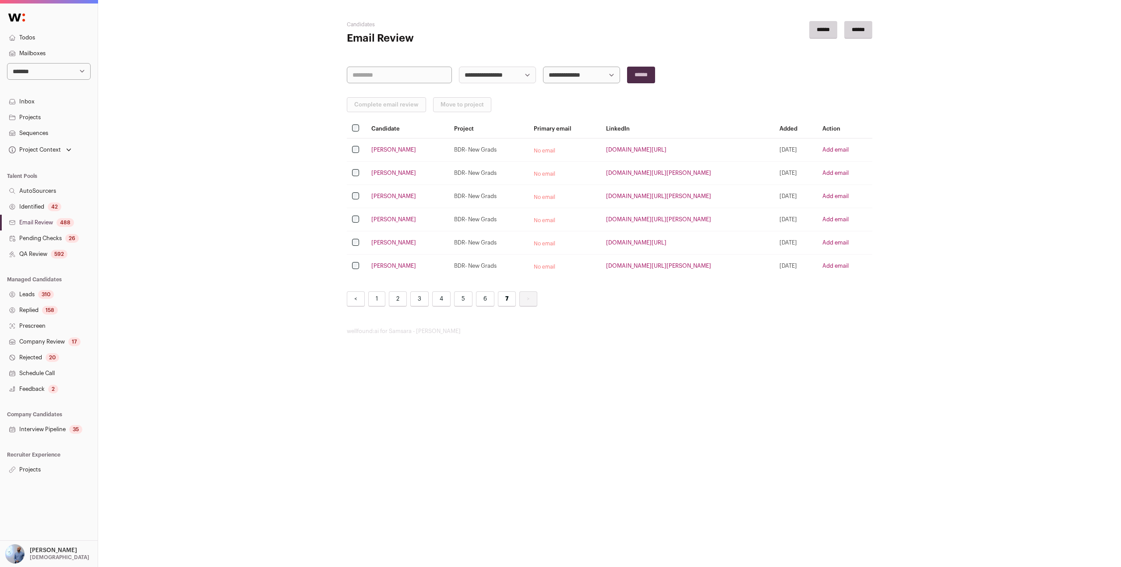
click at [450, 361] on html "**********" at bounding box center [560, 283] width 1121 height 567
click at [35, 292] on link "Leads 310" at bounding box center [49, 294] width 98 height 16
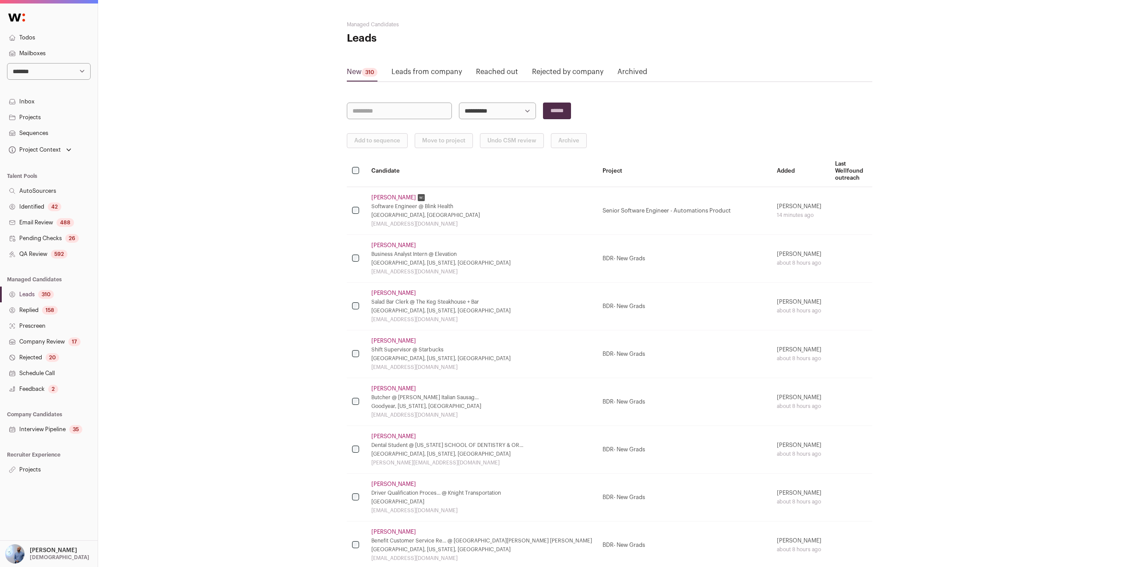
click at [482, 108] on select "**********" at bounding box center [497, 110] width 77 height 17
select select "*****"
click at [459, 102] on select "**********" at bounding box center [497, 110] width 77 height 17
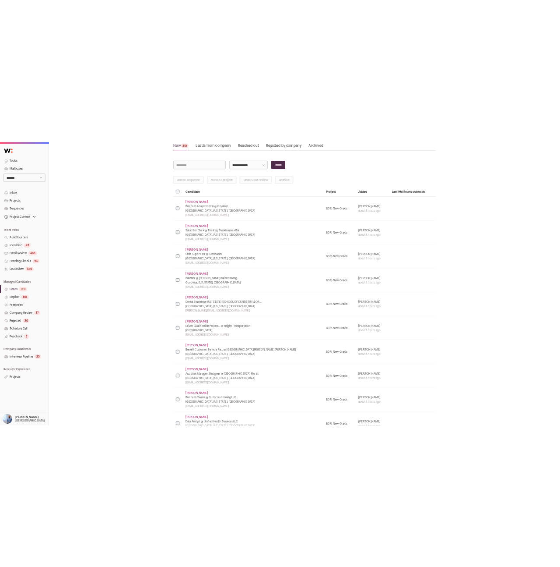
scroll to position [66, 0]
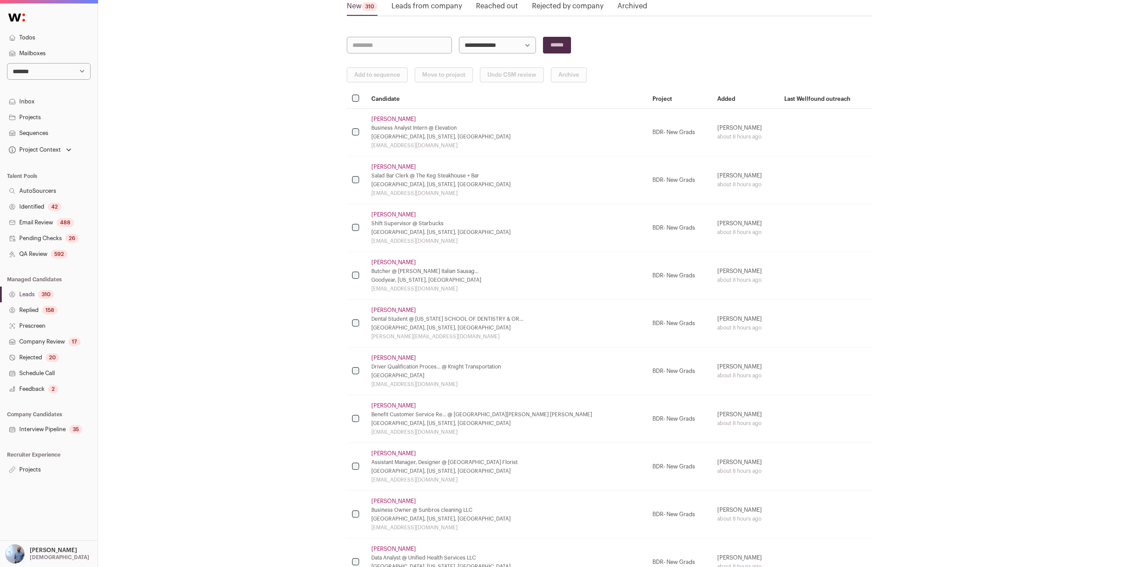
click at [396, 119] on link "Damon Beck" at bounding box center [393, 119] width 45 height 7
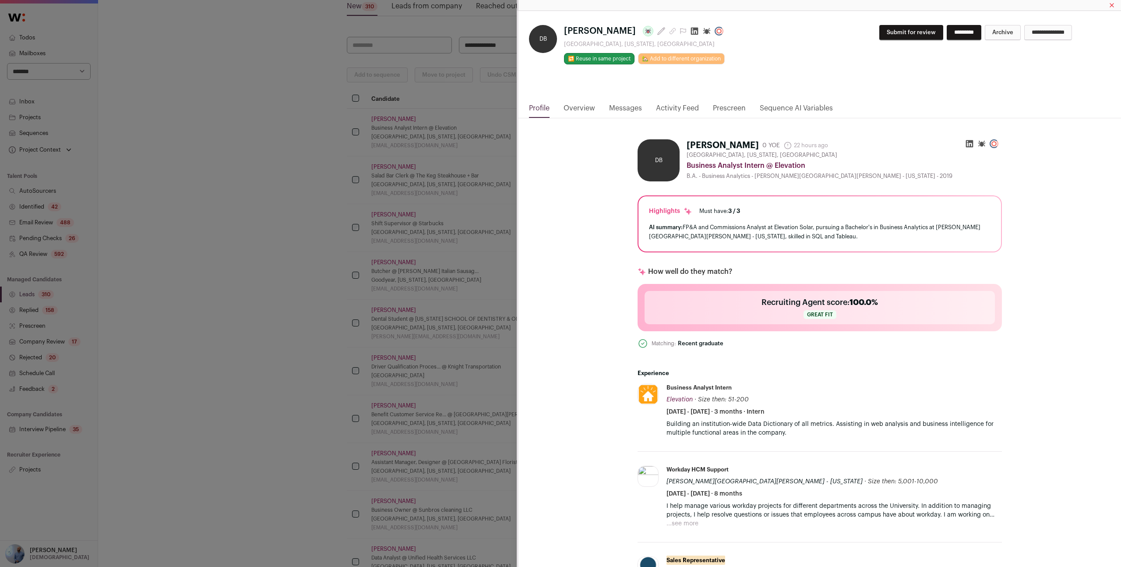
click at [622, 106] on link "Messages" at bounding box center [625, 110] width 33 height 15
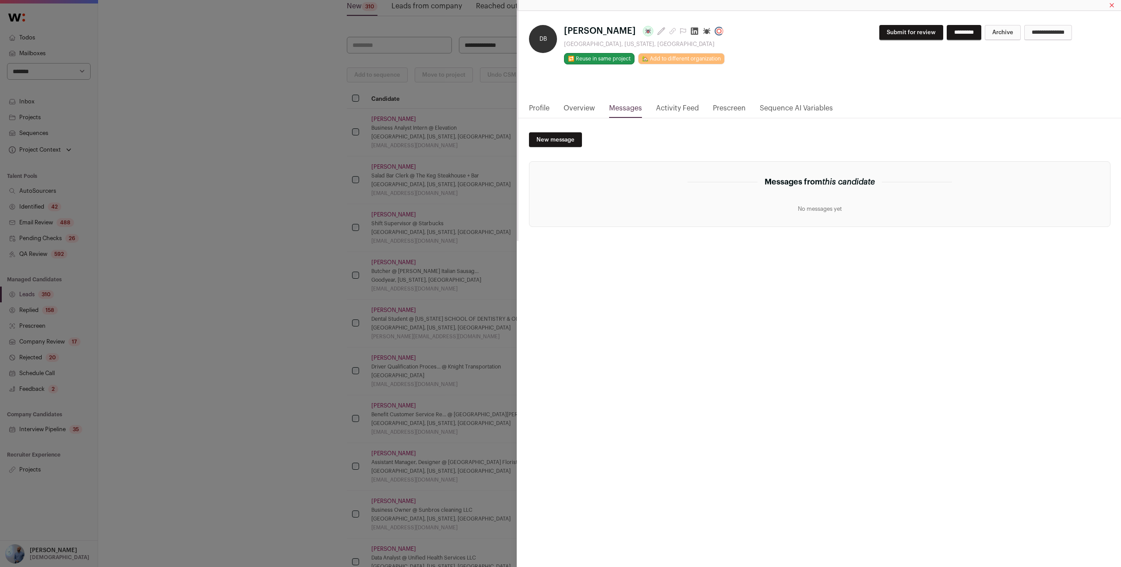
click at [581, 106] on link "Overview" at bounding box center [579, 110] width 32 height 15
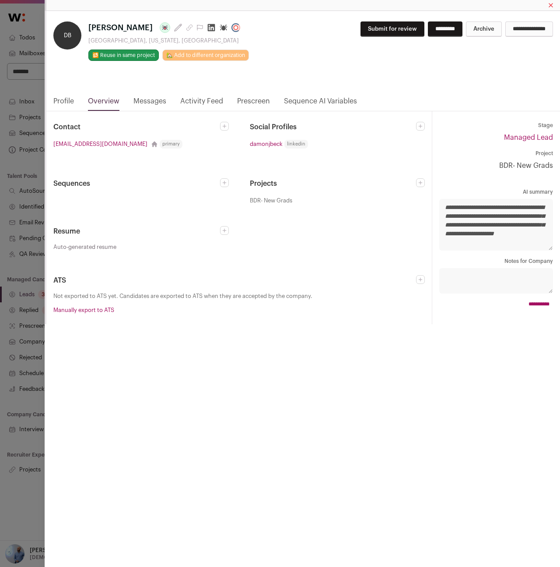
click at [204, 97] on link "Activity Feed" at bounding box center [201, 103] width 43 height 15
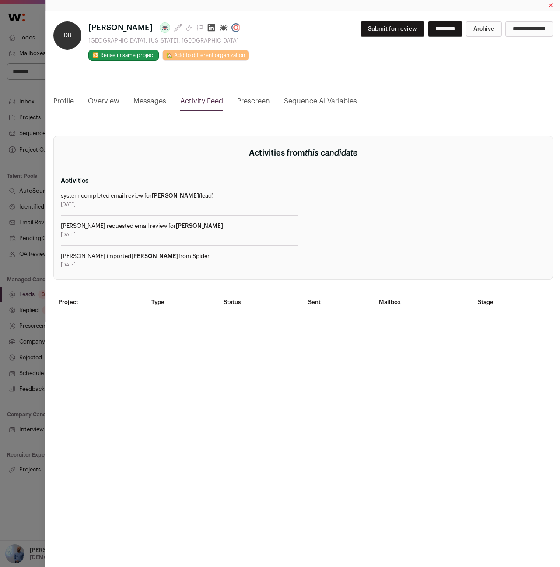
click at [199, 260] on div "Emily Rhodenbaugh imported Damon from Spider 2025-08-14" at bounding box center [179, 261] width 237 height 16
click at [194, 254] on div "Emily Rhodenbaugh imported Damon from Spider" at bounding box center [179, 256] width 237 height 7
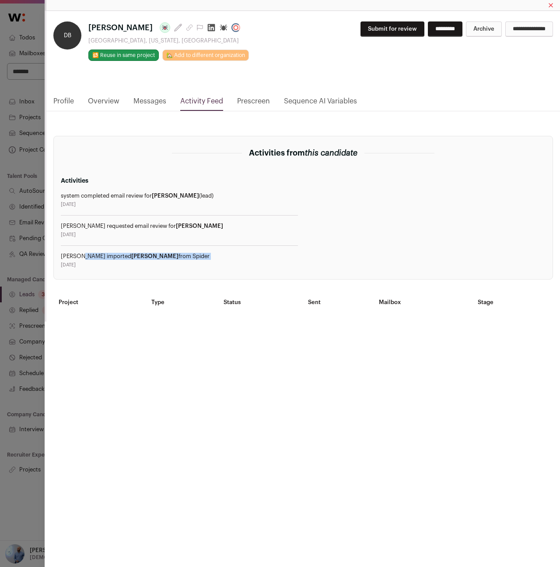
click at [194, 254] on div "Emily Rhodenbaugh imported Damon from Spider" at bounding box center [179, 256] width 237 height 7
click at [190, 228] on span "Damon" at bounding box center [199, 226] width 47 height 6
click at [131, 201] on div "2025-08-15" at bounding box center [179, 204] width 237 height 7
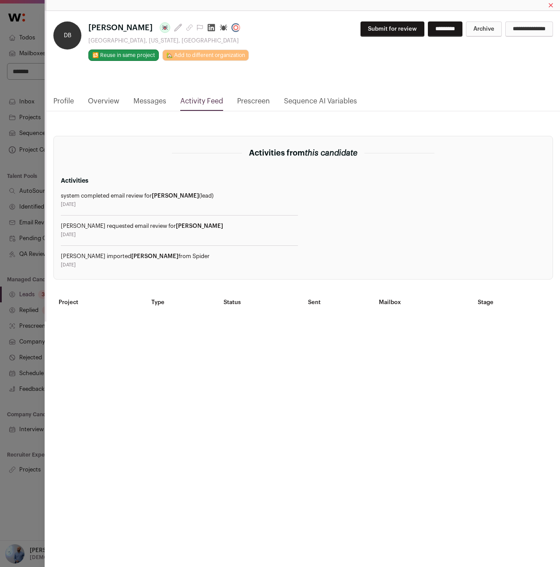
click at [131, 201] on div "2025-08-15" at bounding box center [179, 204] width 237 height 7
click at [131, 191] on div "Activities system completed email review for Damon (lead) 2025-08-15 Emily Rhod…" at bounding box center [179, 222] width 237 height 92
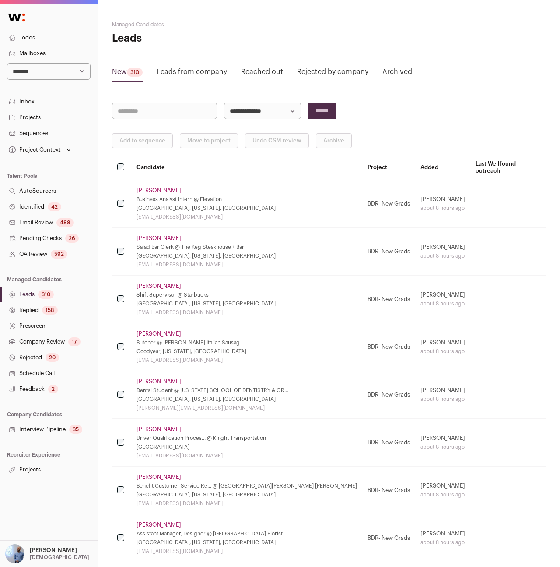
click at [149, 180] on td "[PERSON_NAME] Business Analyst Intern @ Elevation [GEOGRAPHIC_DATA], [US_STATE]…" at bounding box center [246, 204] width 231 height 48
click at [150, 187] on link "[PERSON_NAME]" at bounding box center [159, 190] width 45 height 7
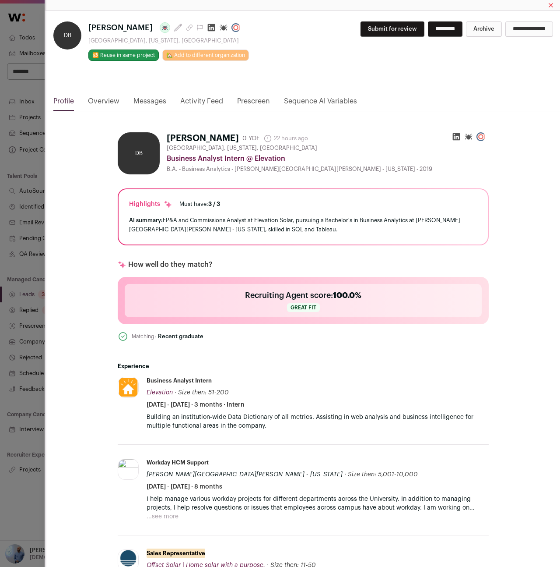
click at [35, 25] on div "DB Damon Beck Last update: 22 hours ago Chandler, Arizona, United States 🔂 Reus…" at bounding box center [280, 283] width 560 height 567
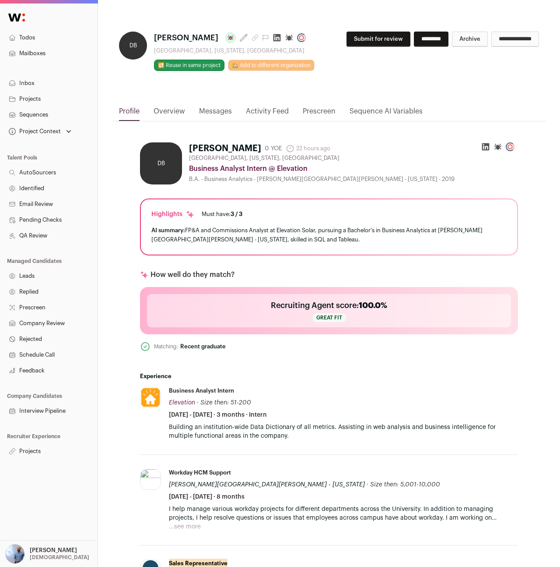
click at [256, 114] on link "Activity Feed" at bounding box center [267, 113] width 43 height 15
click at [183, 107] on link "Overview" at bounding box center [170, 113] width 32 height 15
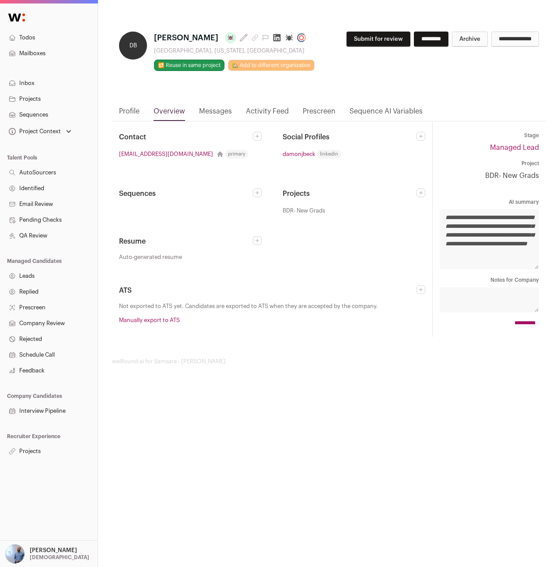
click at [293, 126] on div "Contact jarmandamon@gmail.com primary Add new email for Damon Beck Email Make t…" at bounding box center [272, 228] width 320 height 215
click at [267, 116] on link "Activity Feed" at bounding box center [267, 113] width 43 height 15
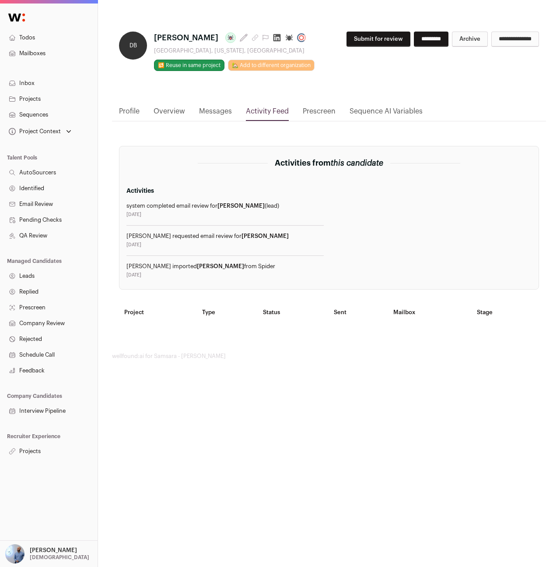
click at [48, 129] on div "Project Context" at bounding box center [34, 131] width 54 height 7
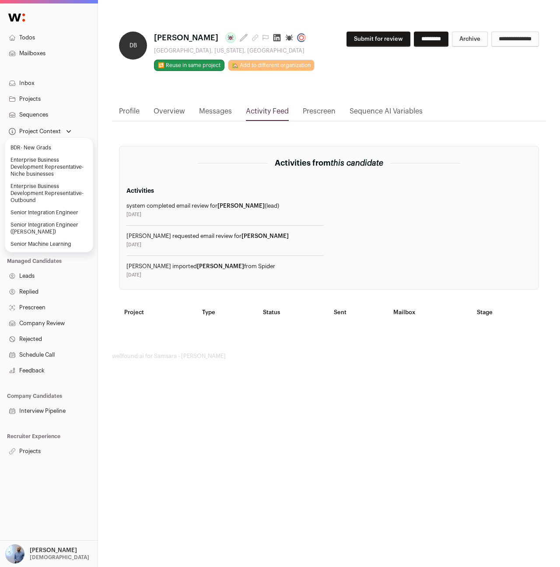
click at [210, 403] on html "Todos Mailboxes Inbox Projects Sequences Project Context BDR- New Grads Enterpr…" at bounding box center [280, 283] width 560 height 567
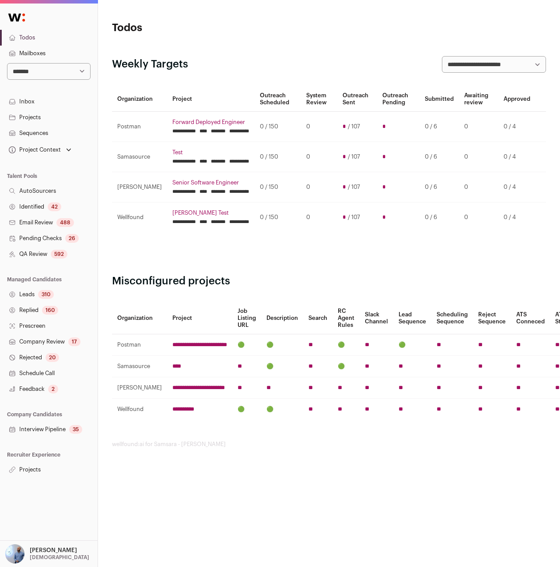
click at [24, 475] on link "Projects" at bounding box center [49, 469] width 98 height 16
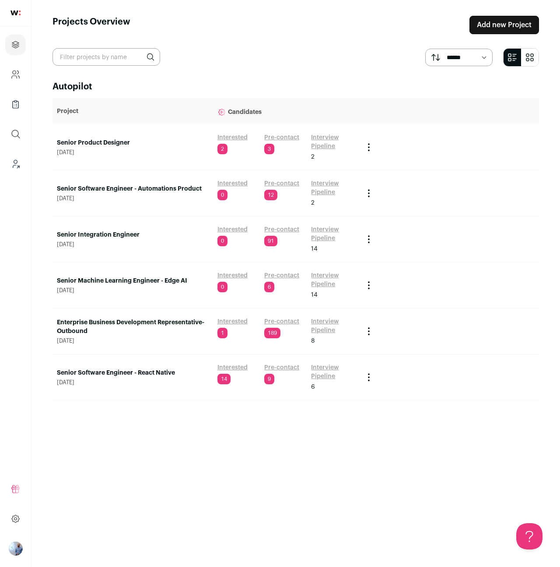
click at [169, 201] on span "July 30, 2025" at bounding box center [133, 198] width 152 height 7
click at [118, 233] on link "Senior Integration Engineer" at bounding box center [133, 234] width 152 height 9
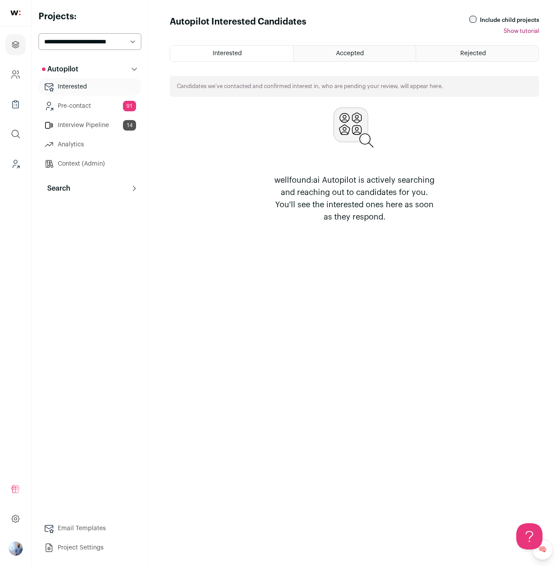
click at [78, 181] on button "Search" at bounding box center [90, 188] width 103 height 18
click at [63, 257] on ul "Search System Reviews 1 Prospects 91 Replied 2 Schedule call Rejected" at bounding box center [90, 258] width 103 height 123
click at [77, 145] on link "Analytics" at bounding box center [90, 145] width 103 height 18
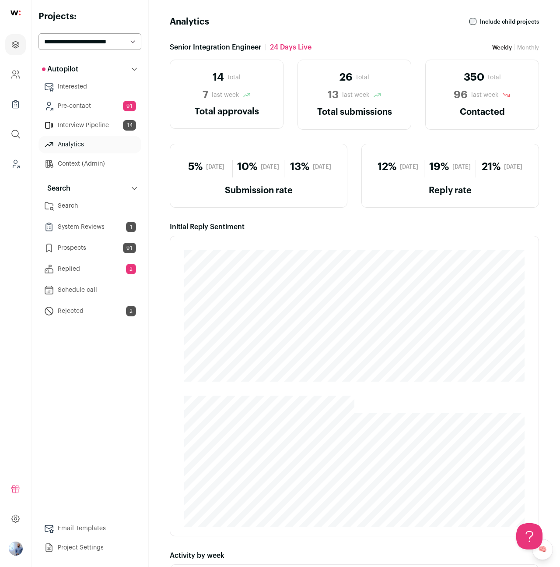
click at [94, 111] on link "Pre-contact 91" at bounding box center [90, 106] width 103 height 18
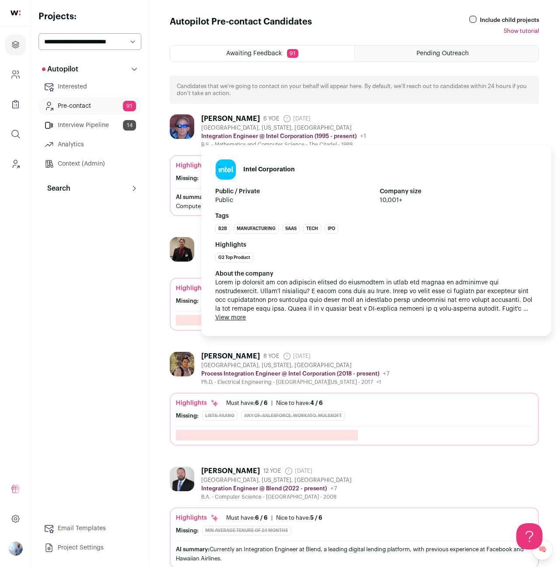
click at [208, 138] on p "Integration Engineer @ Intel Corporation (1995 - present)" at bounding box center [278, 136] width 155 height 7
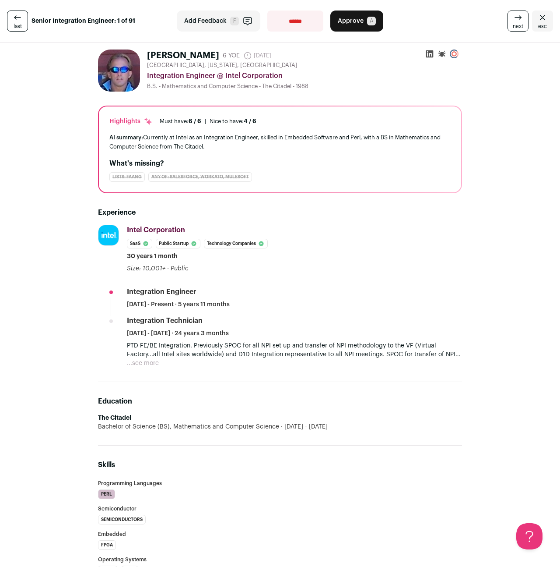
click at [538, 16] on icon "Close" at bounding box center [543, 17] width 11 height 11
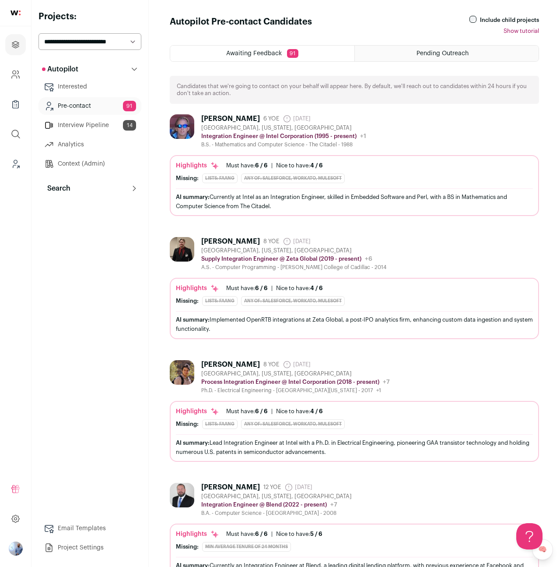
click at [65, 179] on button "Search" at bounding box center [90, 188] width 103 height 18
click at [68, 246] on link "Prospects 91" at bounding box center [90, 248] width 103 height 18
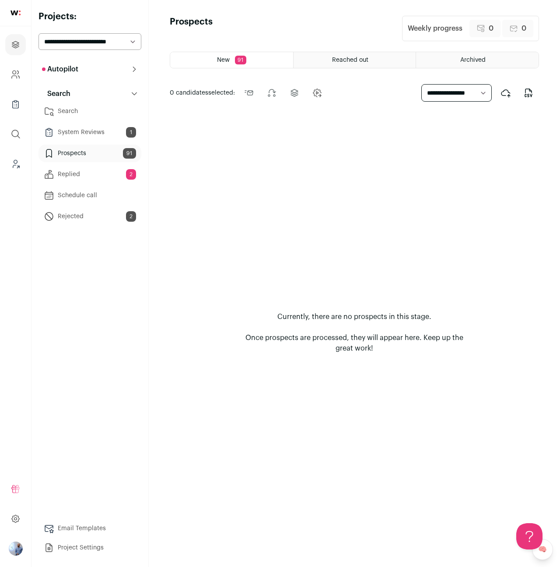
click at [90, 135] on link "System Reviews 1" at bounding box center [90, 132] width 103 height 18
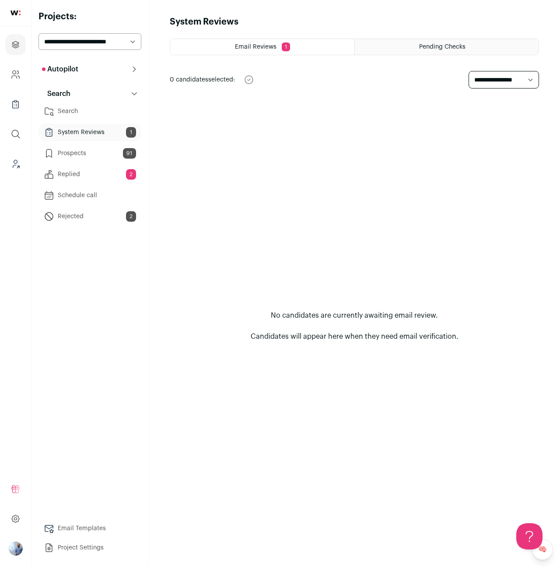
click at [494, 82] on select "**********" at bounding box center [504, 80] width 71 height 18
select select "***"
click at [469, 71] on select "**********" at bounding box center [504, 80] width 71 height 18
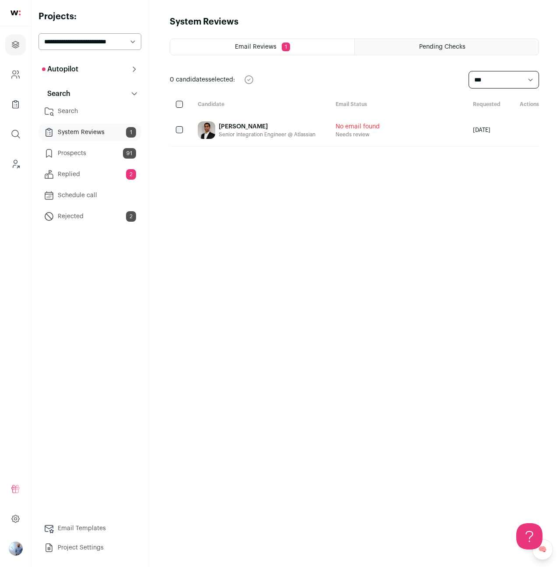
click at [240, 129] on div "[PERSON_NAME]" at bounding box center [267, 126] width 97 height 9
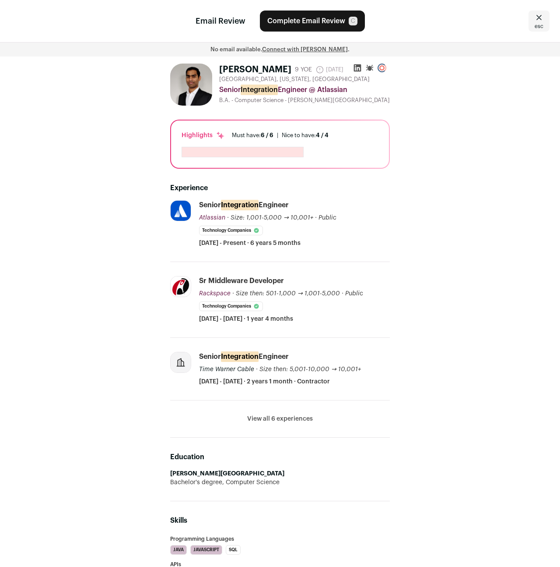
click at [539, 21] on icon at bounding box center [539, 17] width 11 height 11
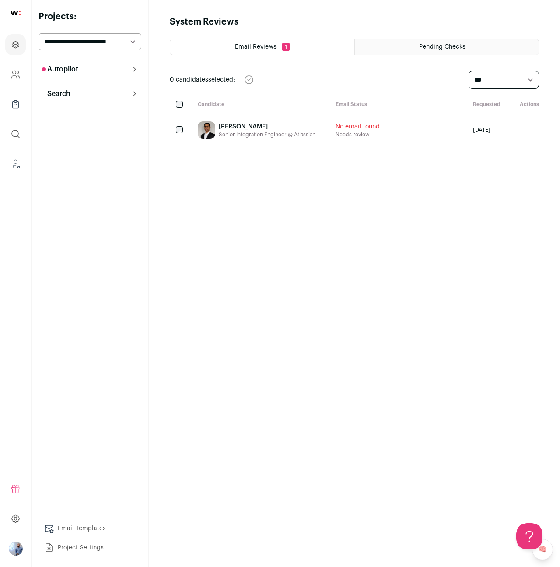
click at [76, 138] on div "Autopilot Autopilot Interested Pre-contact 91 Interview Pipeline 14 Analytics C…" at bounding box center [90, 308] width 103 height 496
click at [74, 94] on button "Search" at bounding box center [90, 94] width 103 height 18
click at [85, 165] on ul "Search System Reviews 1 Prospects 91 Replied 2 Schedule call Rejected" at bounding box center [90, 163] width 103 height 123
click at [85, 169] on link "Replied 2" at bounding box center [90, 174] width 103 height 18
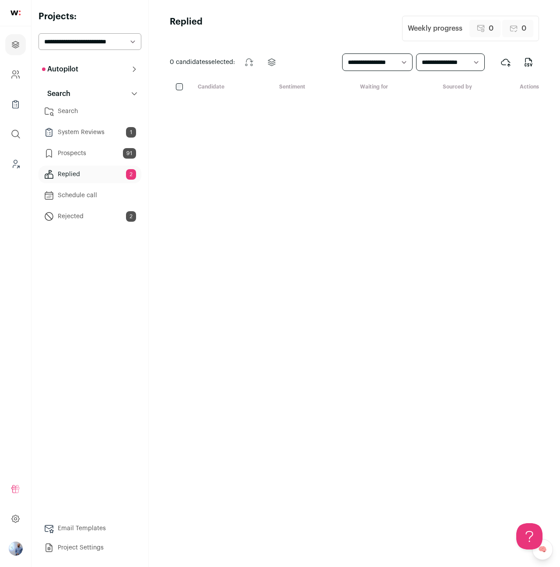
click at [85, 134] on link "System Reviews 1" at bounding box center [90, 132] width 103 height 18
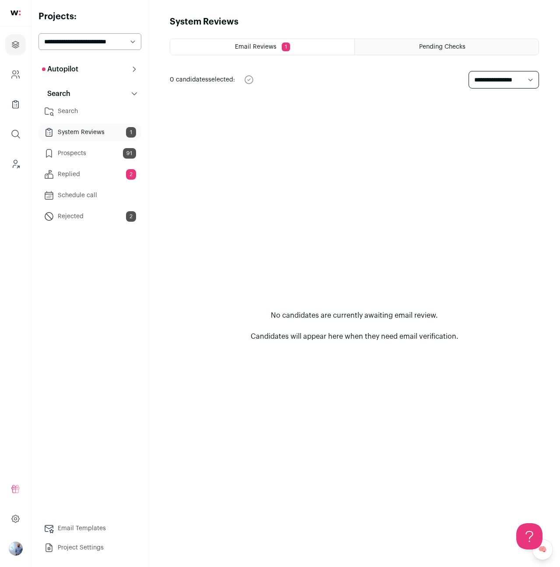
click at [540, 94] on main "**********" at bounding box center [355, 283] width 412 height 567
click at [495, 81] on select "**********" at bounding box center [504, 80] width 71 height 18
select select "***"
click at [469, 71] on select "**********" at bounding box center [504, 80] width 71 height 18
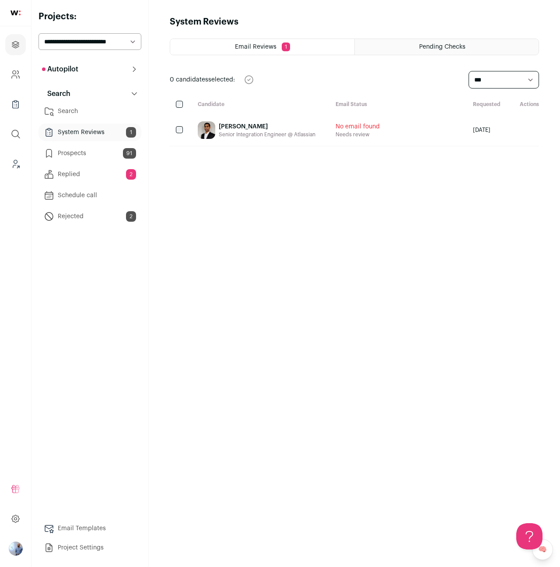
click at [346, 190] on html "Projects Company and ATS Settings Company Lists (Experimental) Global Search Le…" at bounding box center [280, 283] width 560 height 567
click at [222, 126] on div "Srujan V." at bounding box center [267, 126] width 97 height 9
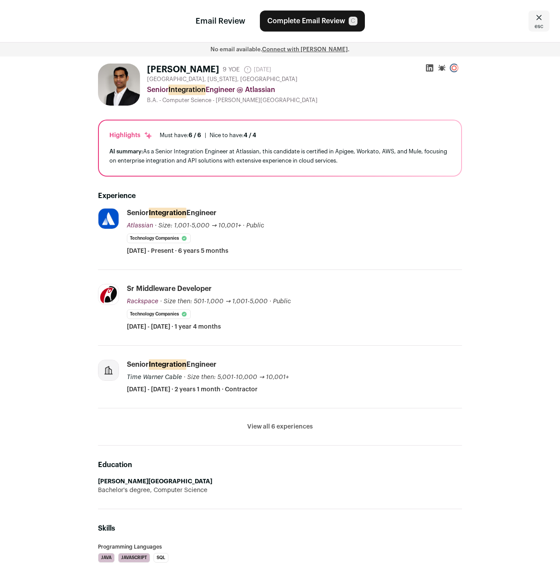
click at [542, 17] on icon at bounding box center [539, 17] width 11 height 11
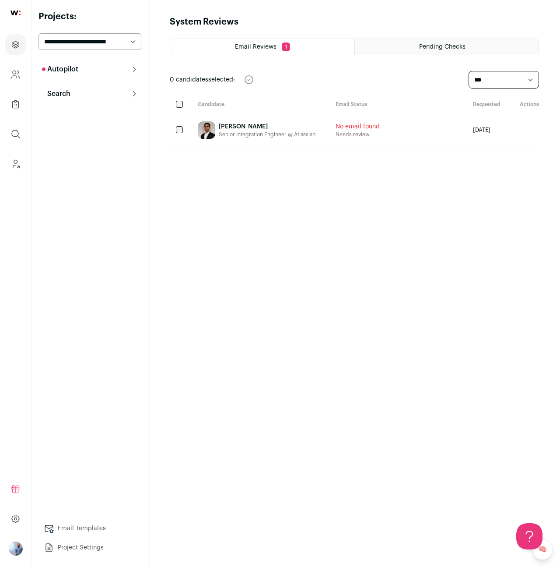
click at [89, 96] on button "Search" at bounding box center [90, 94] width 103 height 18
click at [99, 83] on div "Autopilot Autopilot Interested Pre-contact 91 Interview Pipeline 14 Analytics C…" at bounding box center [90, 142] width 103 height 165
click at [99, 74] on button "Autopilot" at bounding box center [90, 69] width 103 height 18
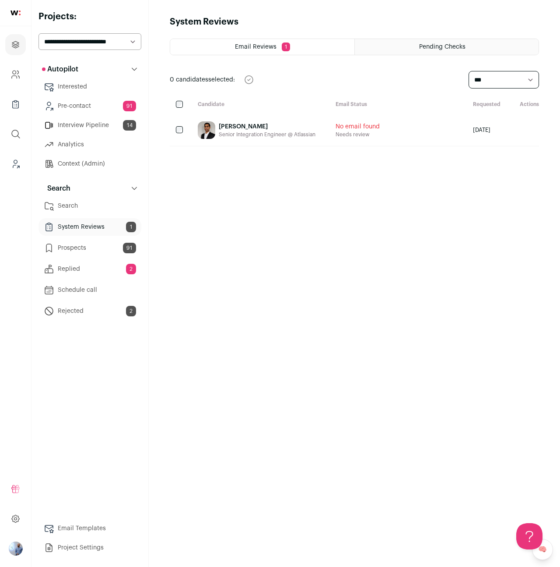
click at [96, 104] on link "Pre-contact 91" at bounding box center [90, 106] width 103 height 18
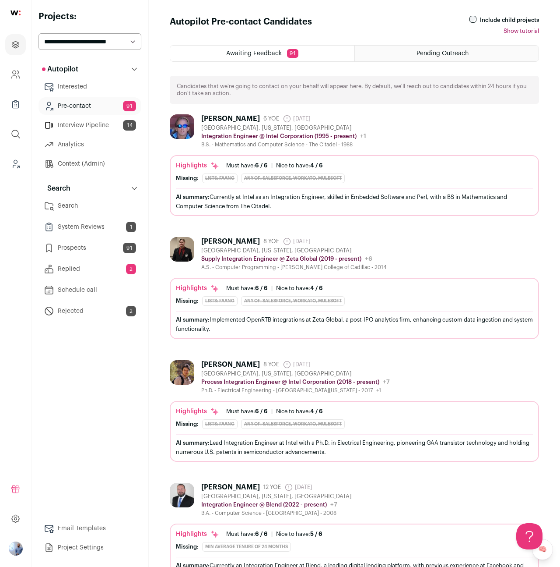
click at [322, 128] on div "[GEOGRAPHIC_DATA], [US_STATE], [GEOGRAPHIC_DATA]" at bounding box center [283, 127] width 165 height 7
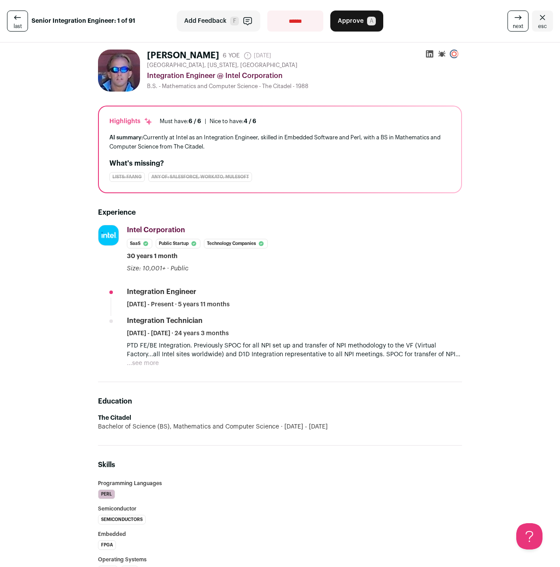
click at [545, 23] on span "esc" at bounding box center [542, 26] width 9 height 7
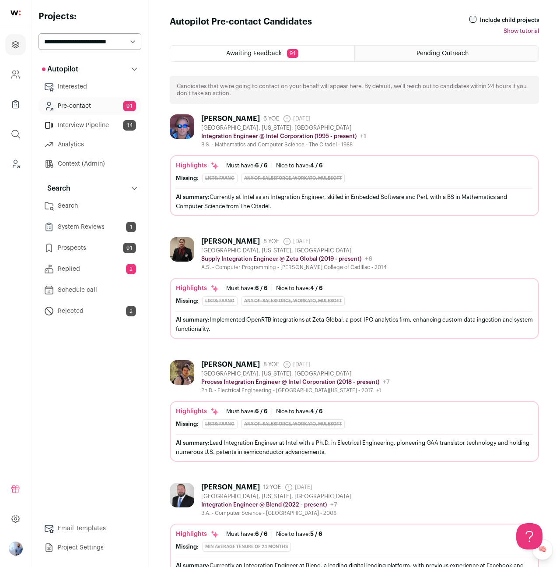
click at [238, 289] on div "Must have: 6 / 6" at bounding box center [247, 288] width 42 height 7
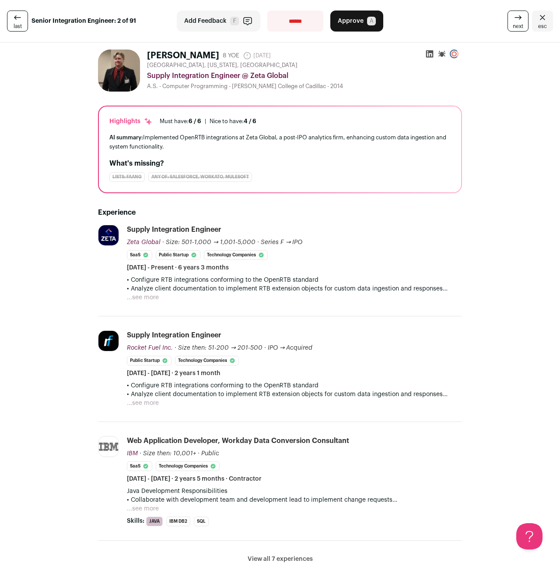
click at [533, 18] on link "esc" at bounding box center [542, 21] width 21 height 21
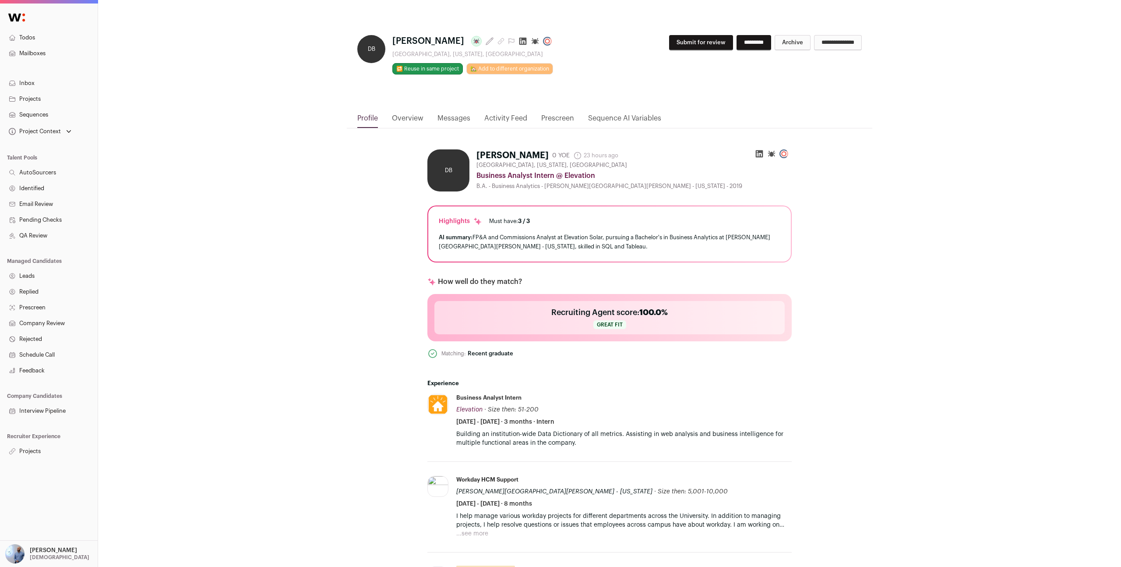
click at [407, 121] on link "Overview" at bounding box center [408, 120] width 32 height 15
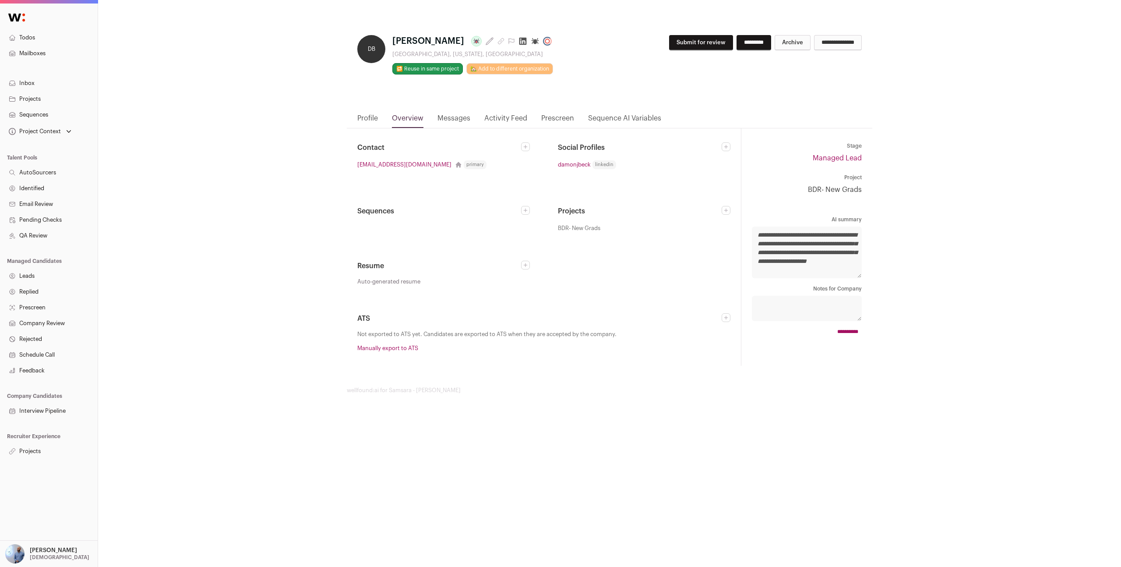
click at [521, 125] on link "Activity Feed" at bounding box center [505, 120] width 43 height 15
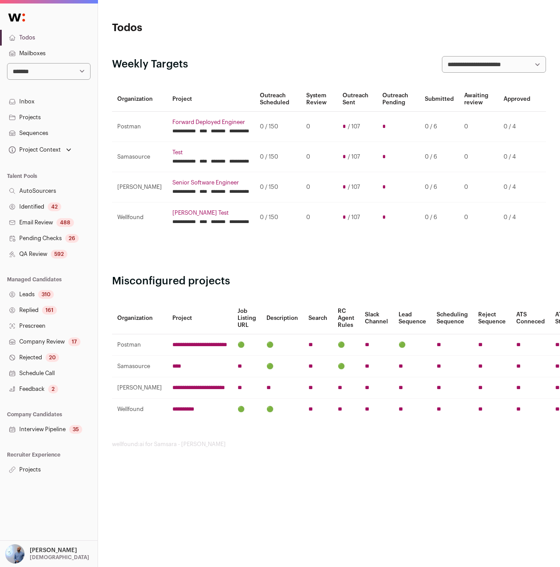
click at [46, 432] on link "Interview Pipeline 35" at bounding box center [49, 429] width 98 height 16
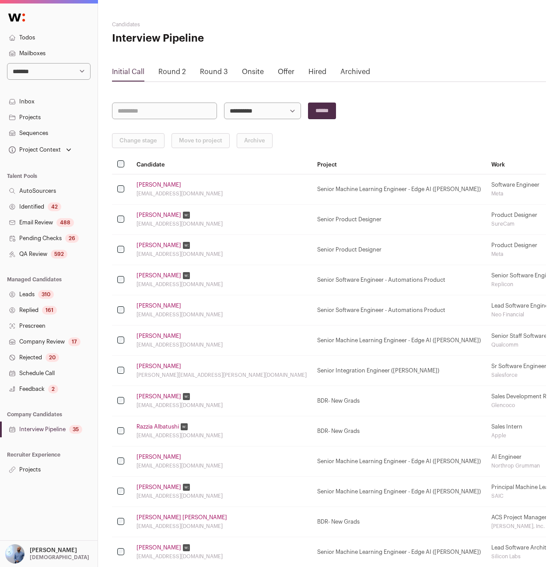
click at [145, 110] on input "search" at bounding box center [164, 110] width 105 height 17
click at [246, 118] on select "**********" at bounding box center [262, 110] width 77 height 17
select select "*****"
click at [224, 102] on select "**********" at bounding box center [262, 110] width 77 height 17
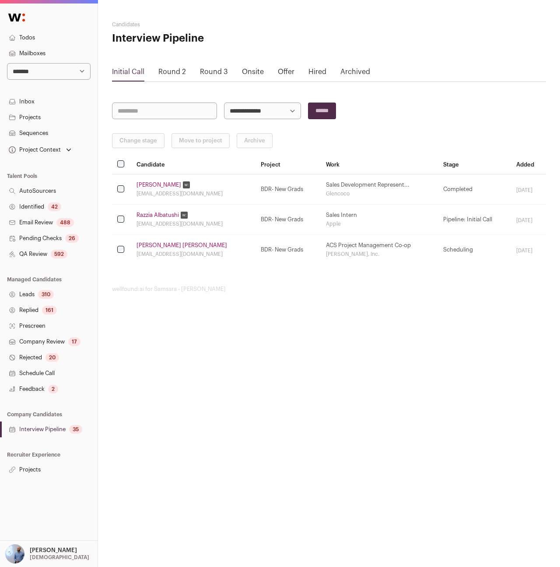
click at [149, 184] on link "[PERSON_NAME]" at bounding box center [159, 184] width 45 height 7
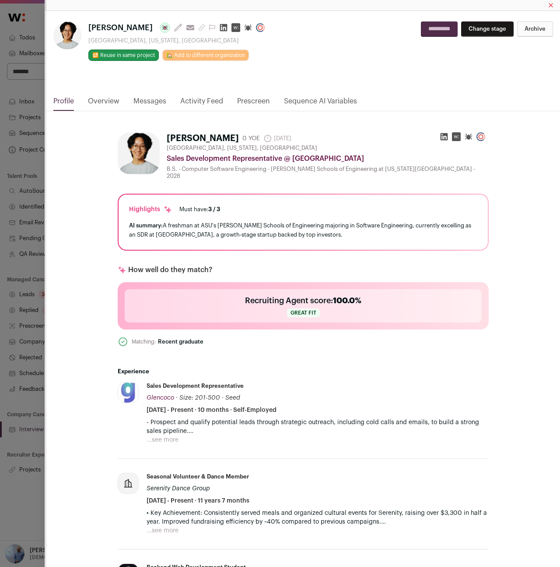
click at [35, 114] on div "Kevin Tran Last update: 15 days ago View most recent conversation in Front Gilb…" at bounding box center [280, 283] width 560 height 567
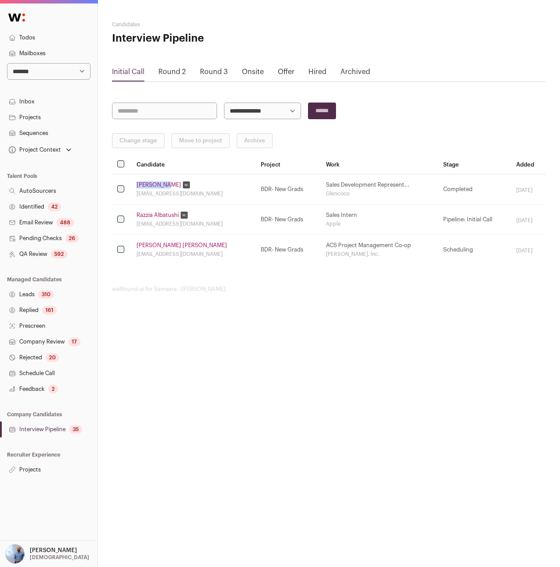
click at [49, 473] on link "Projects" at bounding box center [49, 469] width 98 height 16
click at [67, 111] on link "Projects" at bounding box center [49, 117] width 98 height 16
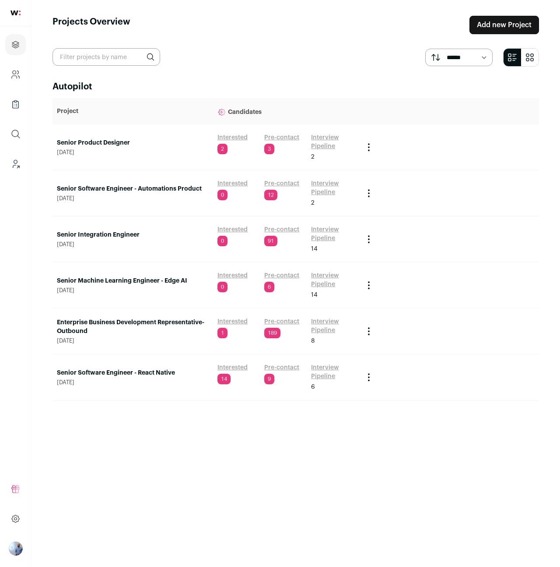
click at [106, 144] on link "Senior Product Designer" at bounding box center [133, 142] width 152 height 9
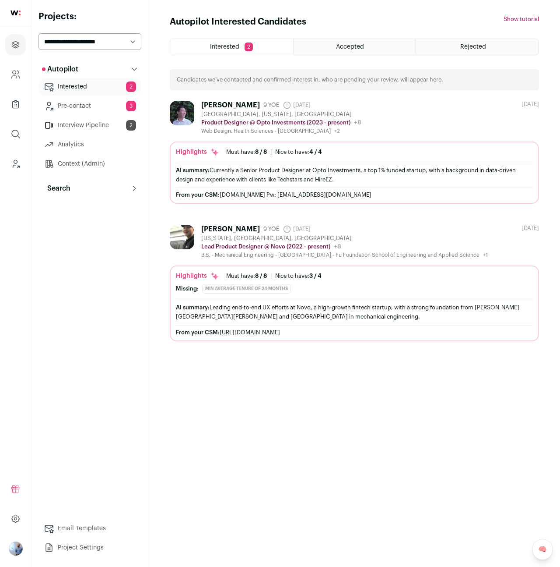
click at [77, 550] on link "Project Settings" at bounding box center [90, 547] width 103 height 18
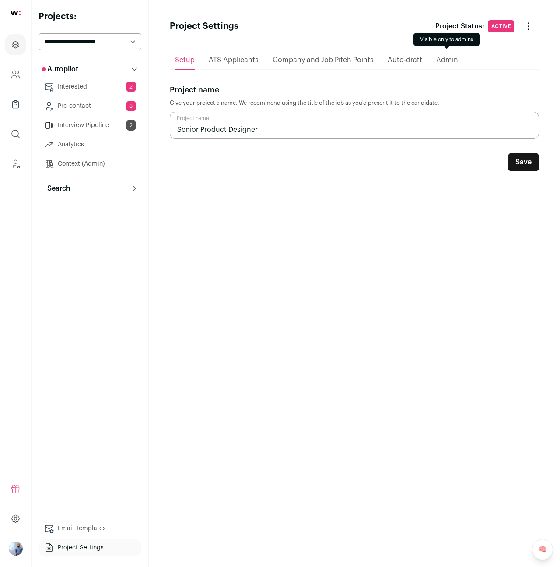
click at [444, 60] on span "Admin" at bounding box center [447, 59] width 22 height 7
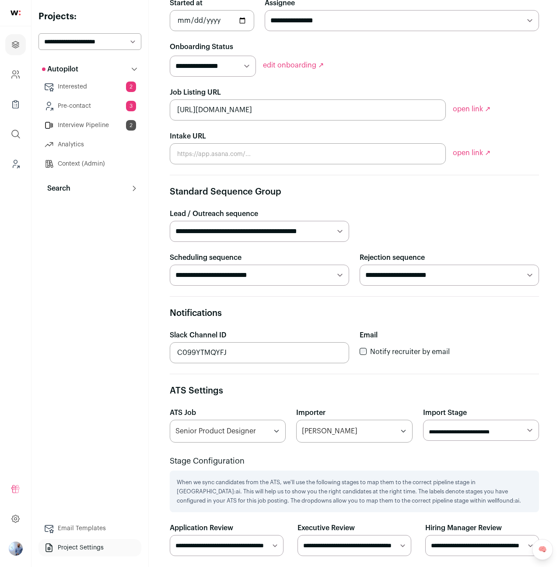
scroll to position [157, 0]
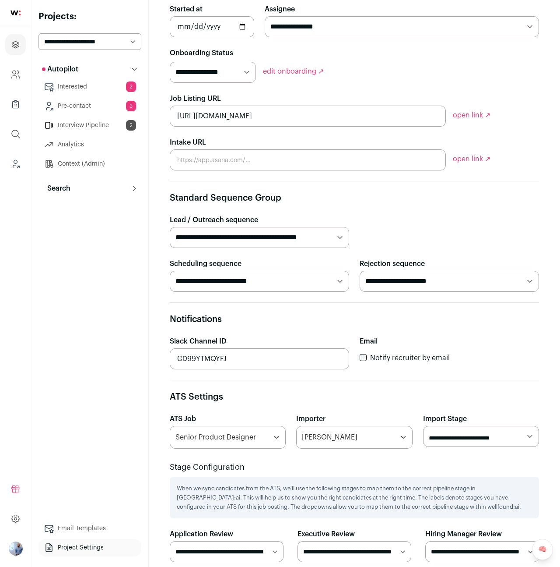
click at [107, 43] on select "**********" at bounding box center [90, 41] width 103 height 17
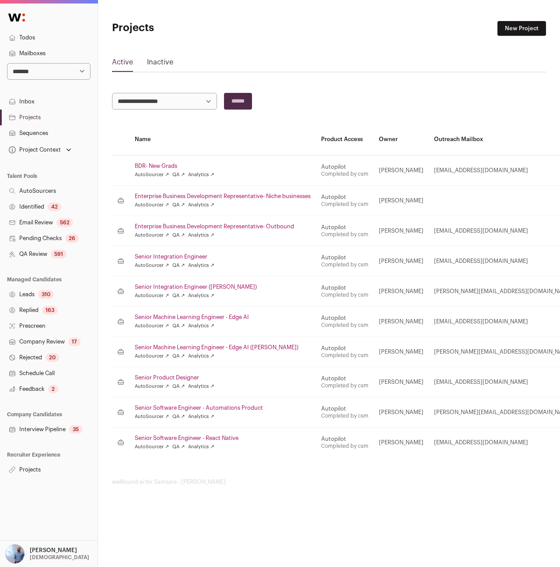
click at [153, 165] on link "BDR- New Grads" at bounding box center [223, 165] width 176 height 7
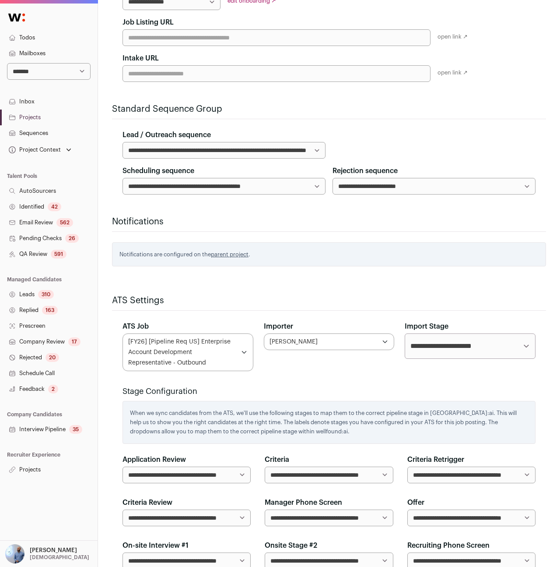
scroll to position [314, 0]
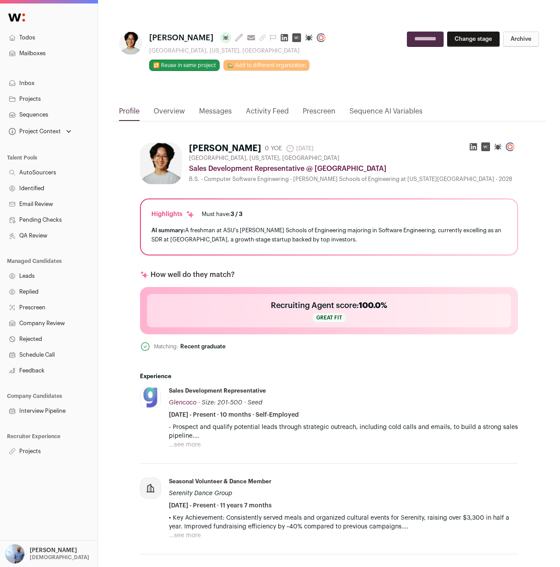
click at [197, 113] on nav "Profile Overview Messages Activity Feed Prescreen Sequence AI Variables" at bounding box center [329, 113] width 434 height 15
click at [177, 112] on link "Overview" at bounding box center [170, 113] width 32 height 15
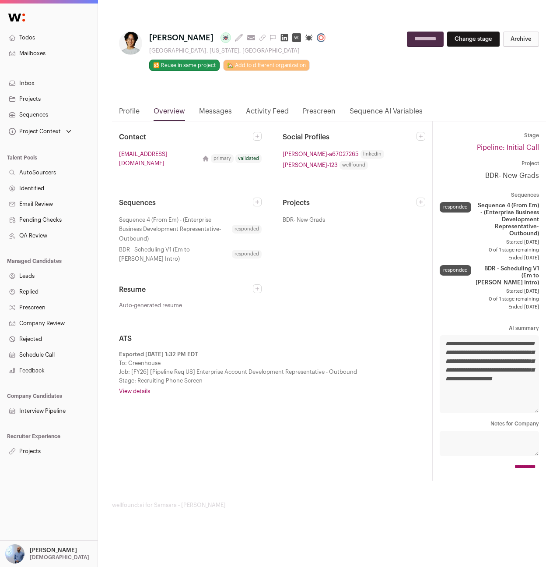
click at [230, 112] on link "Messages" at bounding box center [215, 113] width 33 height 15
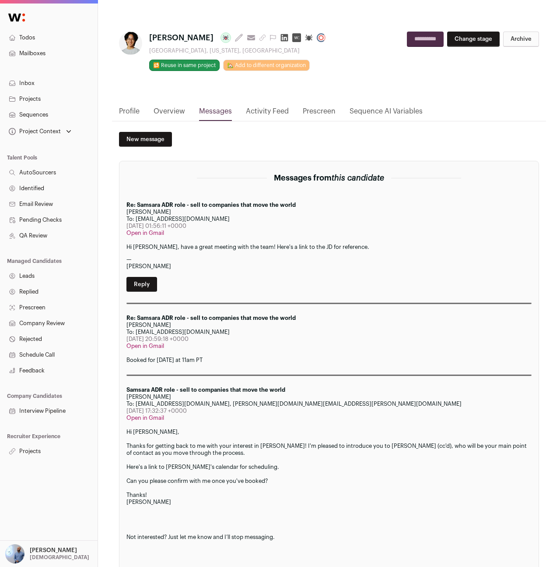
click at [275, 116] on link "Activity Feed" at bounding box center [267, 113] width 43 height 15
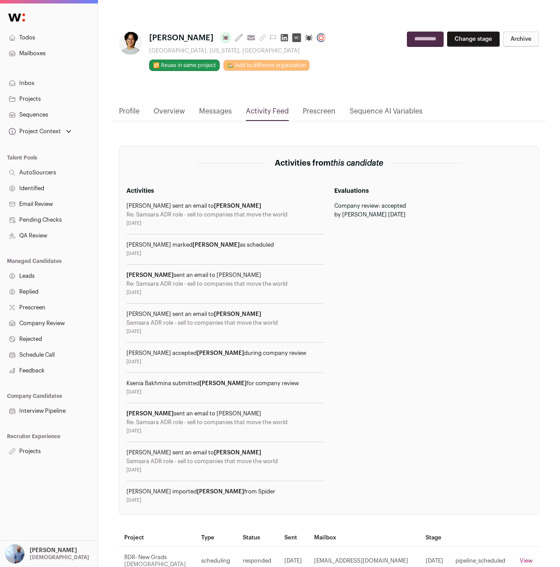
click at [115, 118] on nav "Profile Overview Messages Activity Feed Prescreen Sequence AI Variables" at bounding box center [329, 113] width 434 height 15
click at [126, 116] on link "Profile" at bounding box center [129, 113] width 21 height 15
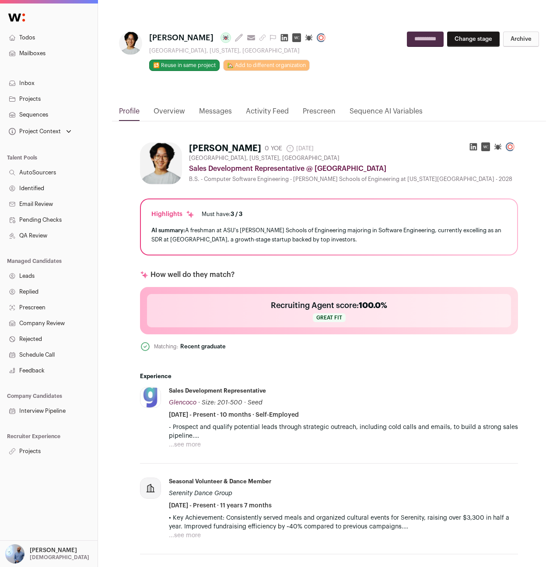
click at [179, 111] on link "Overview" at bounding box center [170, 113] width 32 height 15
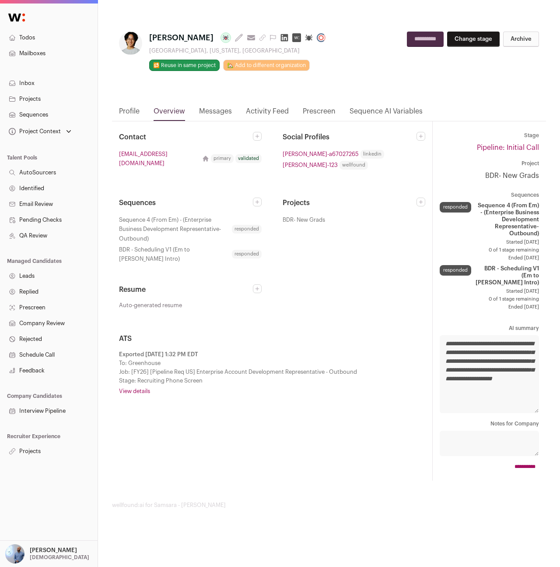
click at [137, 387] on link "View details" at bounding box center [272, 390] width 306 height 7
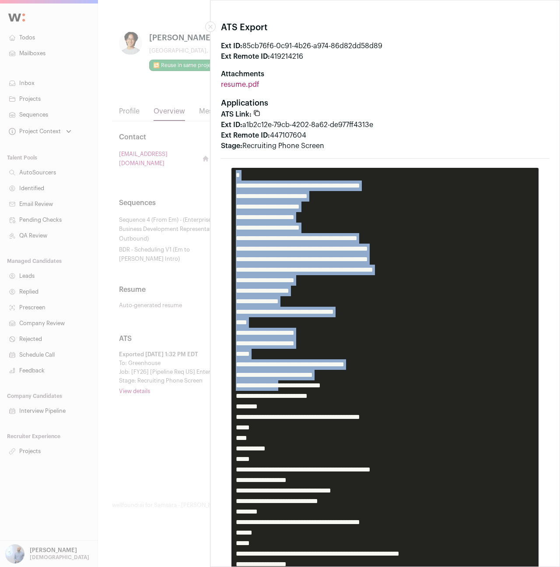
drag, startPoint x: 236, startPoint y: 177, endPoint x: 297, endPoint y: 441, distance: 271.5
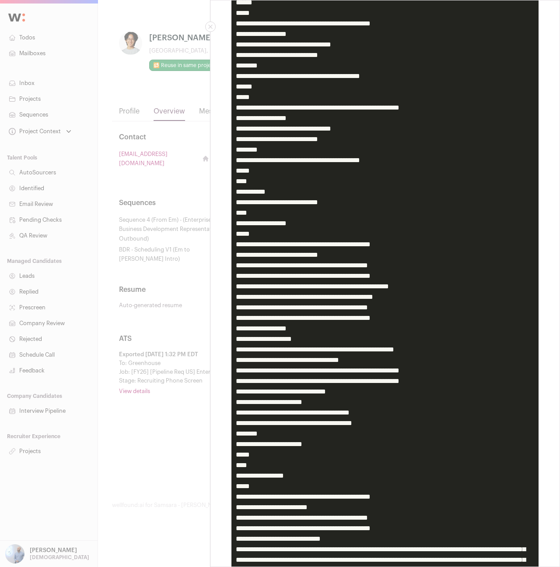
scroll to position [617, 0]
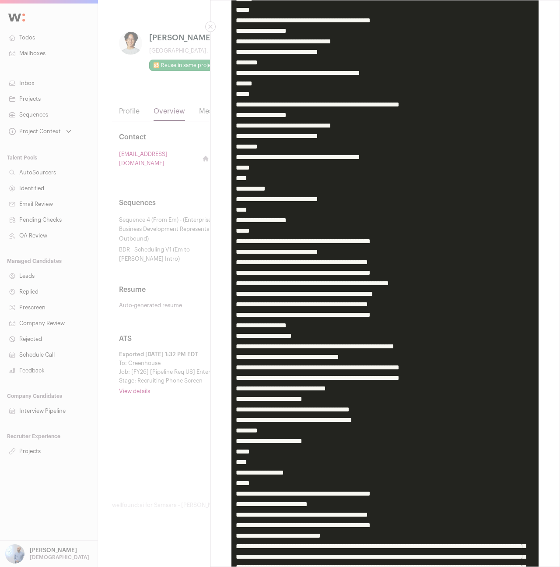
click at [305, 408] on pre "Close modal via background" at bounding box center [385, 168] width 307 height 1234
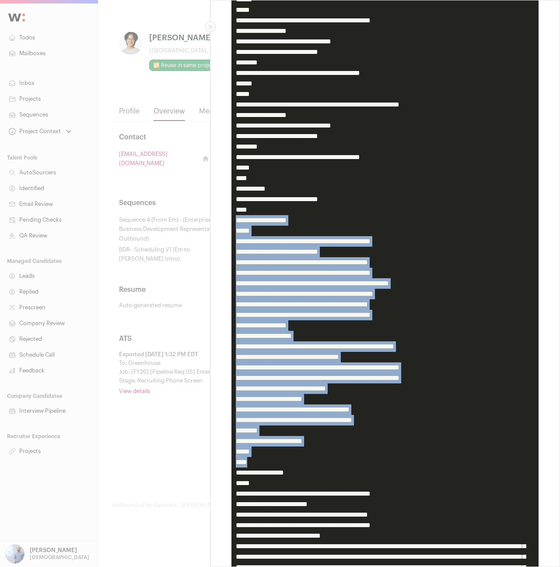
drag, startPoint x: 278, startPoint y: 461, endPoint x: 197, endPoint y: 221, distance: 253.2
click at [197, 221] on div "ATS Export Ext ID: 85cb76f6-0c91-4b26-a974-86d82dd58d89 Ext Remote ID: 41921421…" at bounding box center [280, 283] width 560 height 567
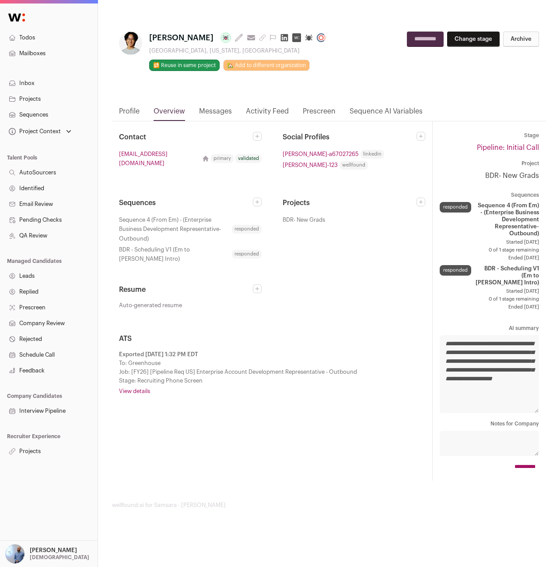
click at [197, 221] on span "Sequence 4 (From Em) - (Enterprise Business Development Representative- Outboun…" at bounding box center [174, 229] width 111 height 28
click at [150, 387] on link "View details" at bounding box center [272, 390] width 306 height 7
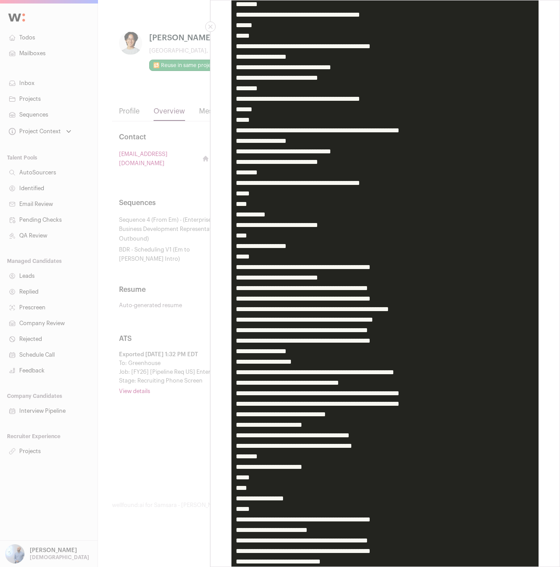
scroll to position [651, 0]
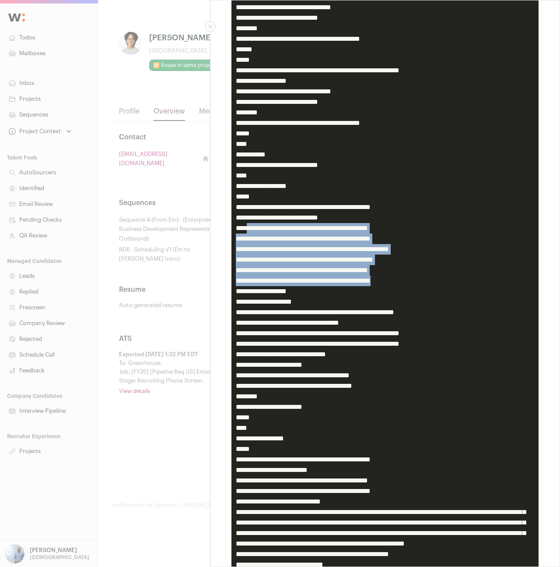
drag, startPoint x: 254, startPoint y: 227, endPoint x: 458, endPoint y: 284, distance: 211.9
click at [458, 284] on pre "Close modal via background" at bounding box center [385, 134] width 307 height 1234
copy pre "**********"
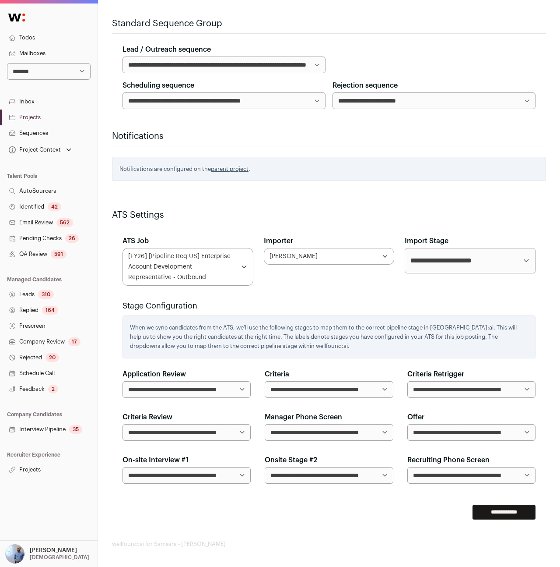
scroll to position [314, 0]
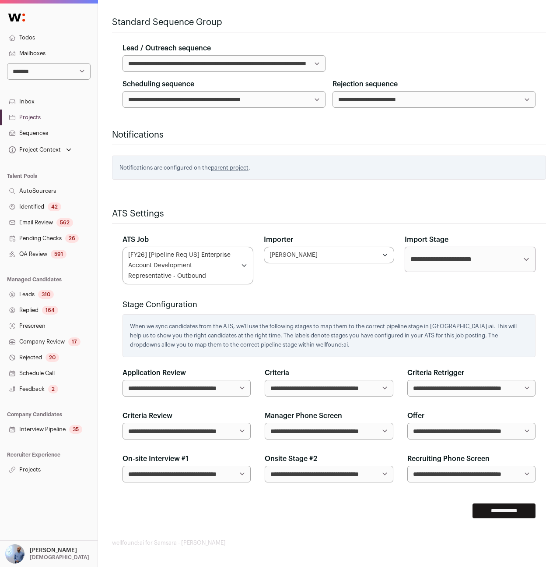
click at [209, 254] on div "[FY26] [Pipeline Req US] Enterprise Account Development Representative - Outbou…" at bounding box center [181, 266] width 107 height 32
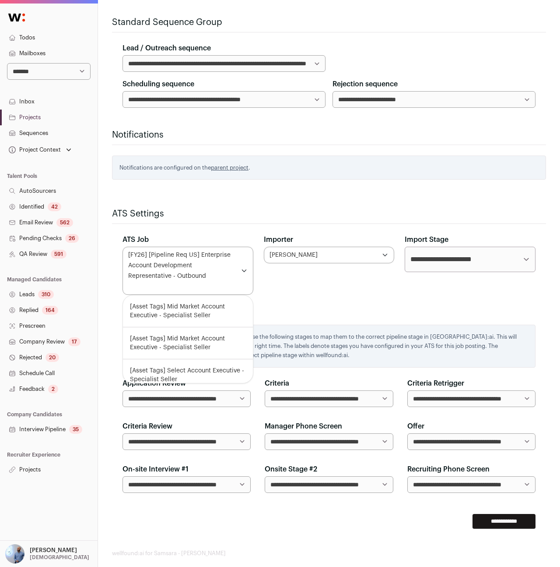
scroll to position [64, 0]
select select
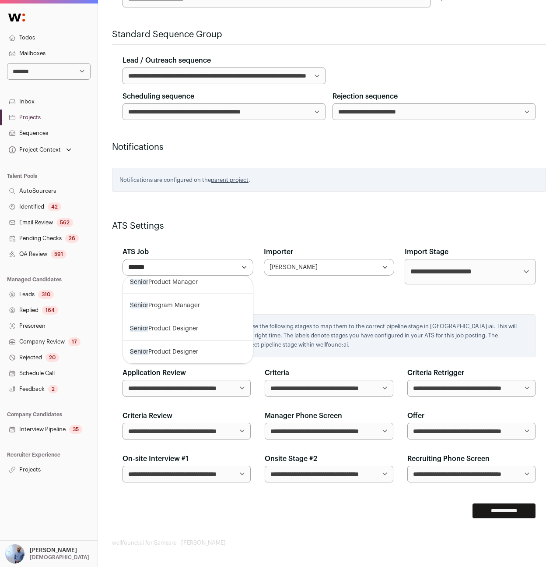
scroll to position [98, 0]
type input "******"
